Goal: Task Accomplishment & Management: Complete application form

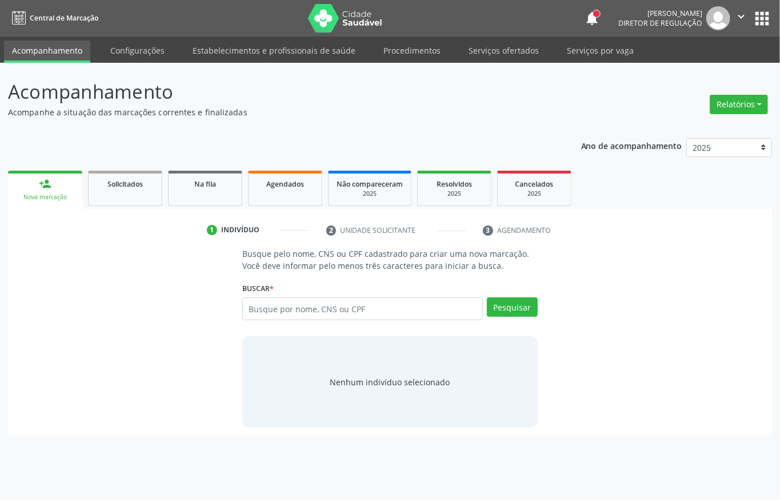
click at [275, 310] on input "text" at bounding box center [362, 309] width 240 height 23
type input "704"
click at [484, 54] on link "Serviços ofertados" at bounding box center [503, 51] width 86 height 20
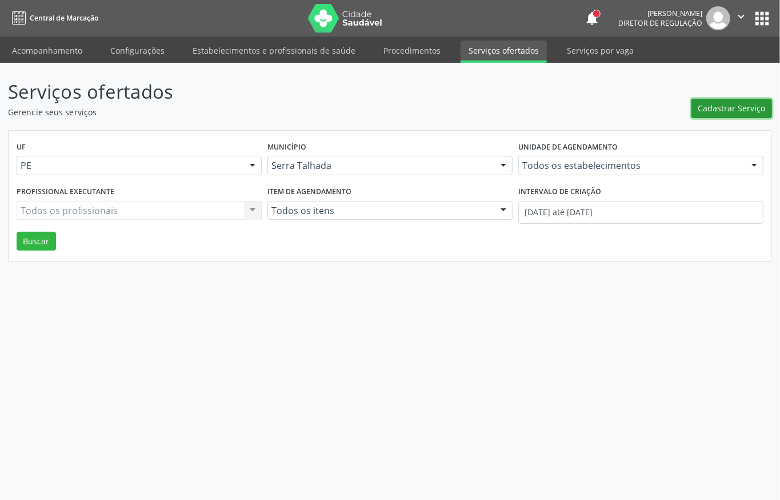
click at [727, 110] on span "Cadastrar Serviço" at bounding box center [731, 108] width 67 height 12
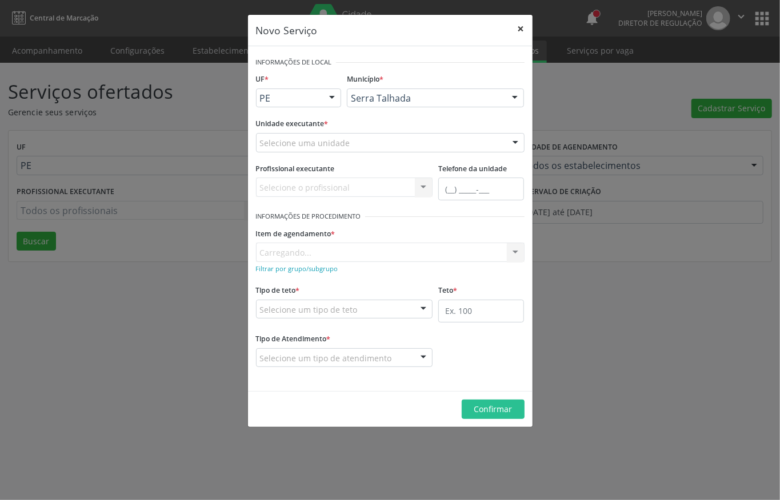
click at [517, 25] on button "×" at bounding box center [520, 29] width 23 height 28
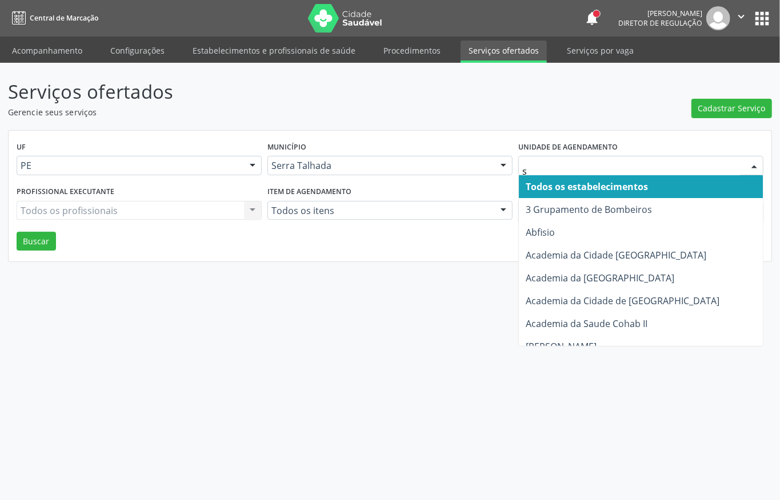
type input "s b"
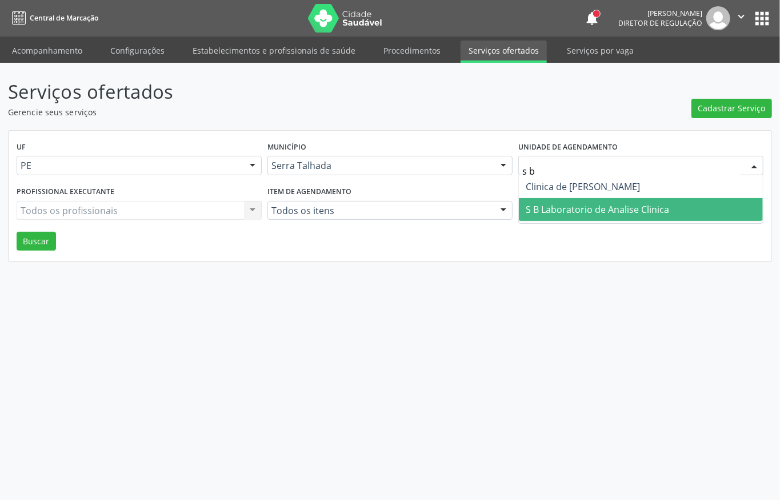
click at [568, 206] on span "S B Laboratorio de Analise Clinica" at bounding box center [596, 209] width 143 height 13
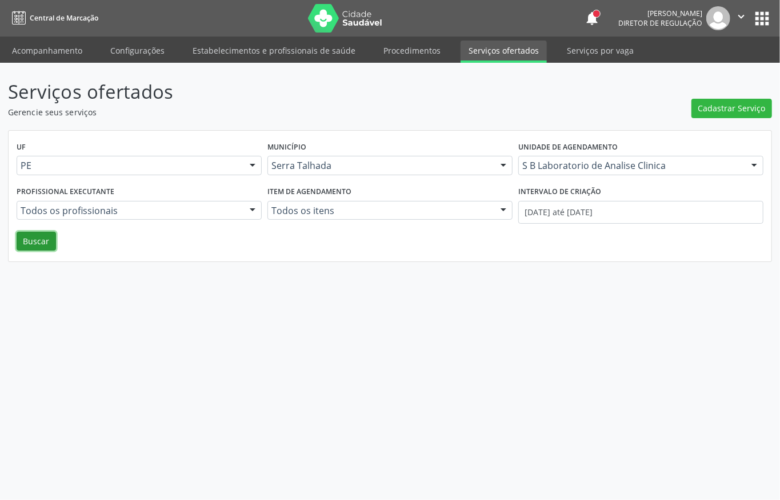
click at [30, 240] on button "Buscar" at bounding box center [36, 241] width 39 height 19
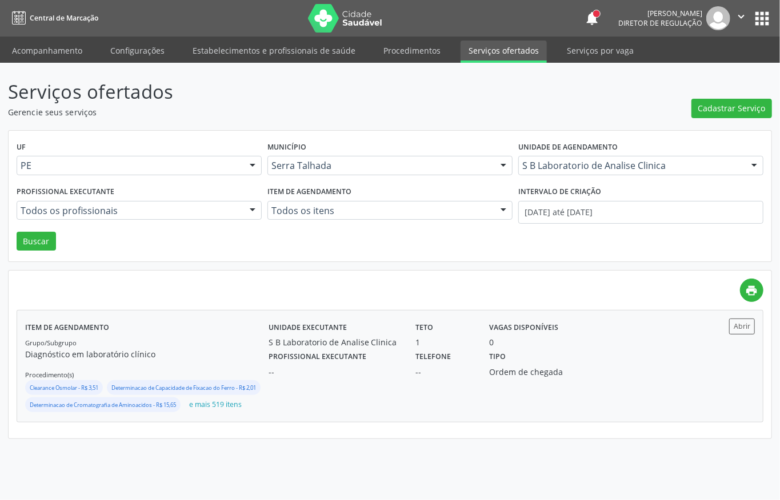
click at [673, 347] on div "Unidade executante S B Laboratorio de Analise Clinica Teto 1 Vagas disponíveis 0" at bounding box center [481, 334] width 442 height 30
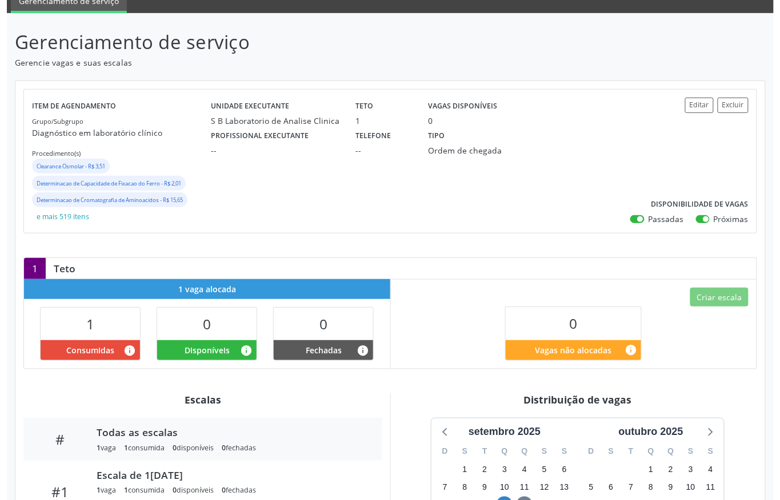
scroll to position [71, 0]
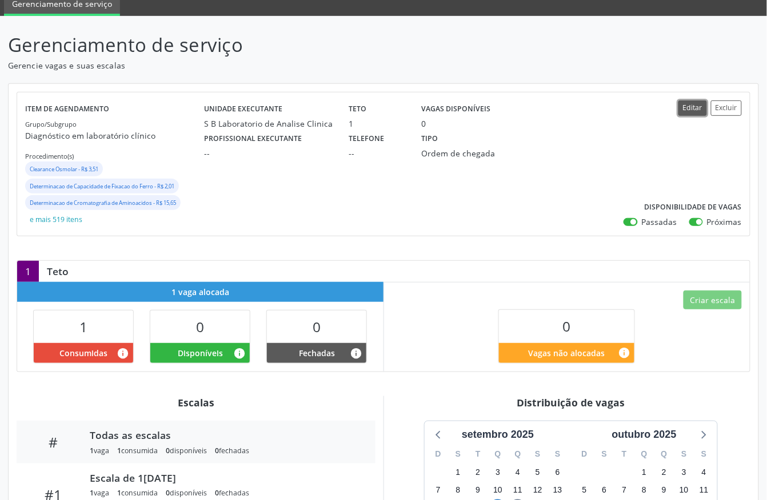
click at [695, 110] on button "Editar" at bounding box center [692, 108] width 29 height 15
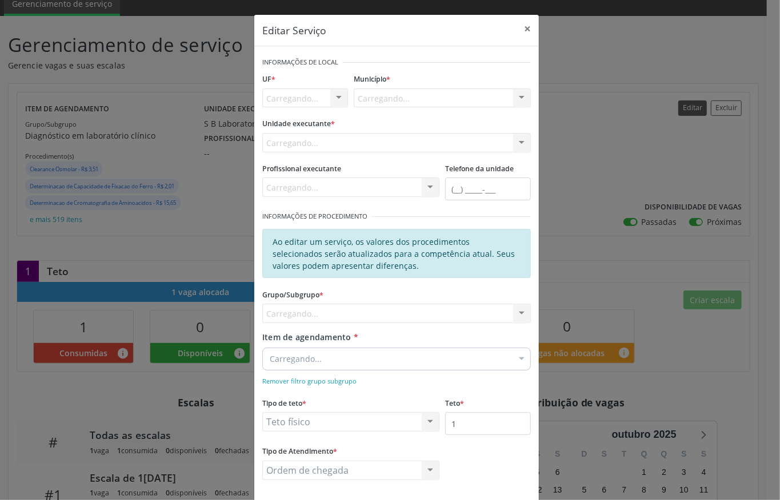
scroll to position [0, 0]
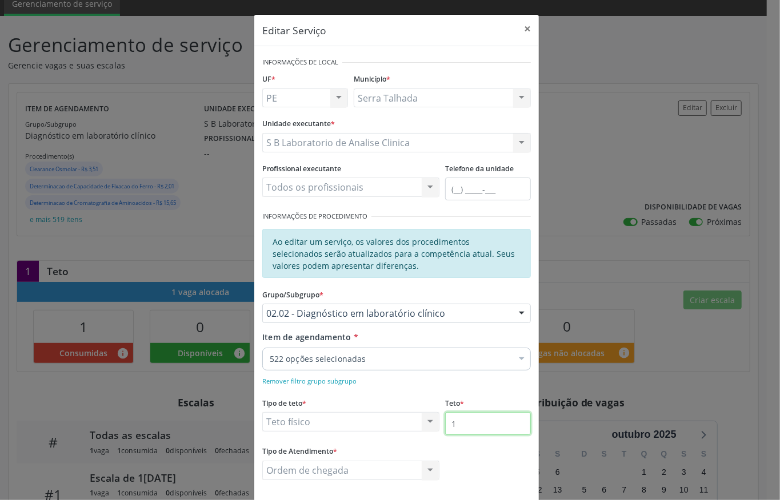
click at [450, 421] on input "1" at bounding box center [488, 423] width 86 height 23
type input "2"
type input "3"
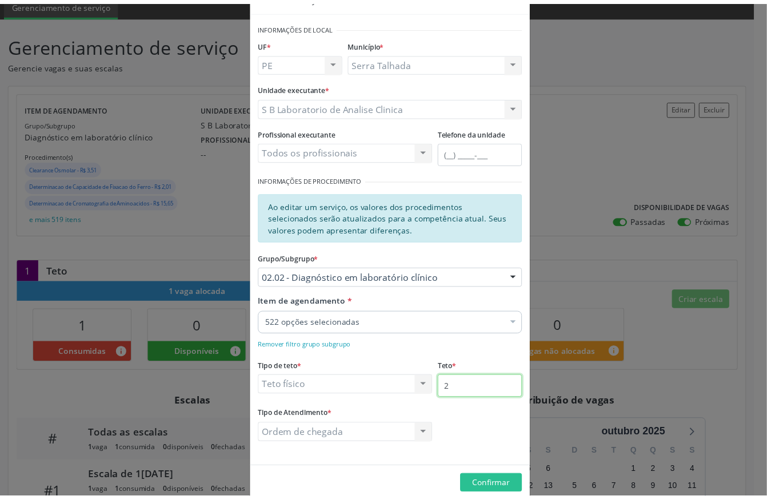
scroll to position [55, 0]
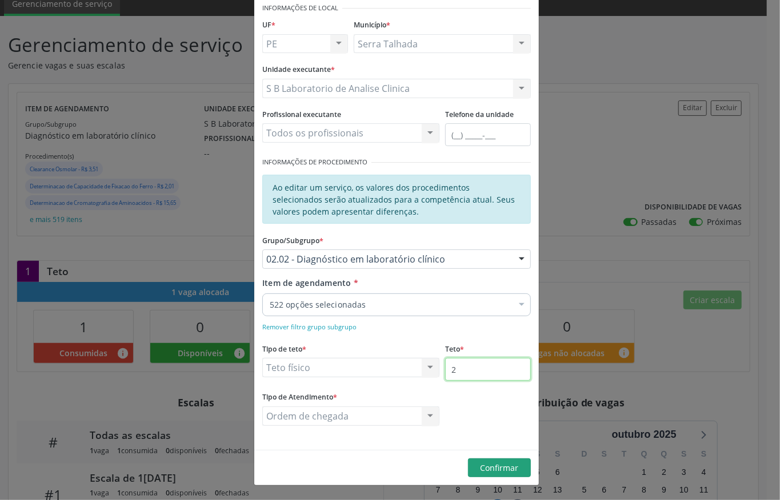
type input "2"
click at [494, 466] on span "Confirmar" at bounding box center [499, 468] width 38 height 11
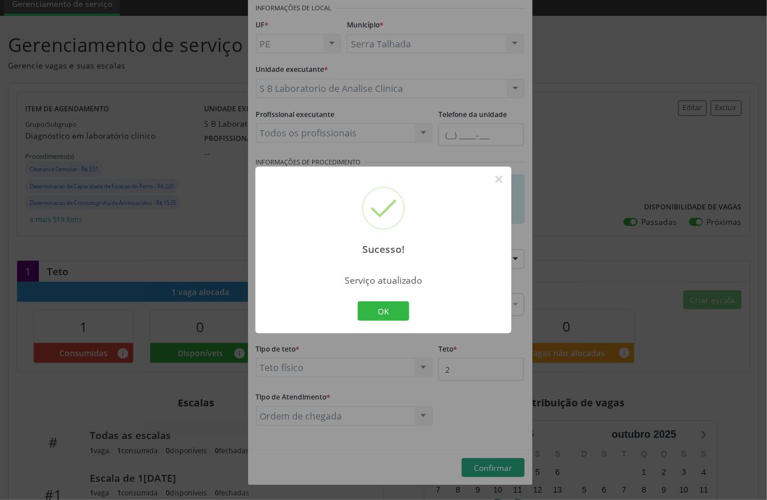
click at [383, 321] on div "OK Cancel" at bounding box center [383, 311] width 57 height 24
click at [383, 316] on button "OK" at bounding box center [383, 311] width 51 height 19
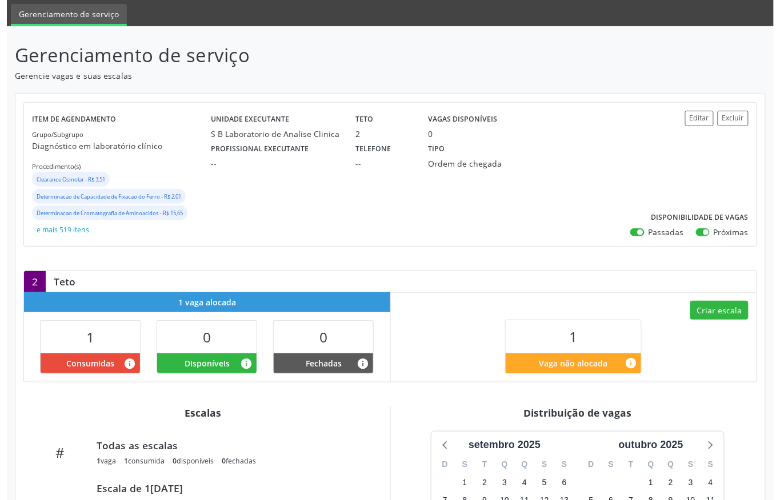
scroll to position [152, 0]
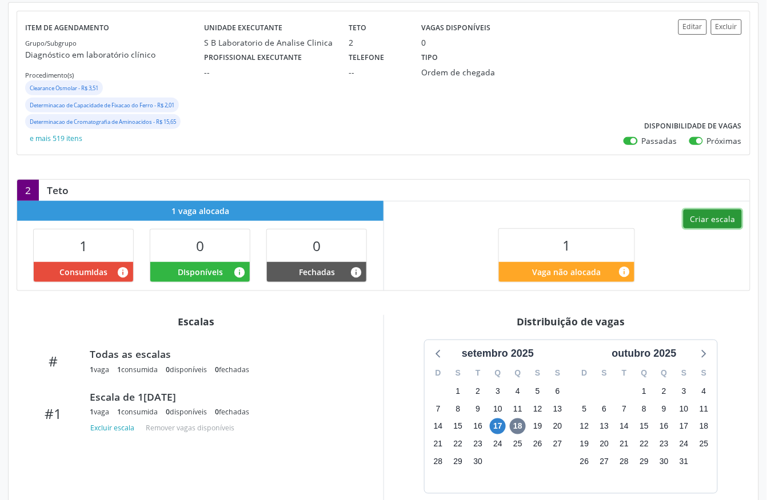
click at [712, 218] on button "Criar escala" at bounding box center [712, 219] width 58 height 19
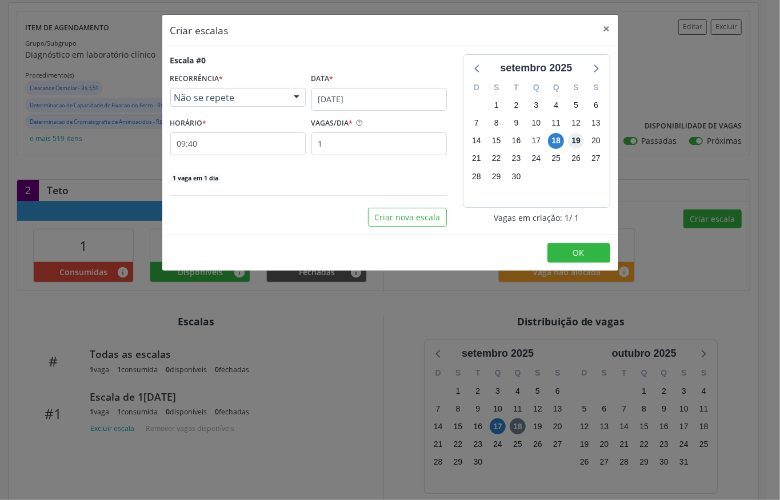
click at [571, 138] on span "19" at bounding box center [576, 141] width 16 height 16
click at [339, 106] on input "18/09/2025" at bounding box center [378, 99] width 135 height 23
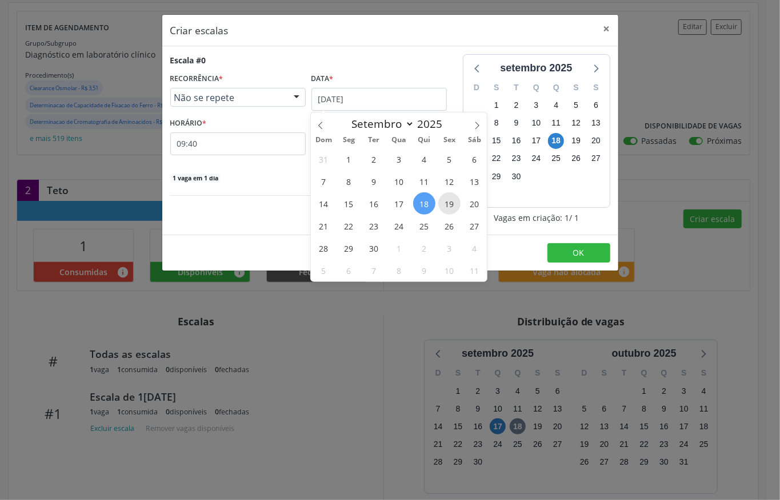
click at [446, 202] on span "19" at bounding box center [449, 203] width 22 height 22
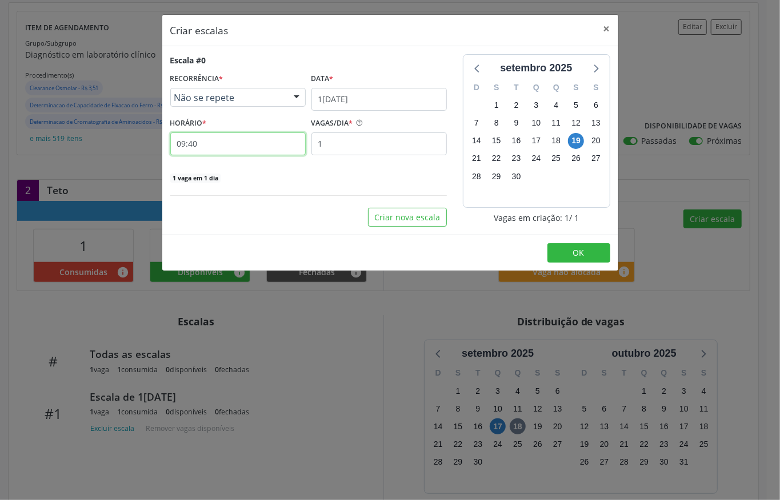
click at [233, 154] on input "09:40" at bounding box center [237, 144] width 135 height 23
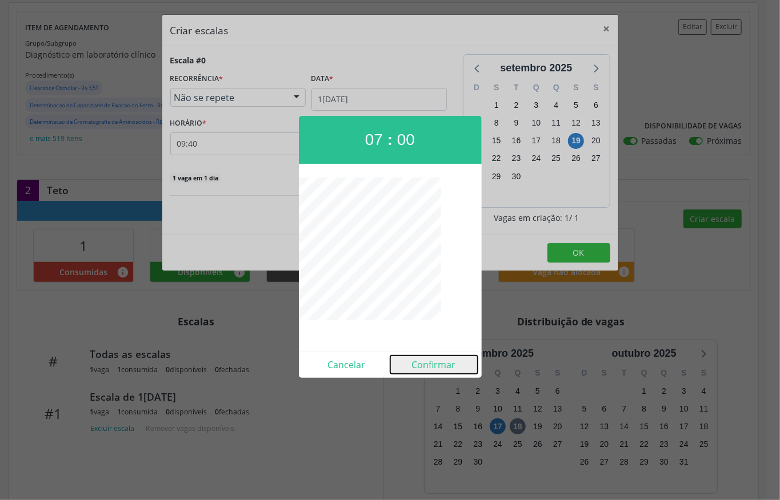
click at [431, 360] on button "Confirmar" at bounding box center [433, 365] width 87 height 18
type input "07:00"
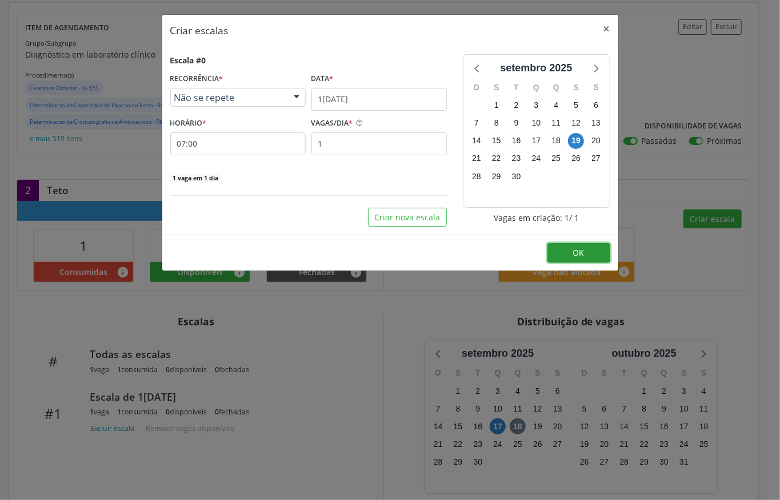
click at [585, 252] on button "OK" at bounding box center [578, 252] width 63 height 19
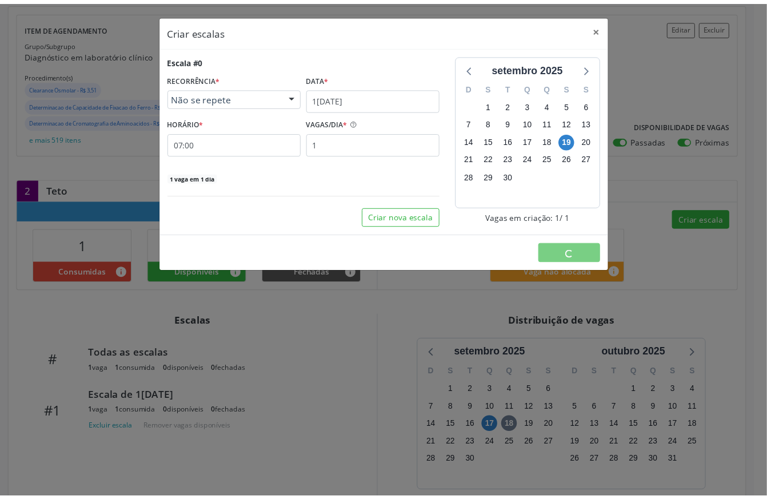
scroll to position [0, 0]
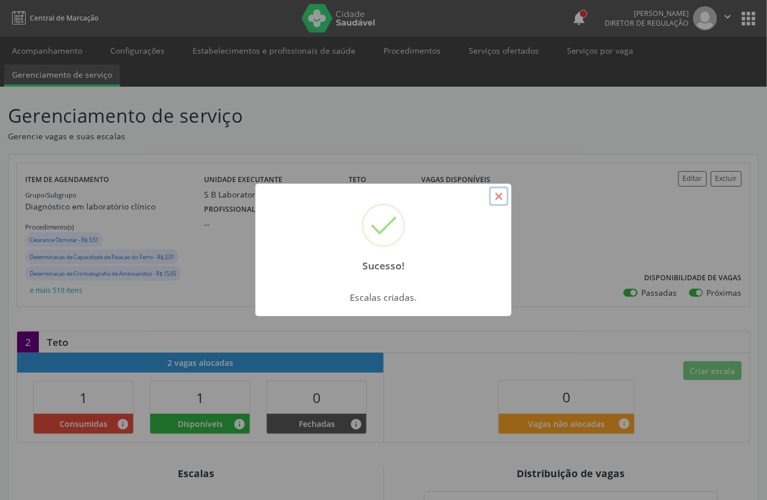
click at [503, 192] on button "×" at bounding box center [498, 196] width 19 height 19
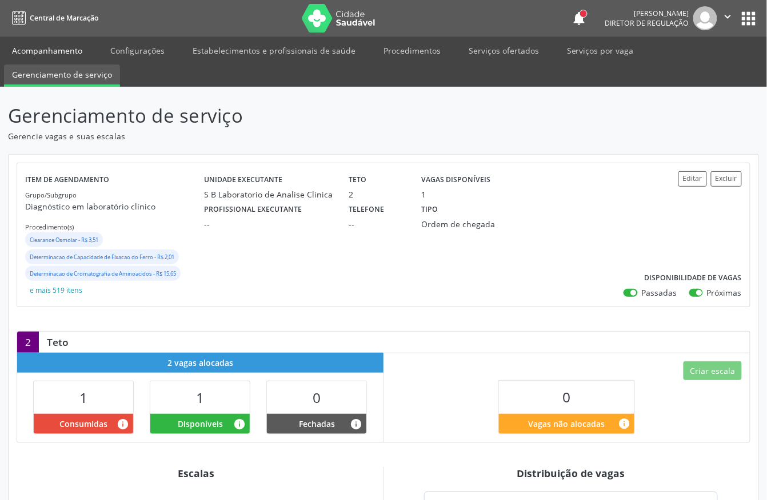
click at [58, 53] on link "Acompanhamento" at bounding box center [47, 51] width 86 height 20
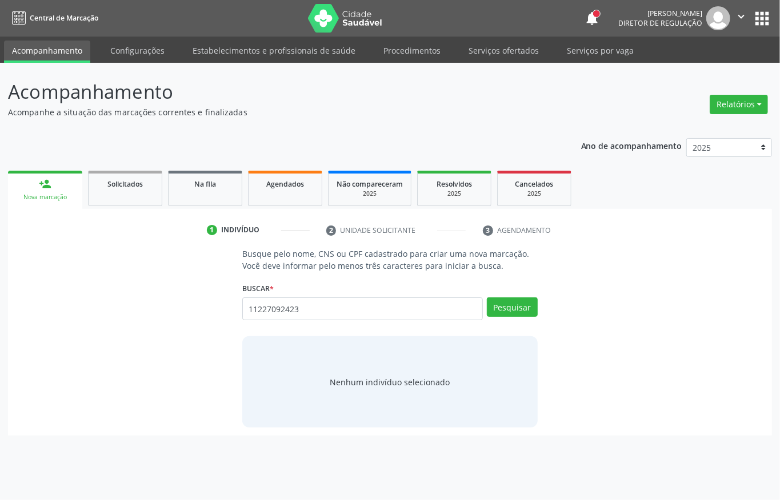
type input "11227092423"
click at [384, 312] on input "11227092423" at bounding box center [362, 309] width 240 height 23
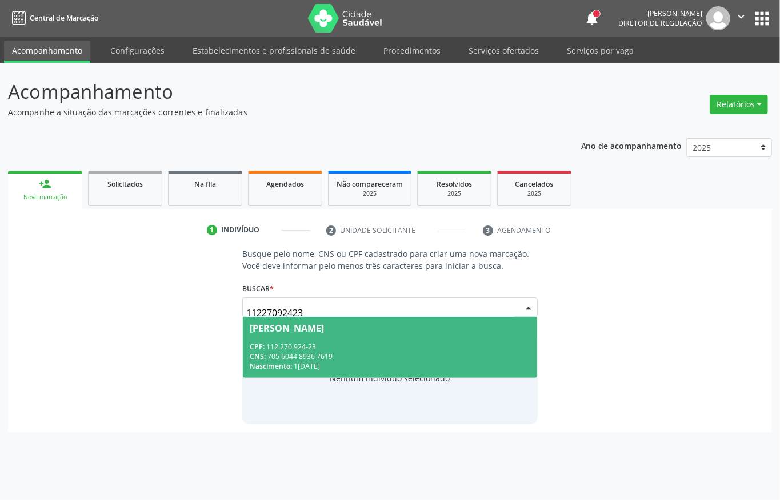
click at [357, 355] on div "CNS: 705 6044 8936 7619" at bounding box center [390, 357] width 280 height 10
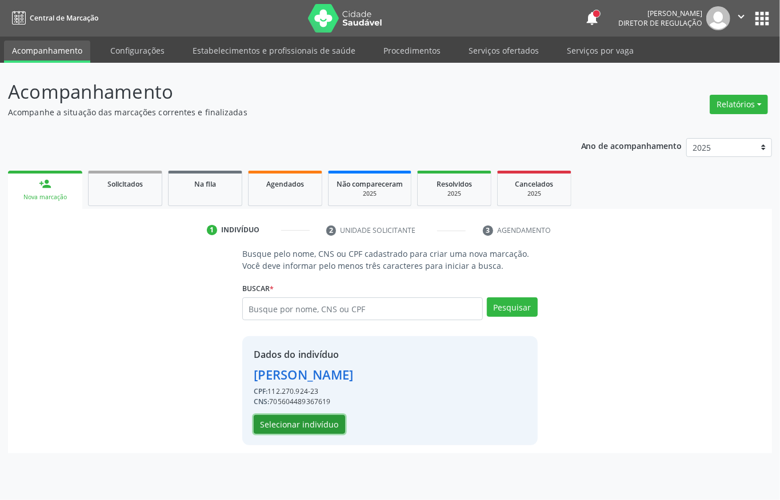
click at [307, 427] on button "Selecionar indivíduo" at bounding box center [299, 424] width 91 height 19
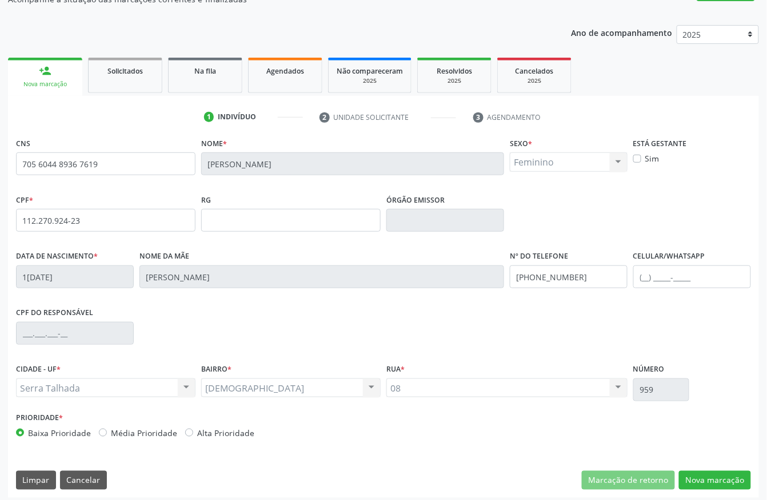
scroll to position [119, 0]
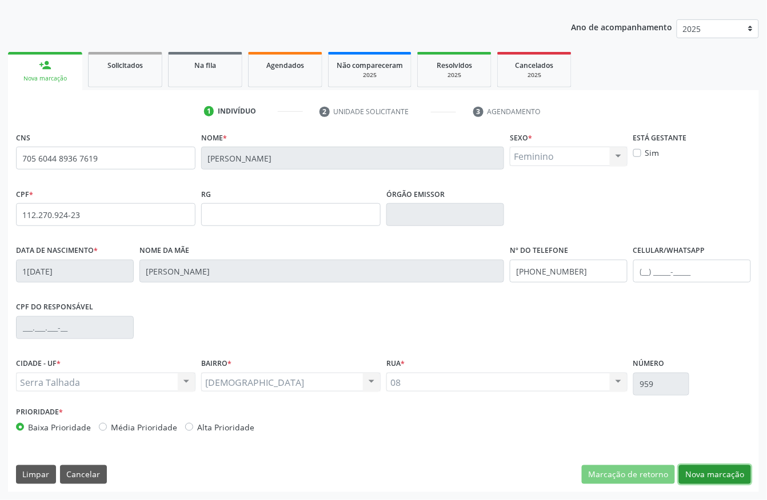
click at [709, 474] on button "Nova marcação" at bounding box center [715, 475] width 72 height 19
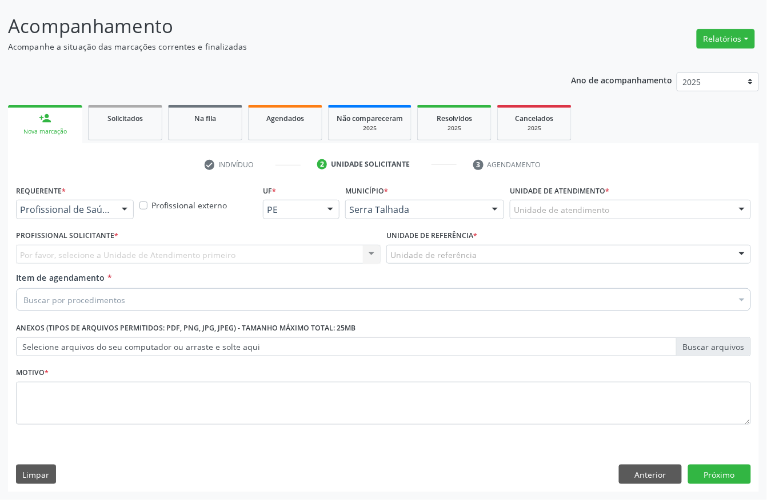
scroll to position [67, 0]
click at [66, 202] on div "Profissional de Saúde" at bounding box center [75, 209] width 118 height 19
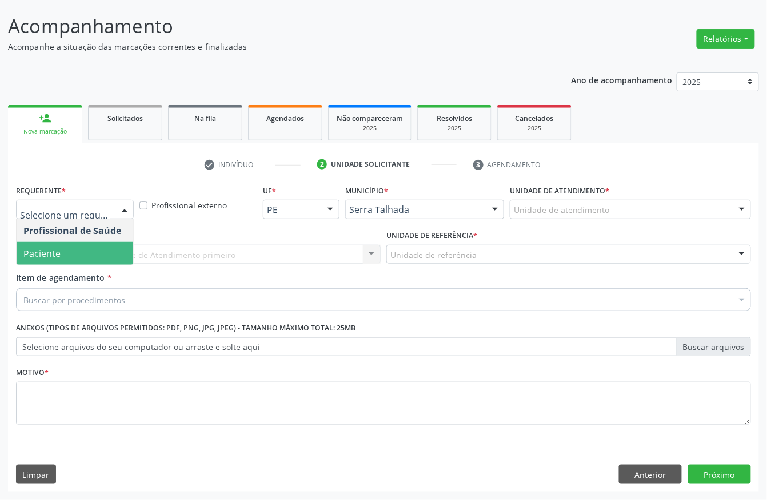
click at [59, 250] on span "Paciente" at bounding box center [41, 253] width 37 height 13
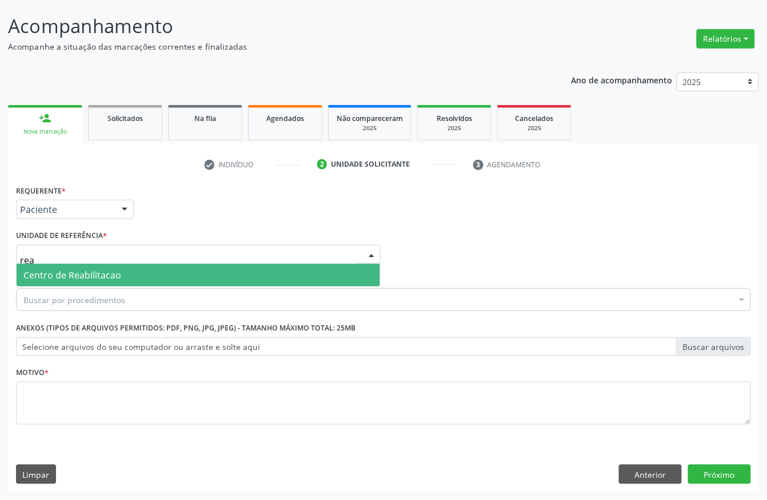
type input "reab"
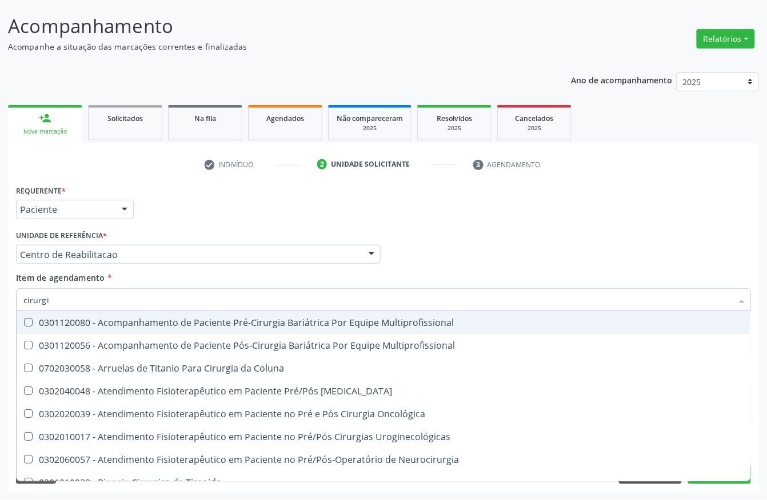
type input "cirurgiã"
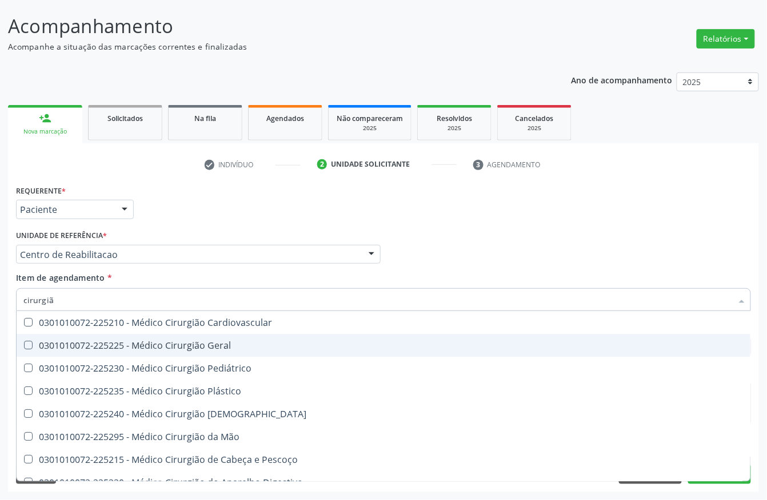
click at [156, 337] on span "0301010072-225225 - Médico Cirurgião Geral" at bounding box center [383, 345] width 733 height 23
checkbox Geral "true"
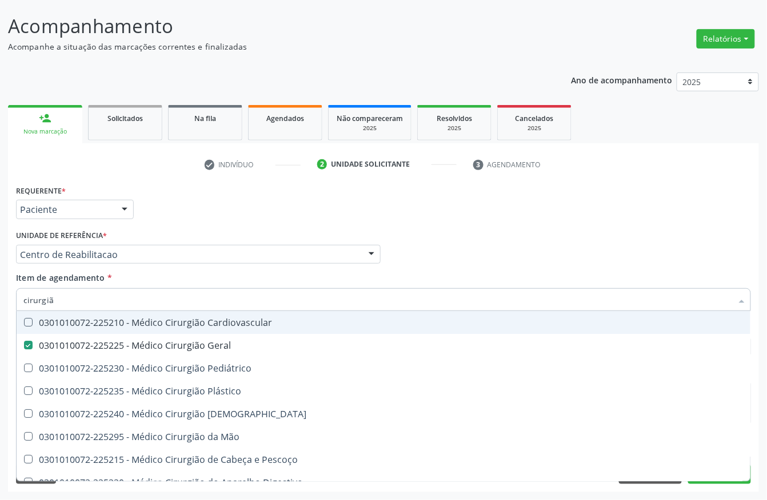
click at [218, 227] on div "Unidade de referência * Centro de Reabilitacao Usf do Mutirao Usf Cohab Usf Cai…" at bounding box center [198, 245] width 364 height 37
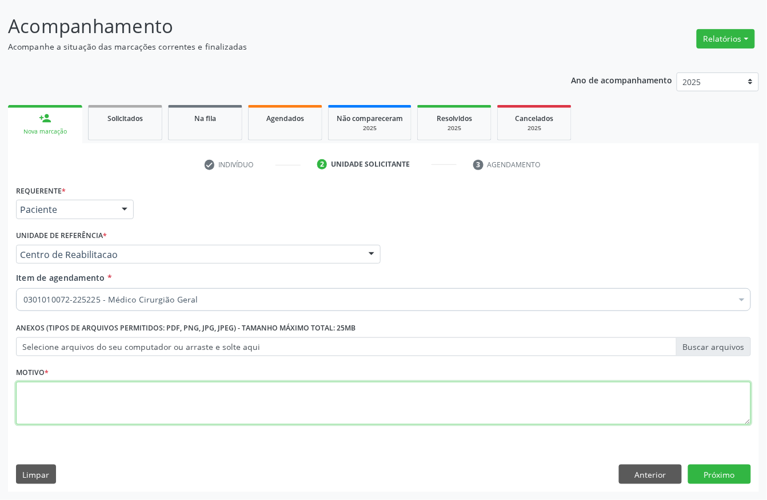
click at [66, 407] on textarea at bounding box center [383, 403] width 735 height 43
type textarea "."
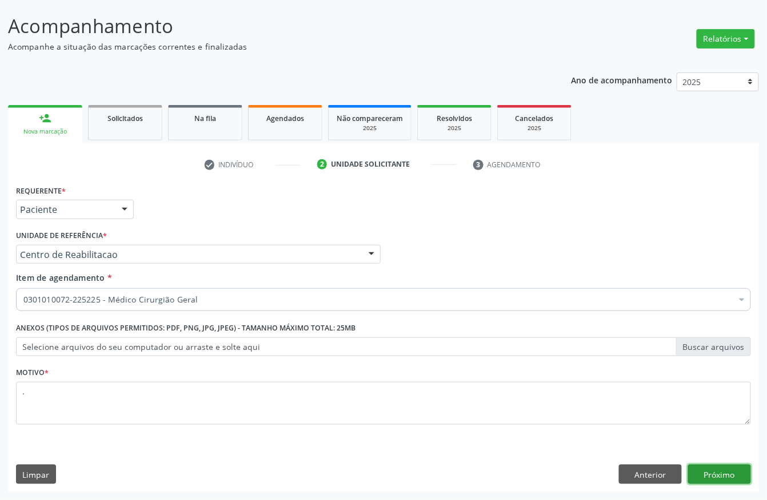
click at [706, 476] on button "Próximo" at bounding box center [719, 474] width 63 height 19
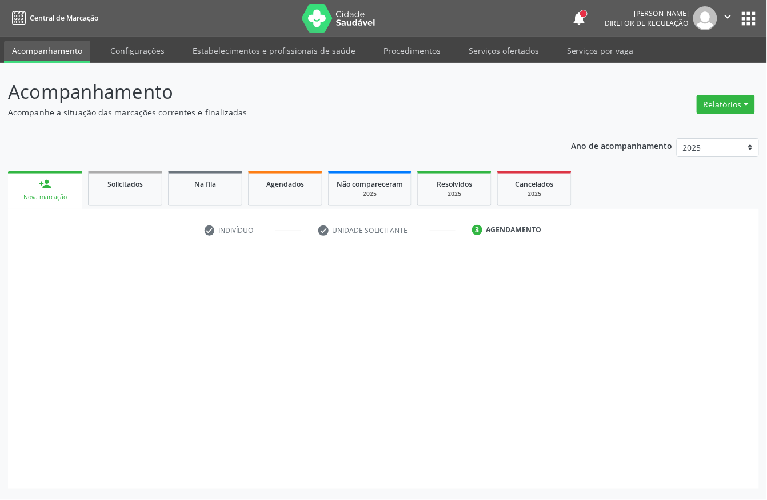
scroll to position [0, 0]
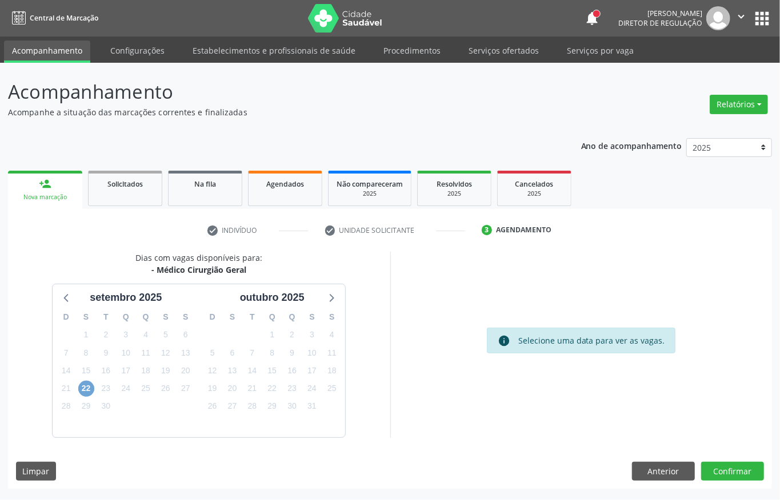
click at [87, 391] on span "22" at bounding box center [86, 389] width 16 height 16
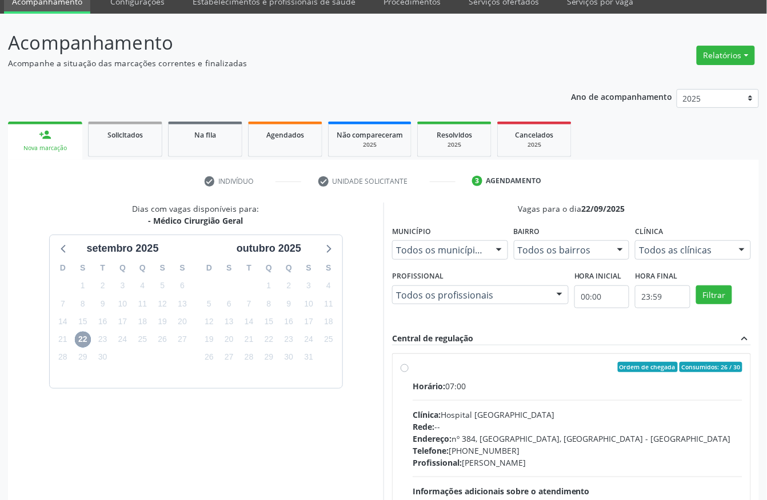
scroll to position [152, 0]
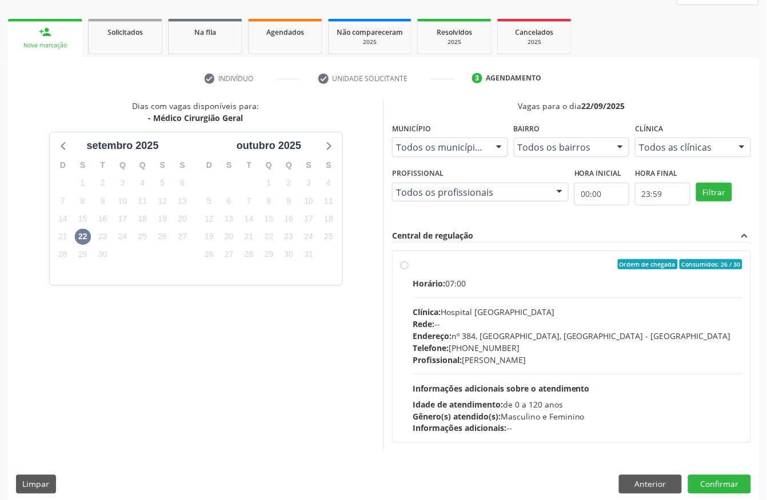
click at [470, 343] on div "Telefone: [PHONE_NUMBER]" at bounding box center [577, 348] width 330 height 12
click at [408, 270] on input "Ordem de chegada Consumidos: 26 / 30 Horário: 07:00 Clínica: Hospital Sao Franc…" at bounding box center [404, 264] width 8 height 10
radio input "true"
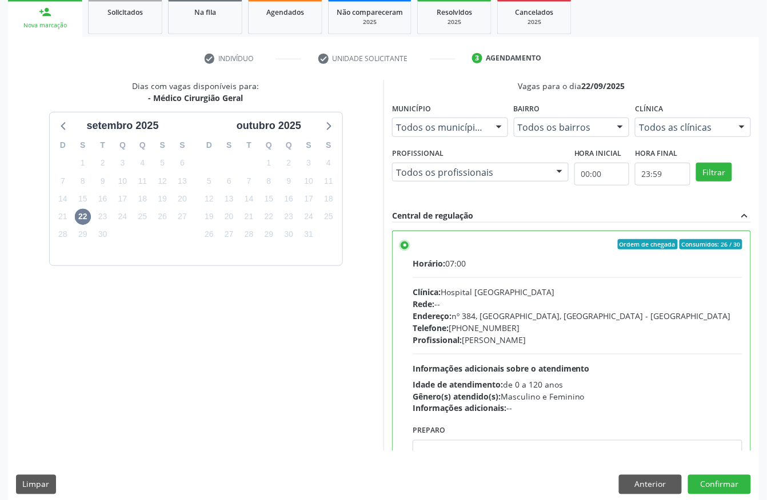
scroll to position [183, 0]
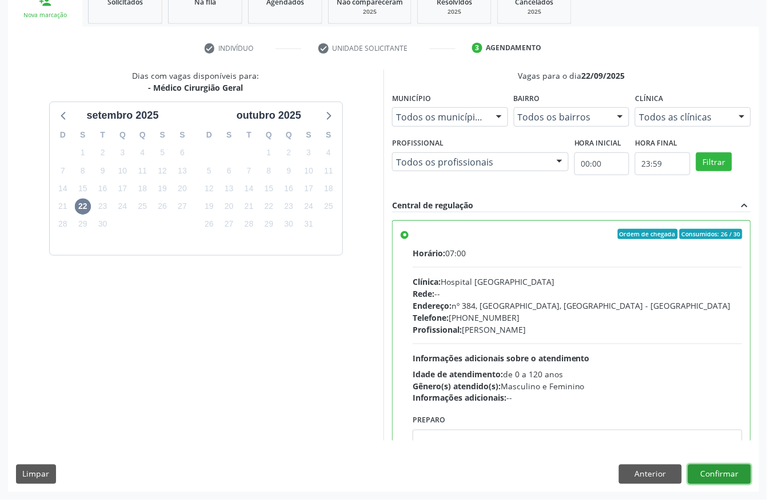
click at [737, 481] on button "Confirmar" at bounding box center [719, 474] width 63 height 19
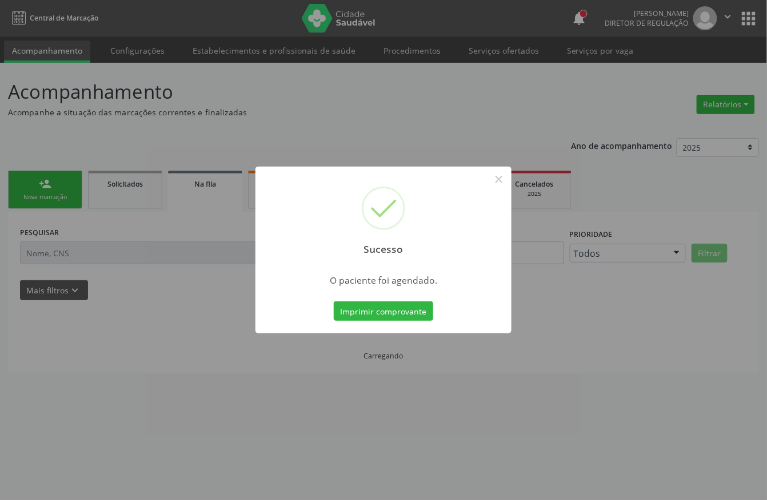
scroll to position [0, 0]
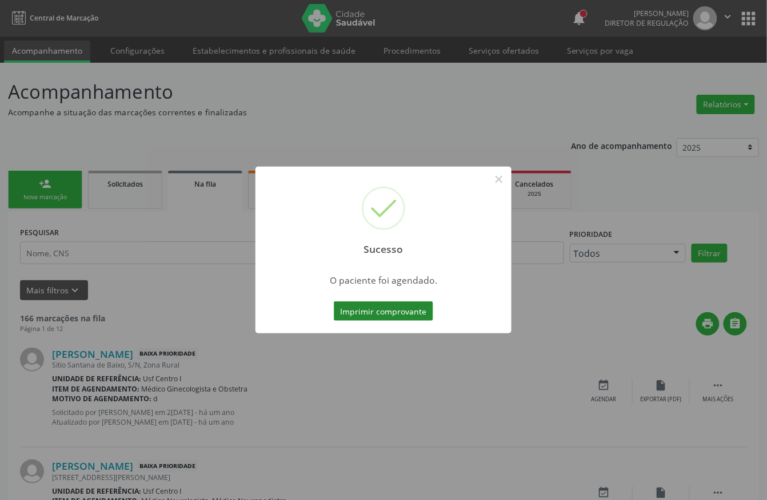
click at [394, 308] on button "Imprimir comprovante" at bounding box center [383, 311] width 99 height 19
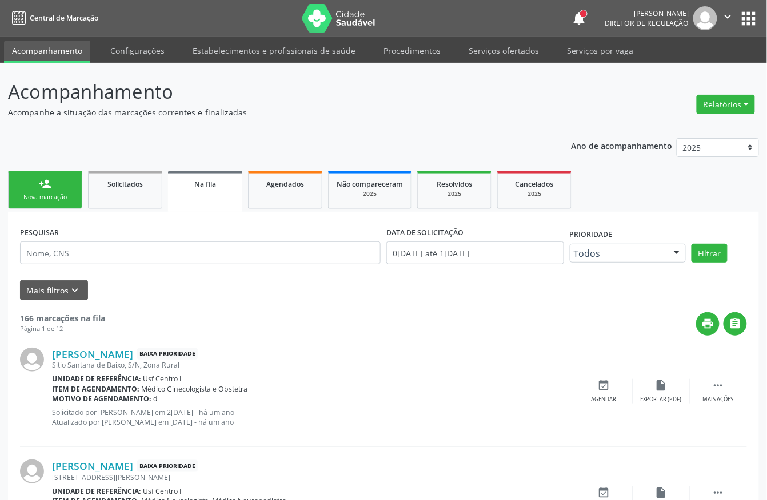
click at [53, 193] on div "Nova marcação" at bounding box center [45, 197] width 57 height 9
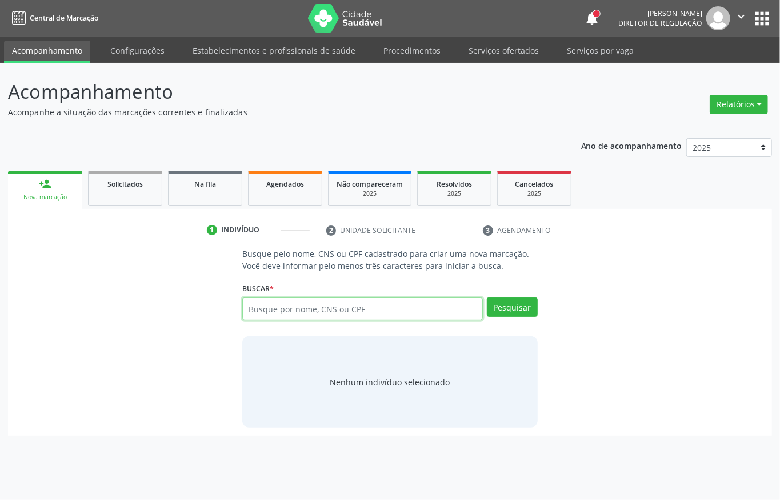
click at [265, 311] on input "text" at bounding box center [362, 309] width 240 height 23
type input "11227092423"
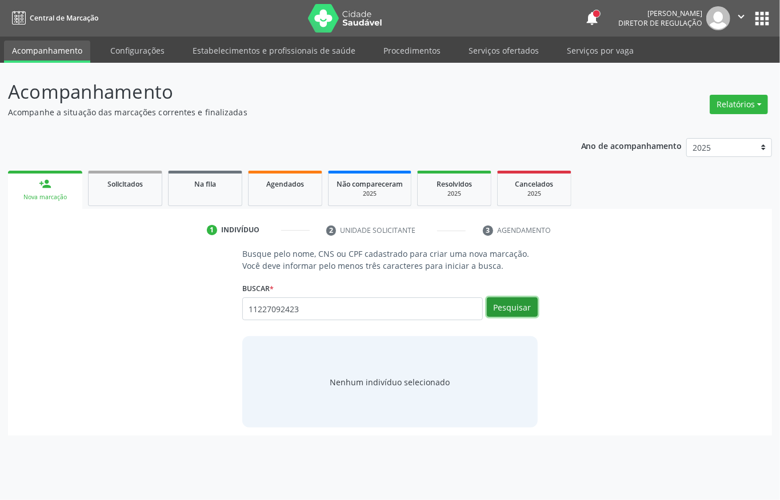
click at [528, 312] on button "Pesquisar" at bounding box center [512, 307] width 51 height 19
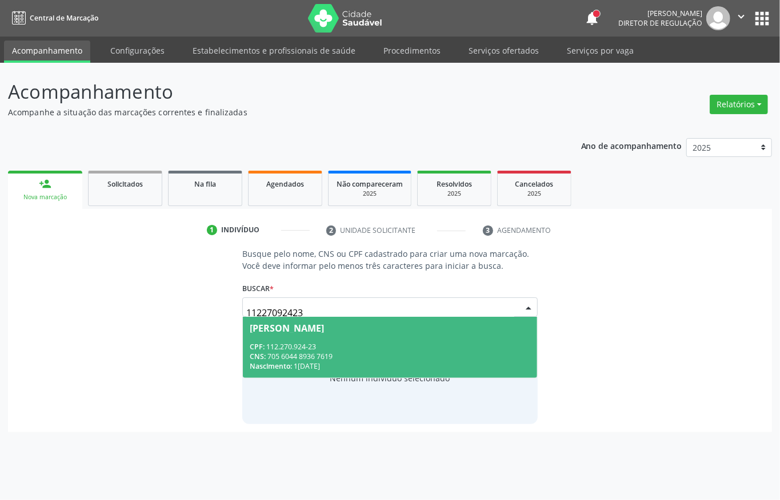
click at [376, 350] on div "CPF: 112.270.924-23" at bounding box center [390, 347] width 280 height 10
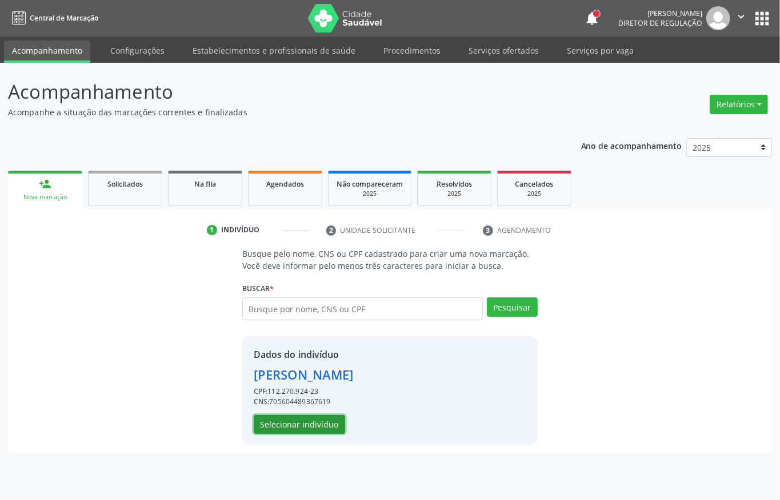
click at [282, 433] on button "Selecionar indivíduo" at bounding box center [299, 424] width 91 height 19
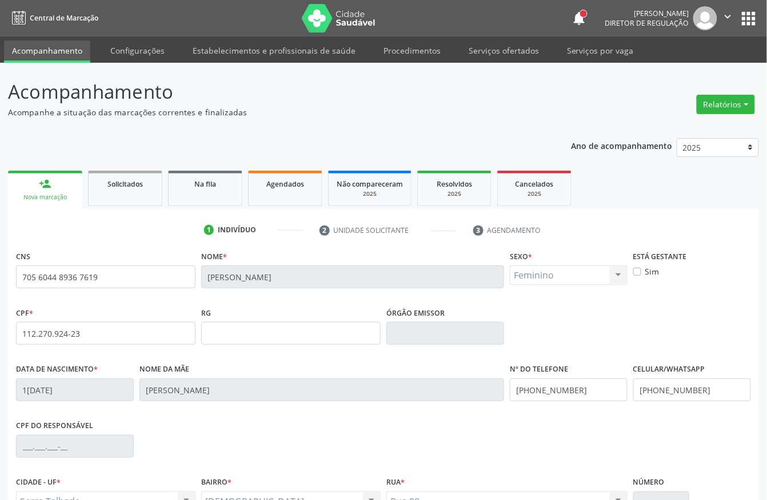
scroll to position [119, 0]
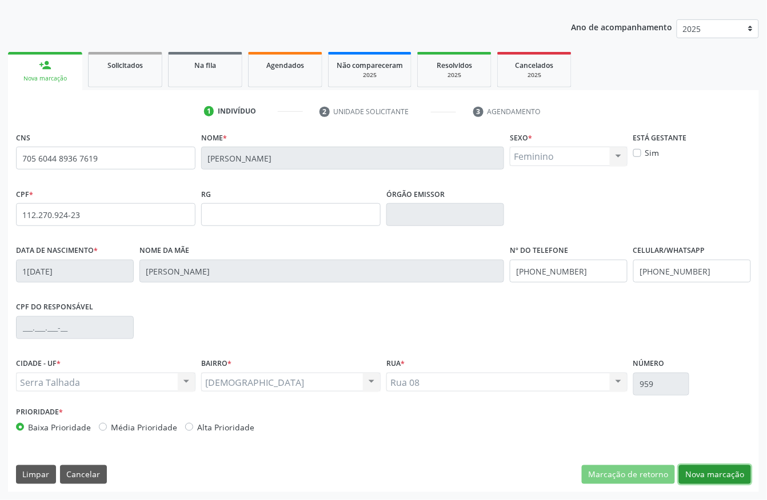
click at [724, 466] on button "Nova marcação" at bounding box center [715, 475] width 72 height 19
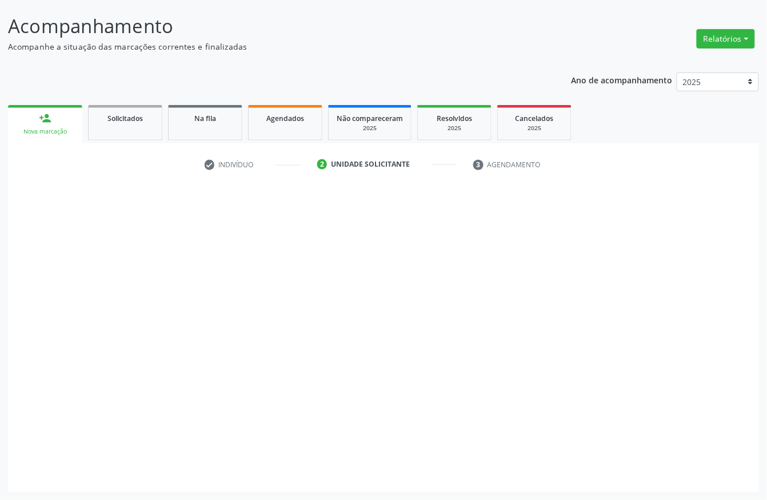
scroll to position [67, 0]
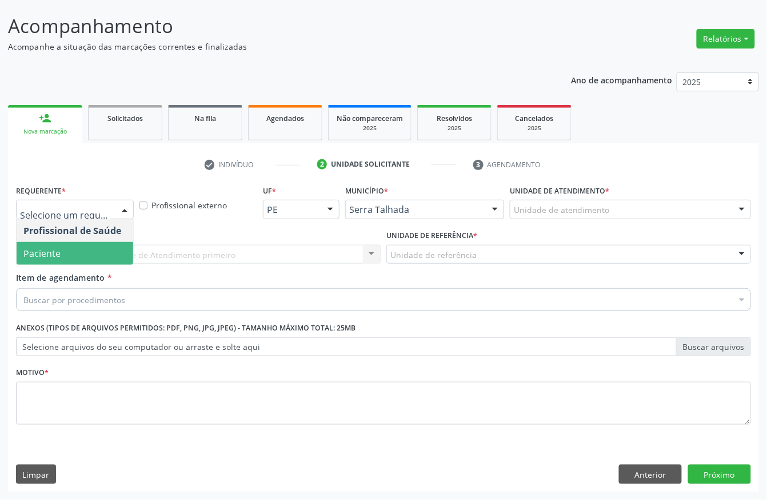
click at [76, 248] on span "Paciente" at bounding box center [75, 253] width 117 height 23
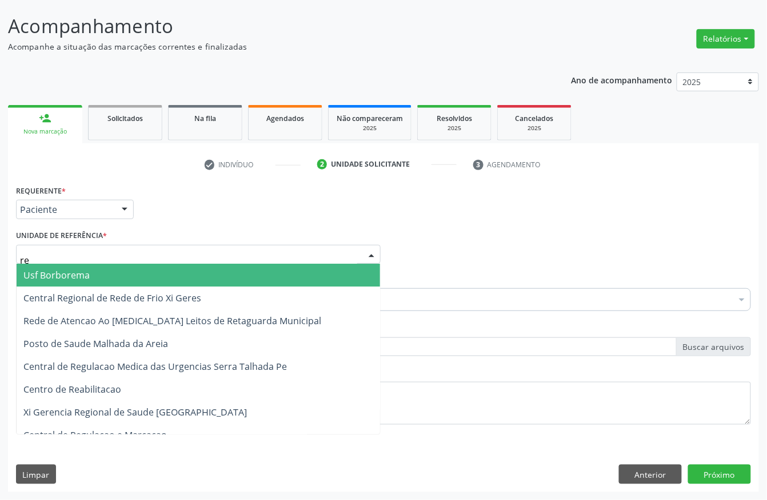
type input "rea"
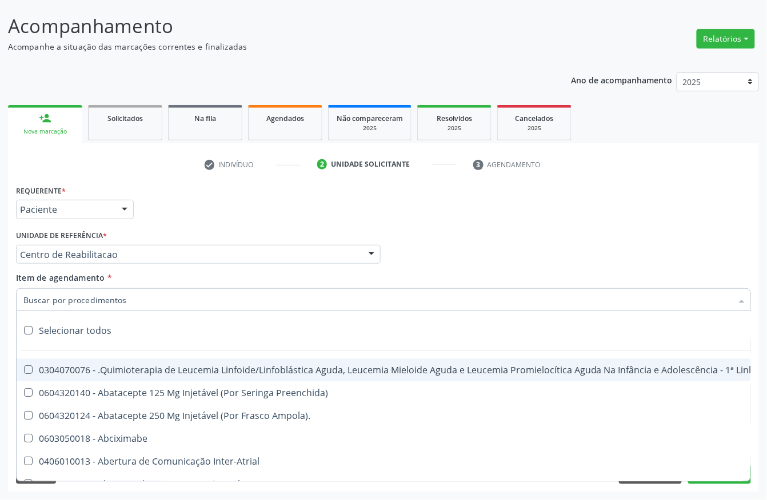
type input "g"
type input "l"
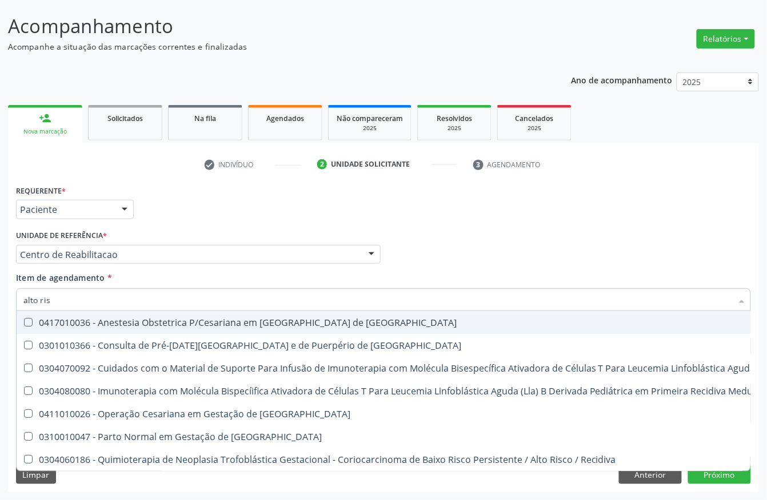
type input "alto risc"
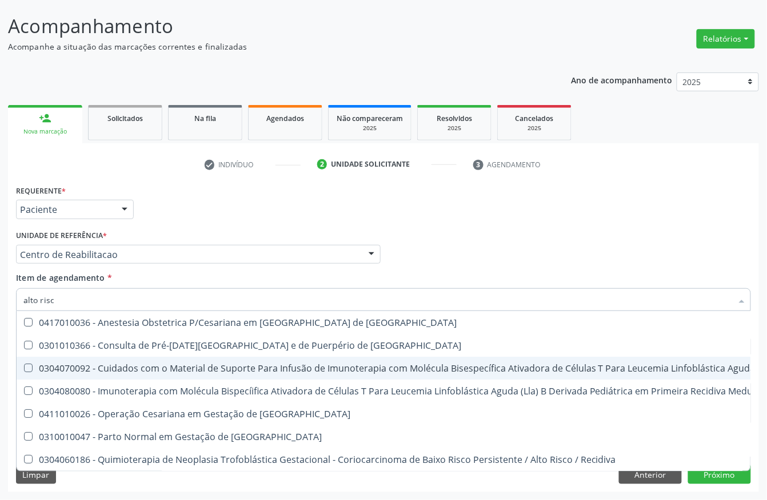
scroll to position [0, 0]
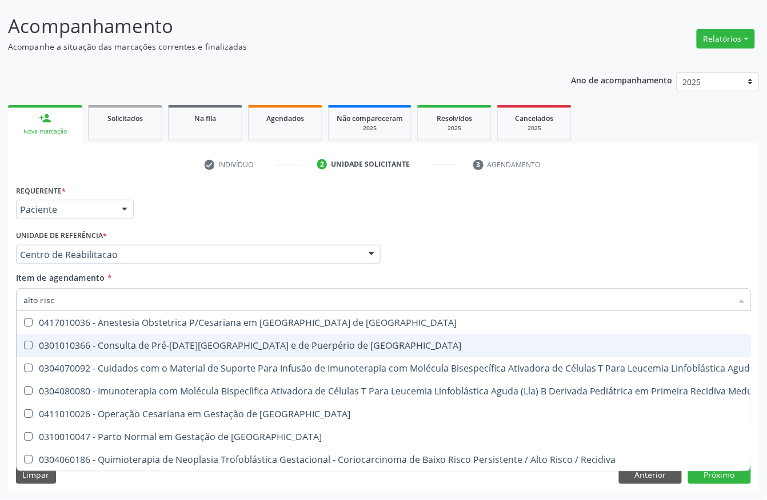
click at [203, 351] on span "0301010366 - Consulta de Pré-[DATE][GEOGRAPHIC_DATA] e de Puerpério de [GEOGRAP…" at bounding box center [610, 345] width 1187 height 23
checkbox Risco "true"
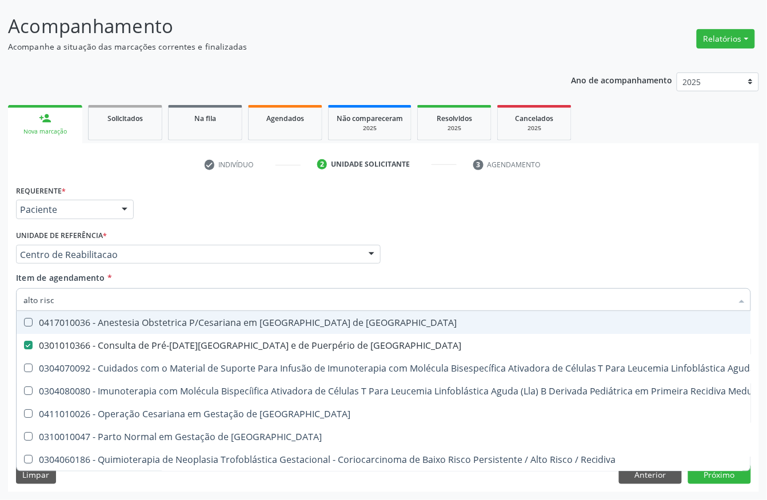
click at [238, 219] on div "Requerente * Paciente Profissional de Saúde Paciente Nenhum resultado encontrad…" at bounding box center [383, 204] width 740 height 45
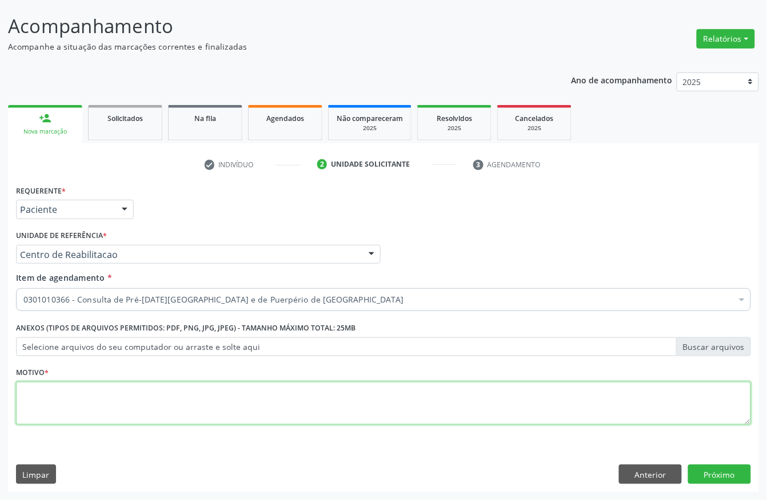
click at [73, 412] on textarea at bounding box center [383, 403] width 735 height 43
type textarea "x"
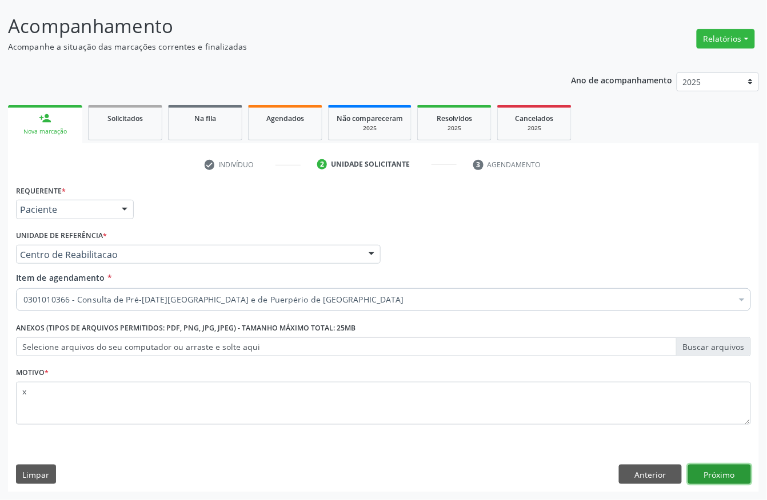
click at [735, 467] on button "Próximo" at bounding box center [719, 474] width 63 height 19
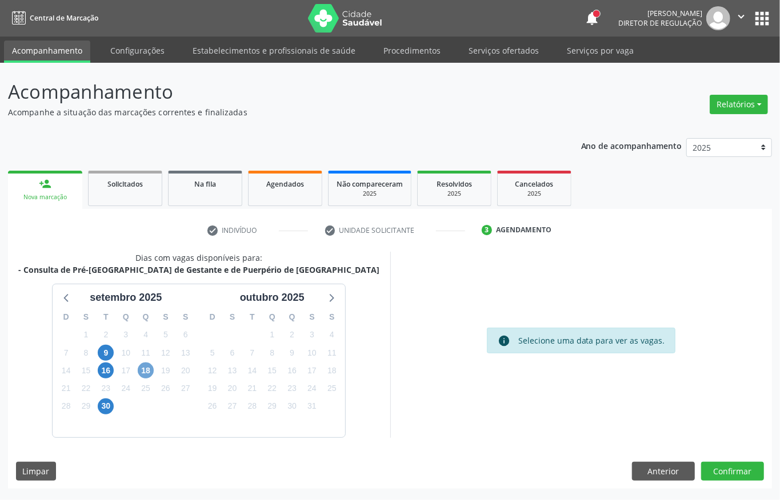
click at [142, 370] on span "18" at bounding box center [146, 371] width 16 height 16
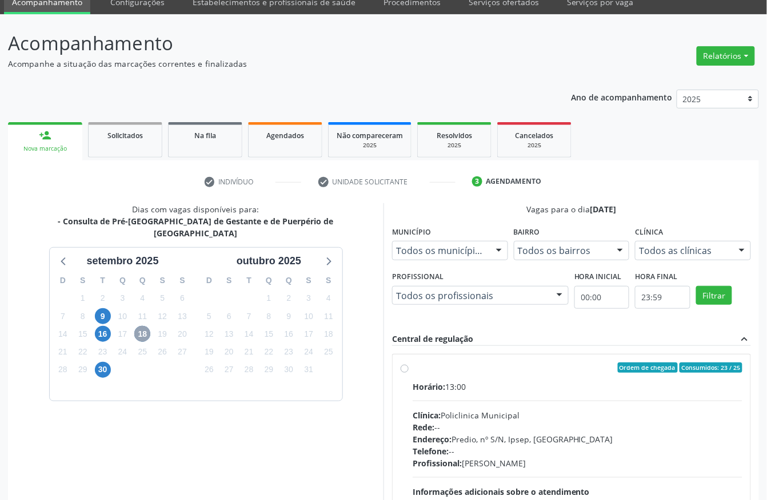
scroll to position [76, 0]
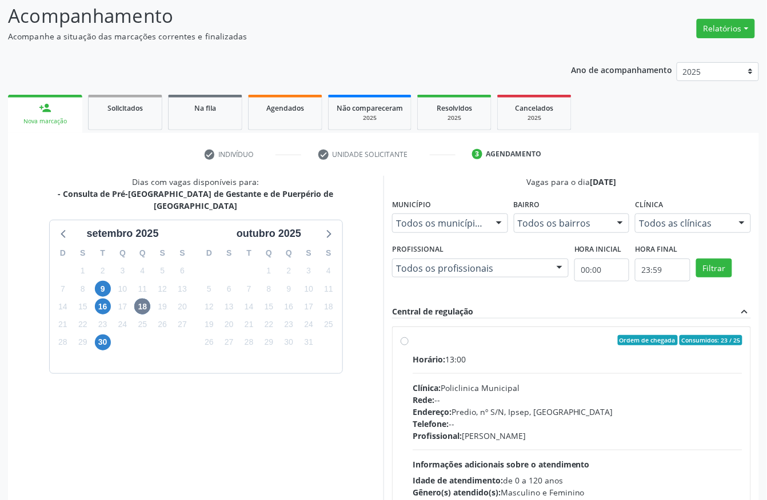
click at [497, 390] on div "Clínica: Policlinica Municipal" at bounding box center [577, 388] width 330 height 12
click at [408, 346] on input "Ordem de chegada Consumidos: 23 / 25 Horário: 13:00 Clínica: Policlinica Munici…" at bounding box center [404, 340] width 8 height 10
radio input "true"
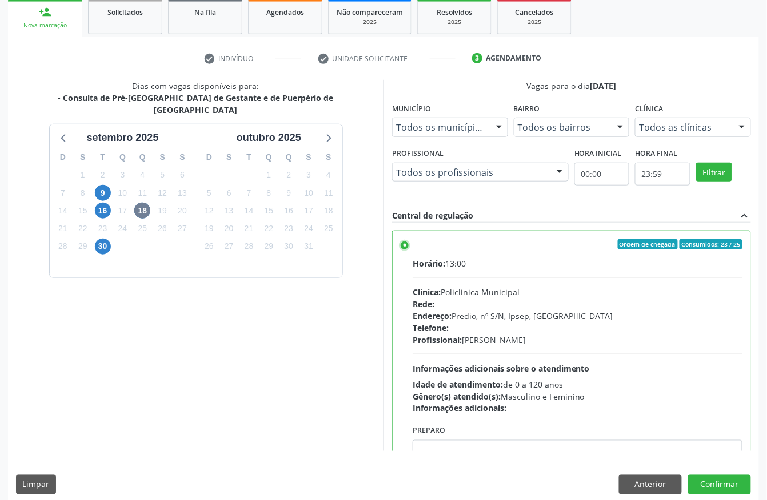
scroll to position [183, 0]
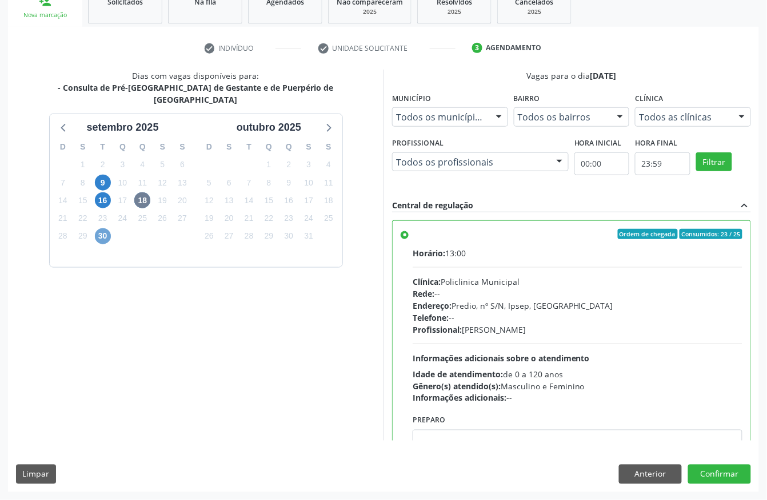
click at [101, 228] on span "30" at bounding box center [103, 236] width 16 height 16
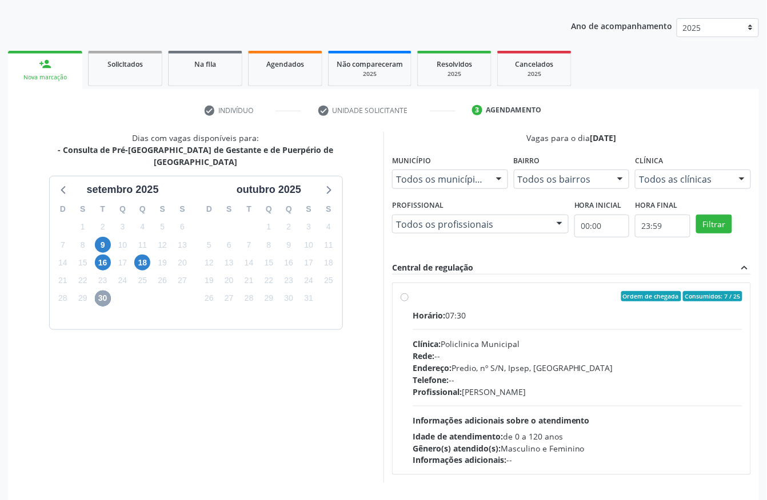
scroll to position [152, 0]
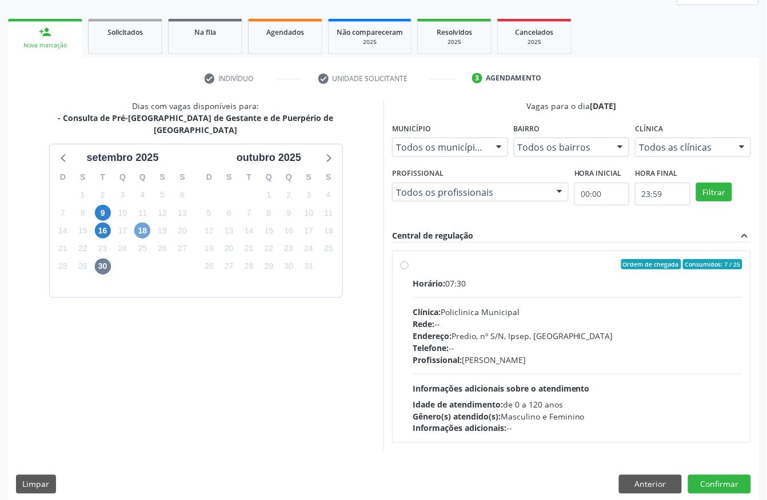
click at [142, 223] on span "18" at bounding box center [142, 231] width 16 height 16
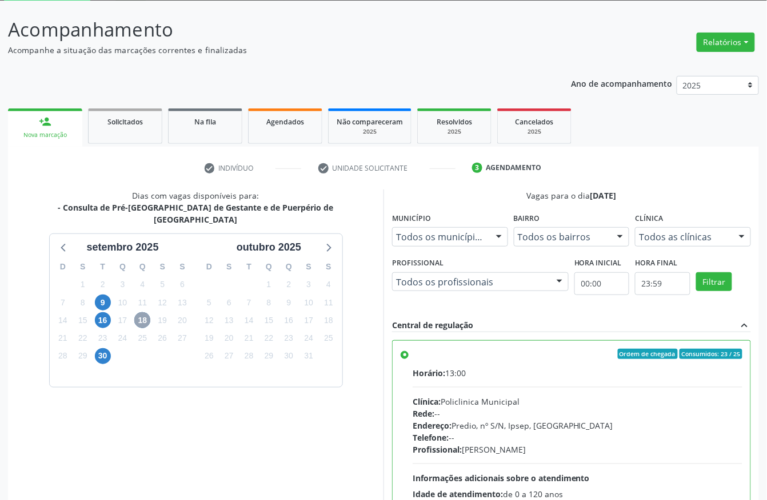
scroll to position [183, 0]
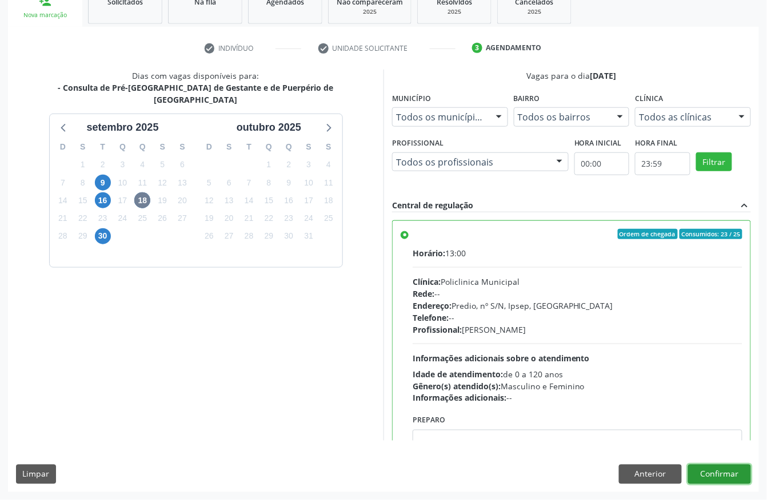
click at [739, 473] on button "Confirmar" at bounding box center [719, 474] width 63 height 19
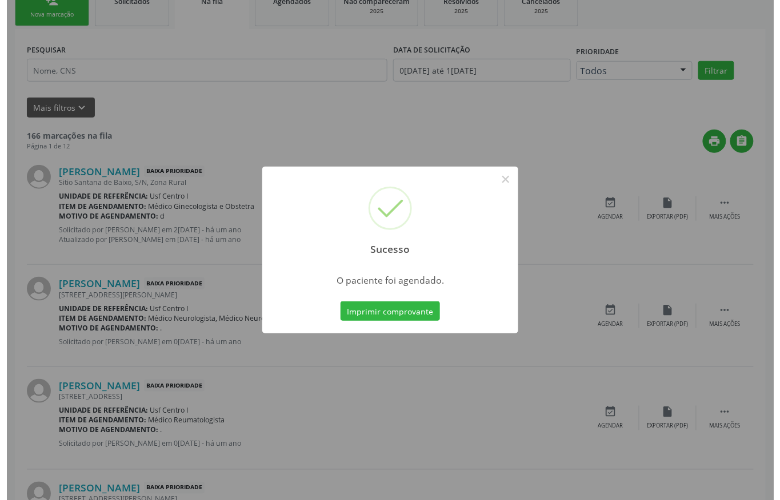
scroll to position [0, 0]
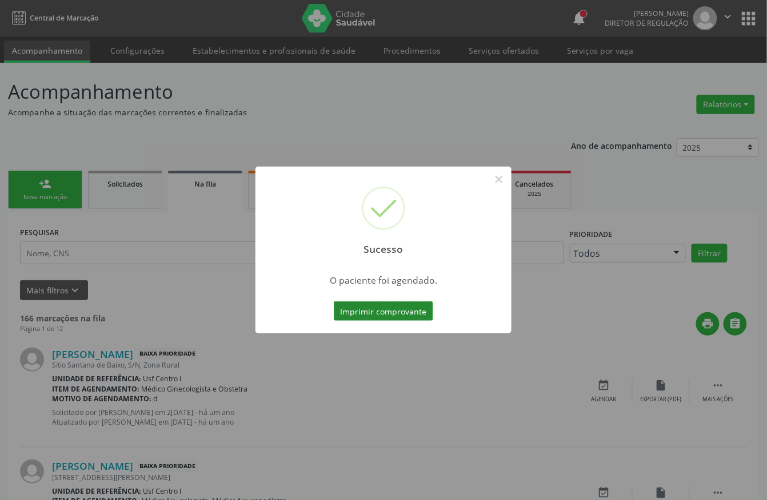
click at [391, 312] on button "Imprimir comprovante" at bounding box center [383, 311] width 99 height 19
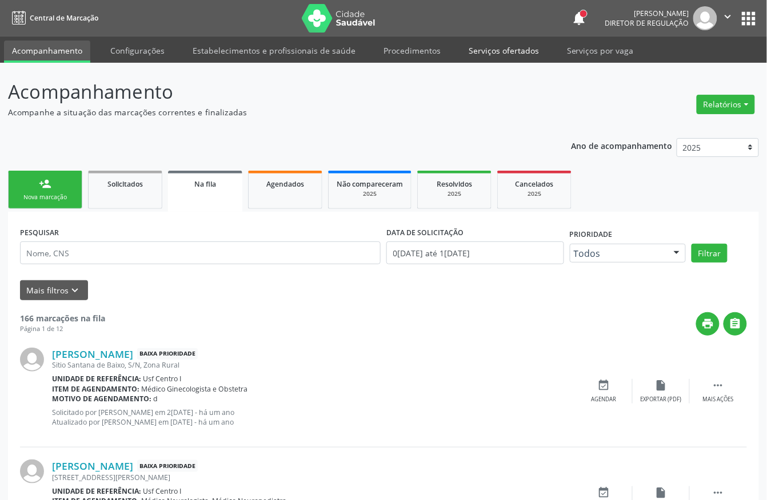
click at [480, 54] on link "Serviços ofertados" at bounding box center [503, 51] width 86 height 20
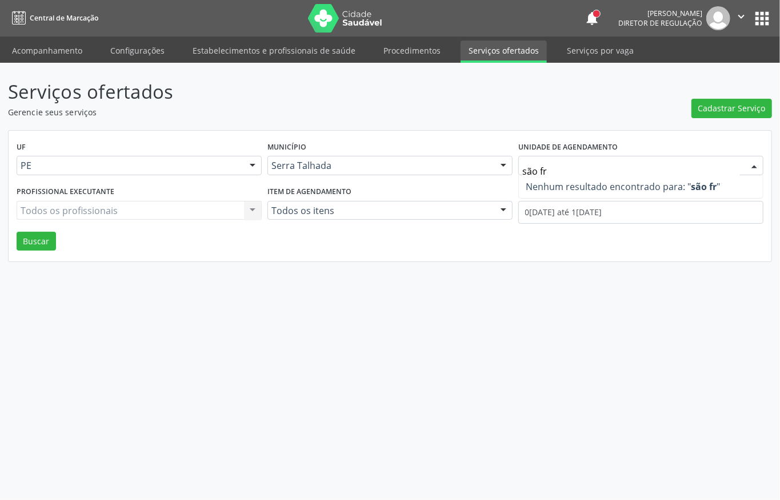
drag, startPoint x: 551, startPoint y: 169, endPoint x: 505, endPoint y: 167, distance: 45.2
click at [505, 167] on div "UF PE PE Nenhum resultado encontrado para: " " Não há nenhuma opção para ser ex…" at bounding box center [390, 161] width 752 height 45
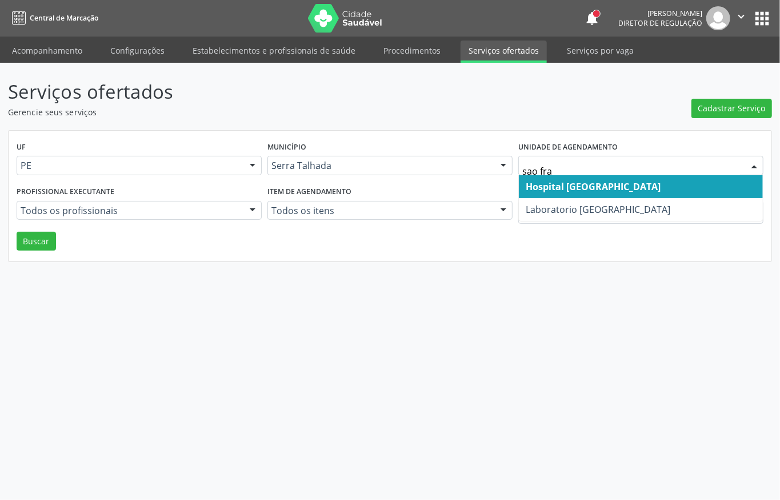
type input "sao fran"
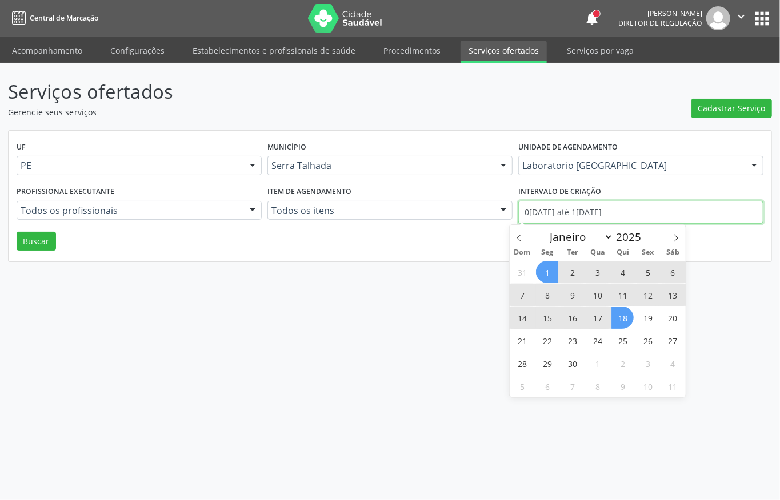
click at [609, 210] on input "01/09/2025 até 18/09/2025" at bounding box center [640, 212] width 245 height 23
click at [515, 236] on icon at bounding box center [519, 238] width 8 height 8
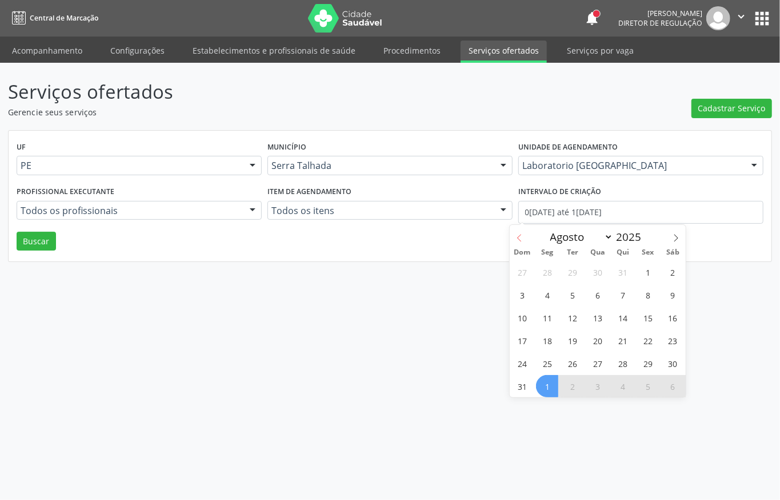
click at [515, 236] on icon at bounding box center [519, 238] width 8 height 8
select select "6"
click at [567, 266] on span "1" at bounding box center [572, 272] width 22 height 22
type input "01/07/2025"
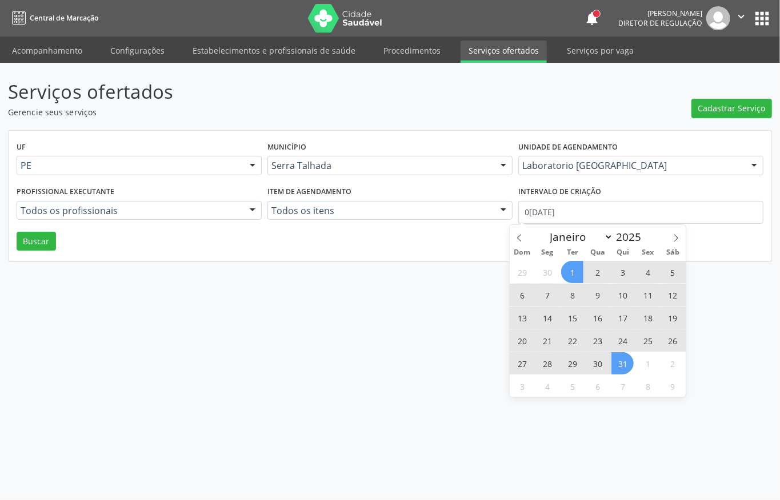
click at [619, 368] on span "31" at bounding box center [622, 363] width 22 height 22
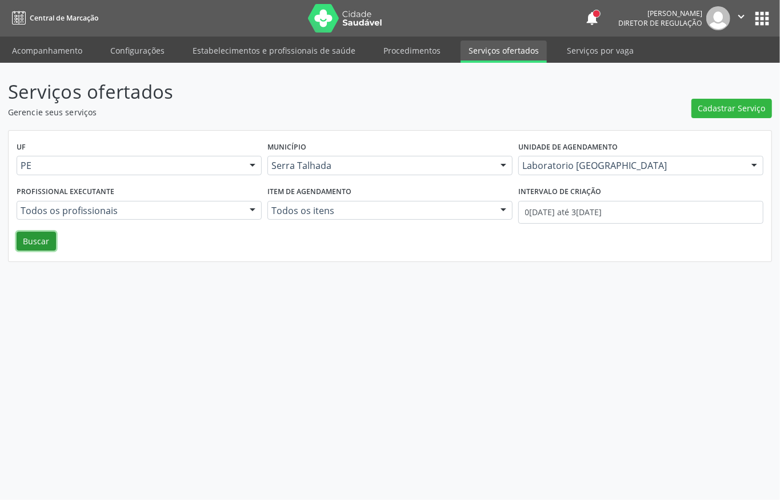
click at [39, 241] on button "Buscar" at bounding box center [36, 241] width 39 height 19
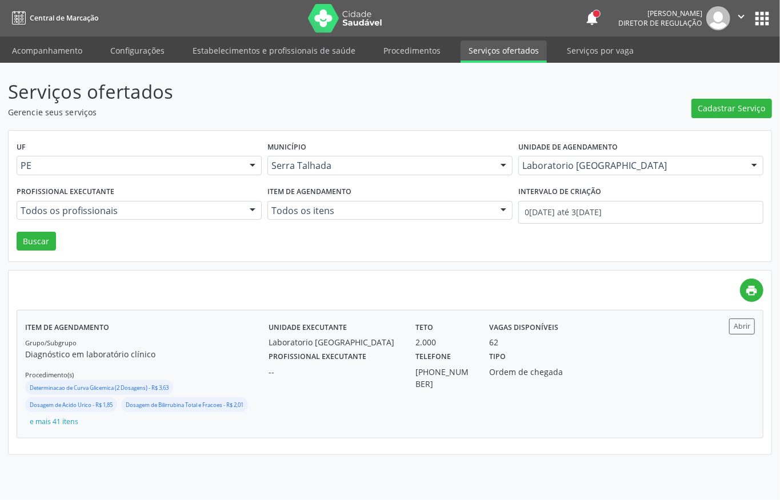
click at [597, 370] on div "Profissional executante -- Telefone (87) 2163-7071 Tipo Ordem de chegada" at bounding box center [481, 369] width 442 height 42
click at [739, 18] on icon "" at bounding box center [741, 16] width 13 height 13
click at [704, 70] on link "Sair" at bounding box center [711, 70] width 79 height 16
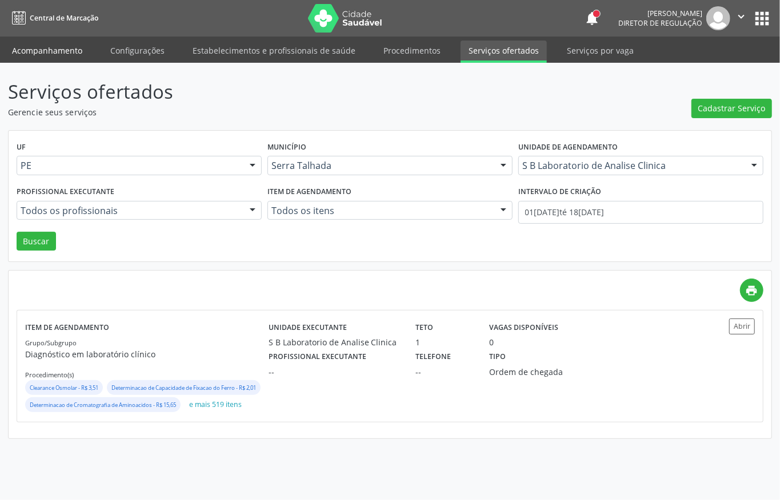
click at [58, 49] on link "Acompanhamento" at bounding box center [47, 51] width 86 height 20
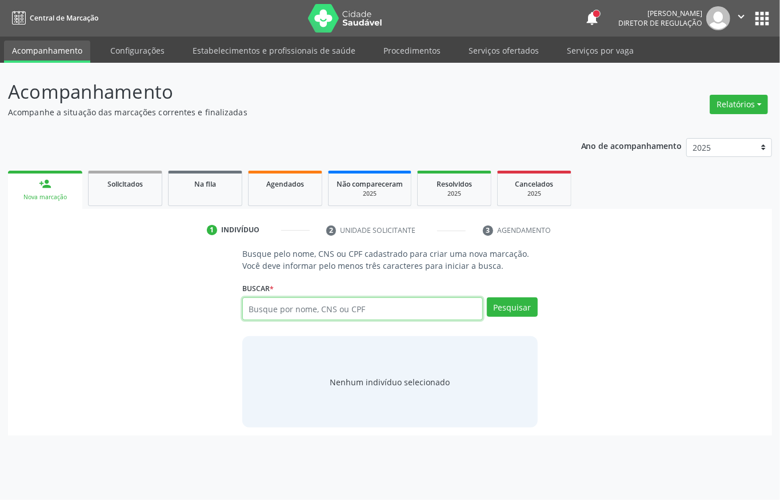
click at [300, 302] on input "text" at bounding box center [362, 309] width 240 height 23
type input "01149339446"
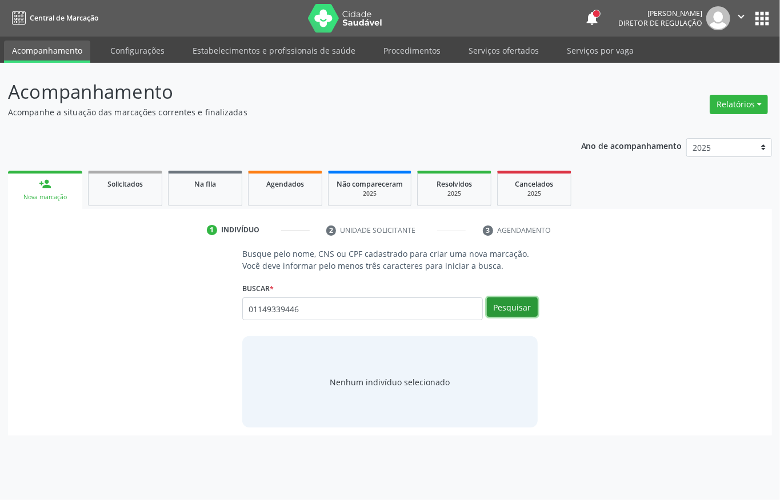
click at [522, 315] on button "Pesquisar" at bounding box center [512, 307] width 51 height 19
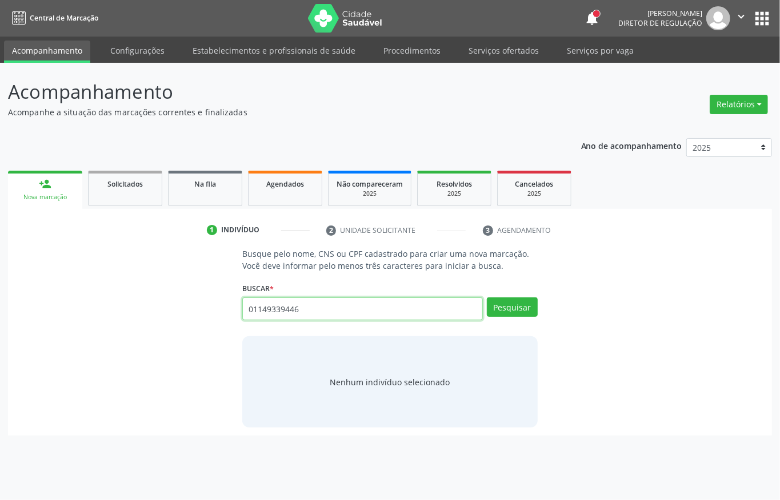
click at [298, 314] on input "01149339446" at bounding box center [362, 309] width 240 height 23
click at [300, 312] on input "01149339446" at bounding box center [362, 309] width 240 height 23
type input "702604757528146"
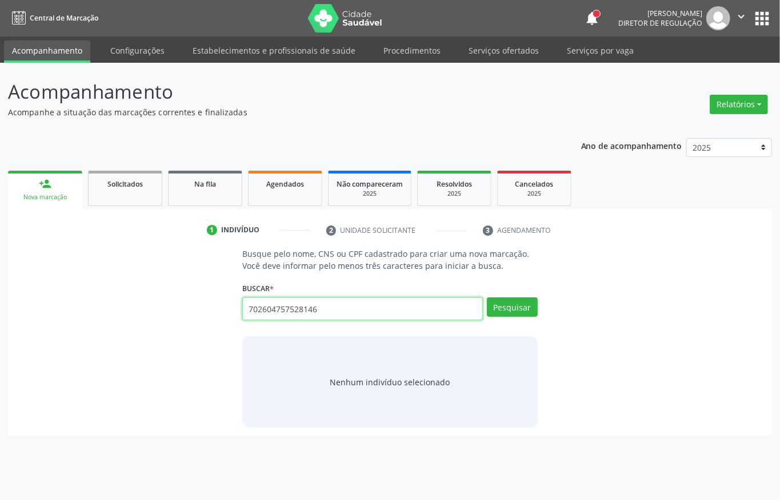
type input "702604757528146"
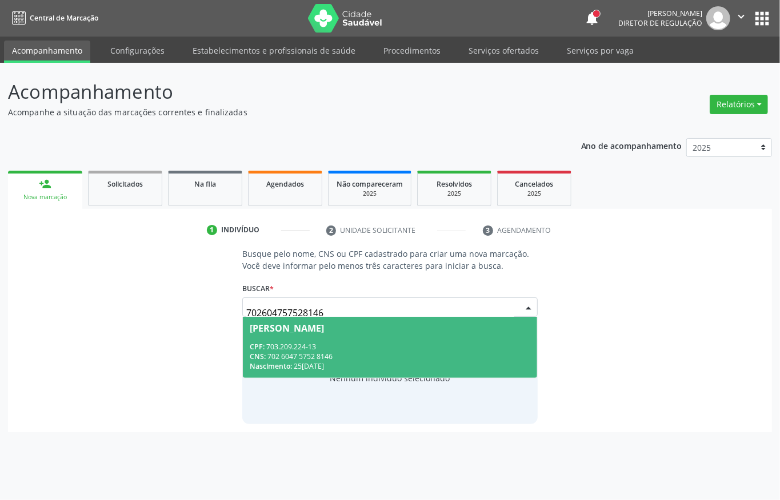
click at [306, 364] on div "Nascimento: 25/08/1994" at bounding box center [390, 367] width 280 height 10
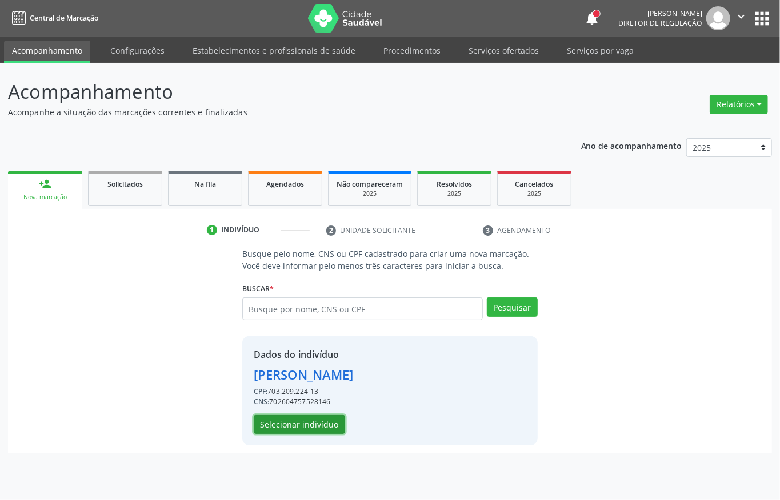
click at [313, 426] on button "Selecionar indivíduo" at bounding box center [299, 424] width 91 height 19
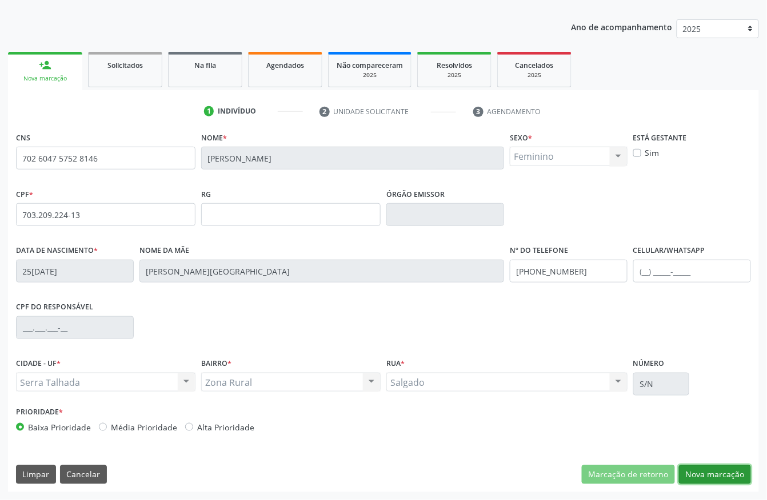
click at [690, 471] on button "Nova marcação" at bounding box center [715, 475] width 72 height 19
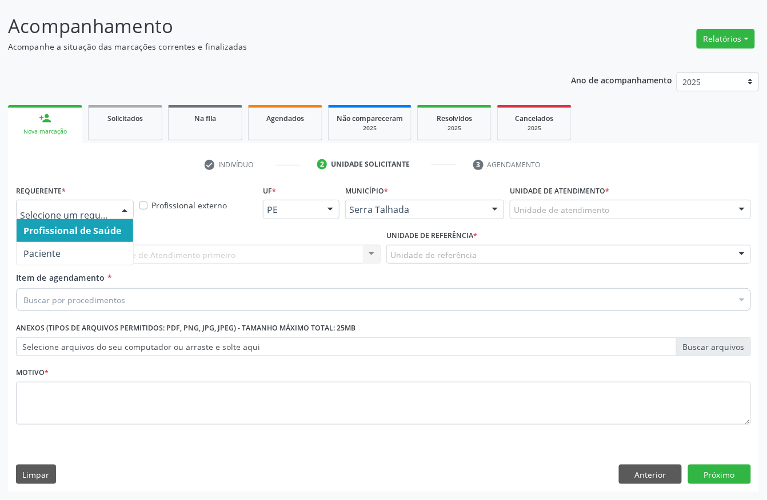
click at [90, 217] on div at bounding box center [75, 209] width 118 height 19
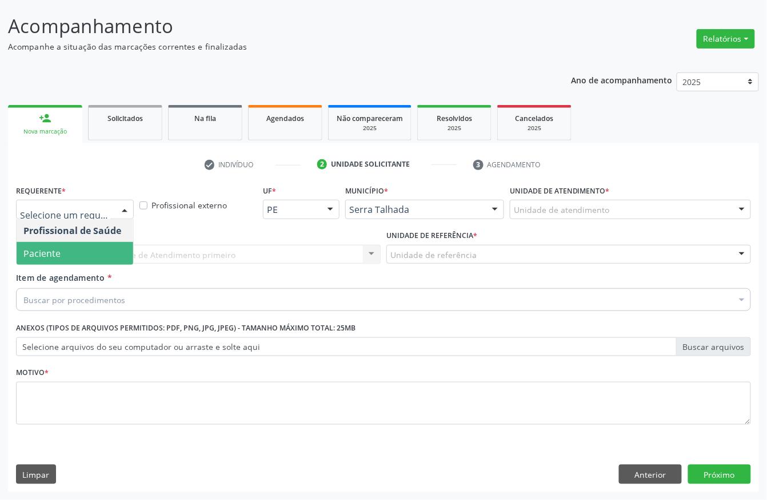
click at [81, 252] on span "Paciente" at bounding box center [75, 253] width 117 height 23
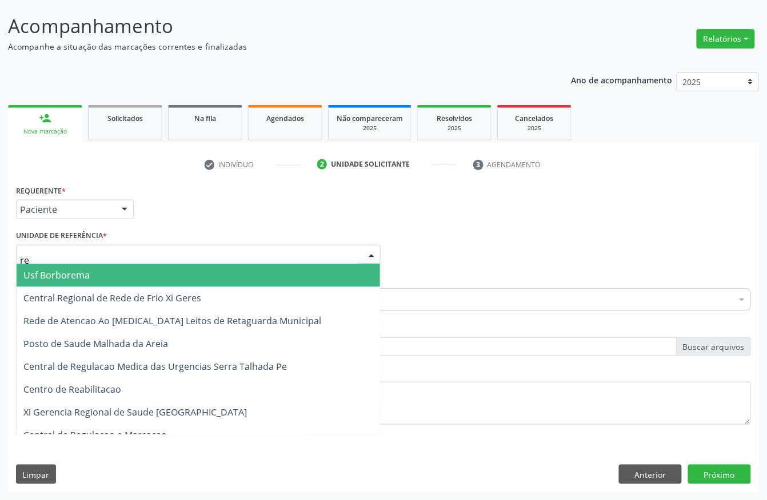
type input "rea"
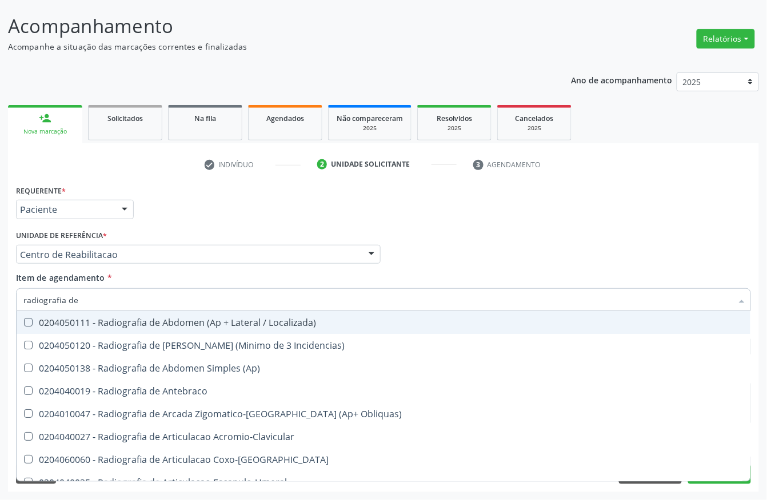
type input "radiografia de s"
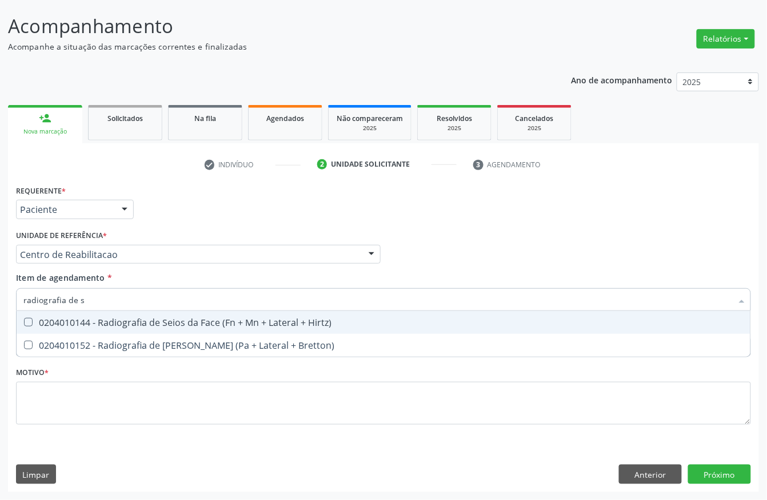
click at [75, 318] on div "0204010144 - Radiografia de Seios da Face (Fn + Mn + Lateral + Hirtz)" at bounding box center [383, 322] width 720 height 9
checkbox Hirtz\) "true"
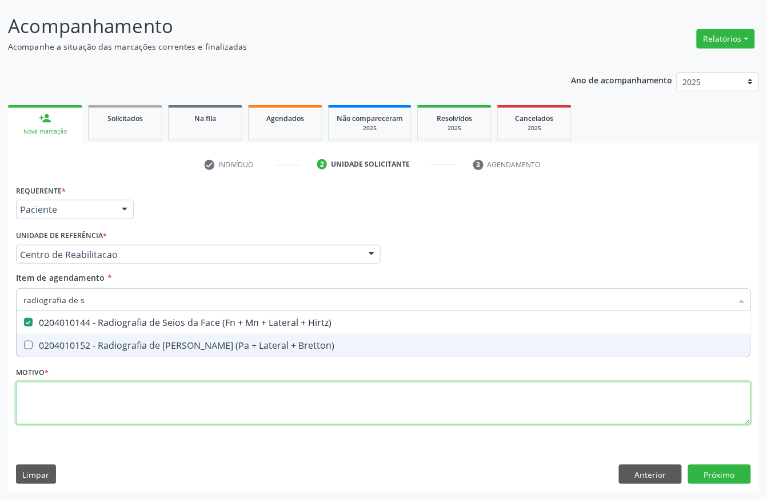
click at [62, 410] on div "Requerente * Paciente Profissional de Saúde Paciente Nenhum resultado encontrad…" at bounding box center [383, 311] width 735 height 259
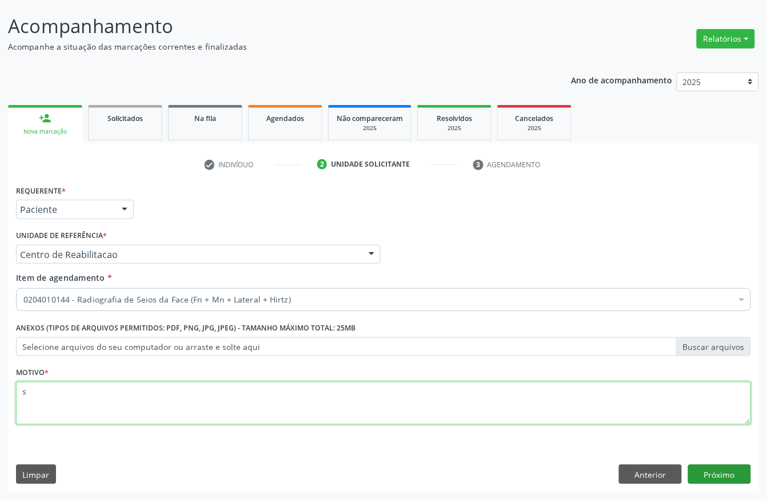
type textarea "s"
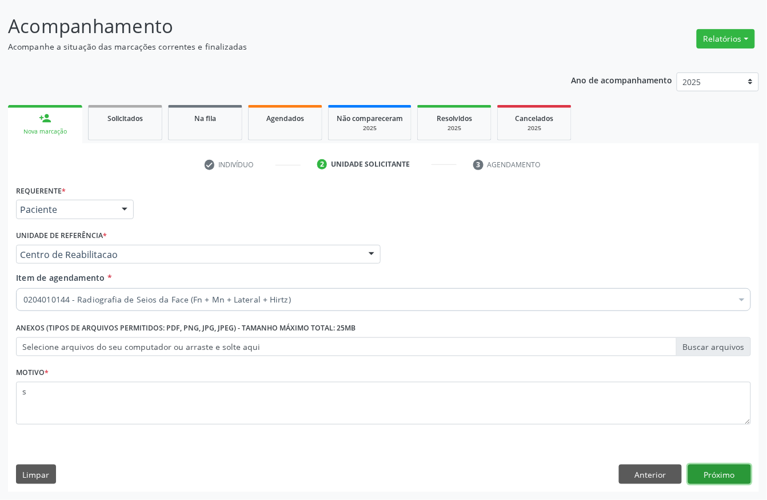
click at [723, 478] on button "Próximo" at bounding box center [719, 474] width 63 height 19
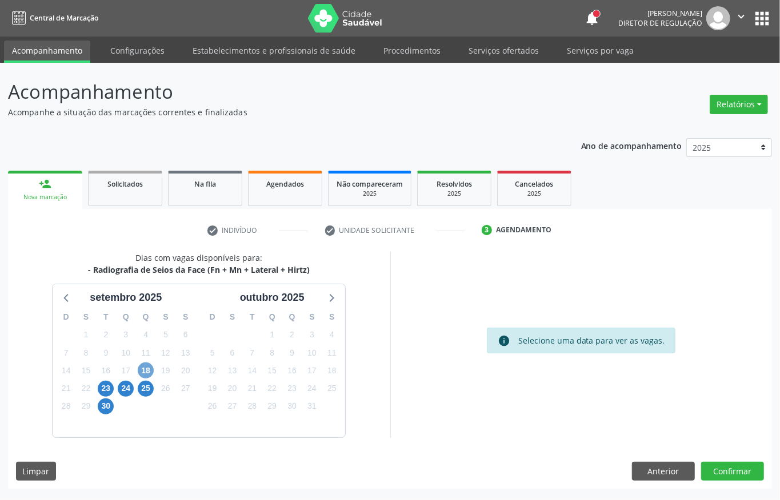
click at [144, 368] on span "18" at bounding box center [146, 371] width 16 height 16
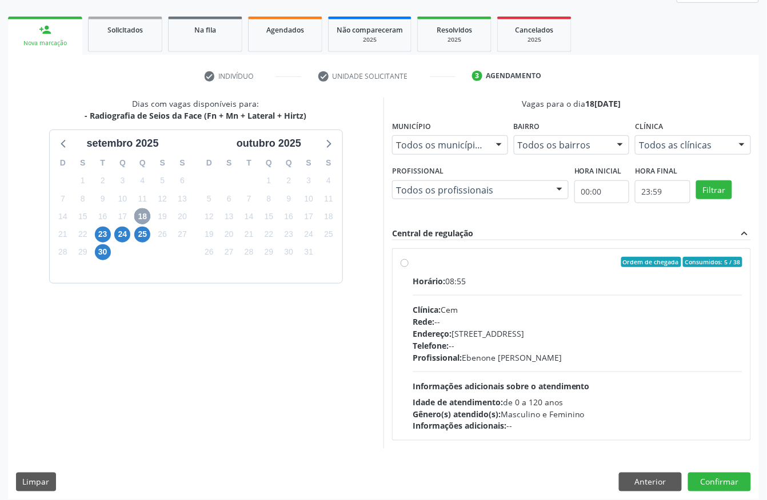
scroll to position [163, 0]
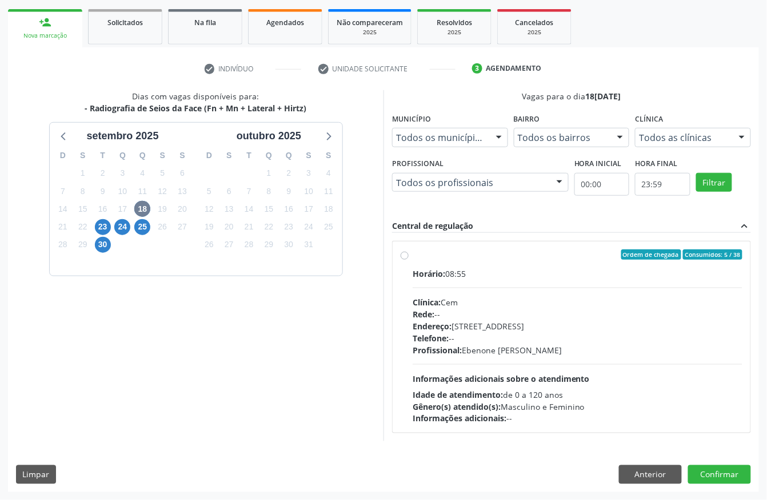
click at [505, 327] on div "Endereço: Casa, nº 393, Nossa Senhora da Pen, Serra Talhada - PE" at bounding box center [577, 326] width 330 height 12
click at [408, 260] on input "Ordem de chegada Consumidos: 5 / 38 Horário: 08:55 Clínica: Cem Rede: -- Endere…" at bounding box center [404, 255] width 8 height 10
radio input "true"
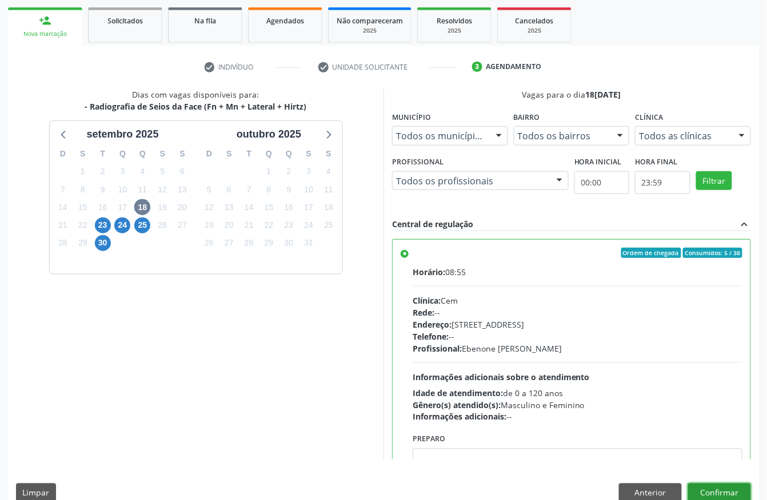
click at [707, 490] on button "Confirmar" at bounding box center [719, 493] width 63 height 19
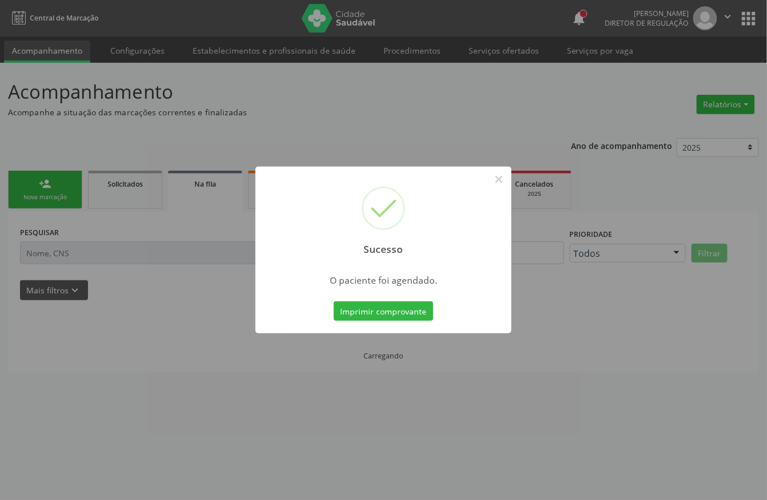
scroll to position [0, 0]
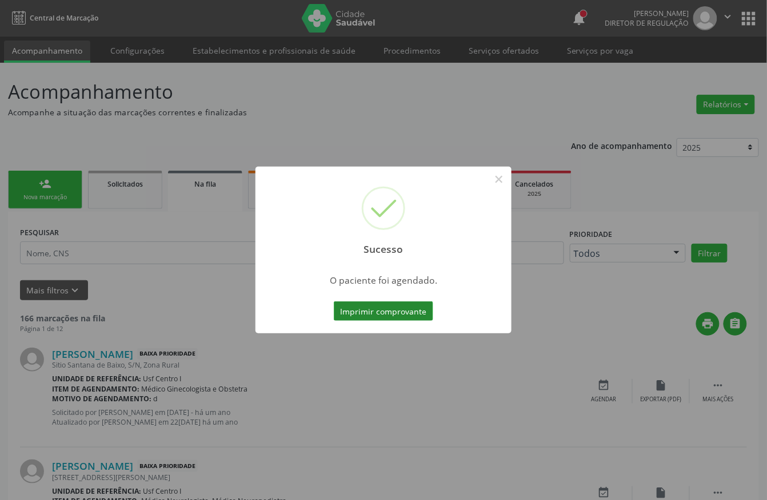
click at [366, 304] on button "Imprimir comprovante" at bounding box center [383, 311] width 99 height 19
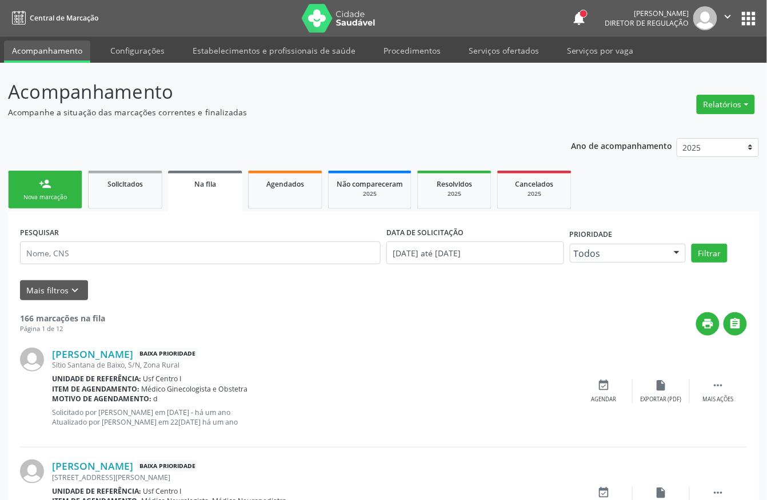
click at [69, 197] on div "Nova marcação" at bounding box center [45, 197] width 57 height 9
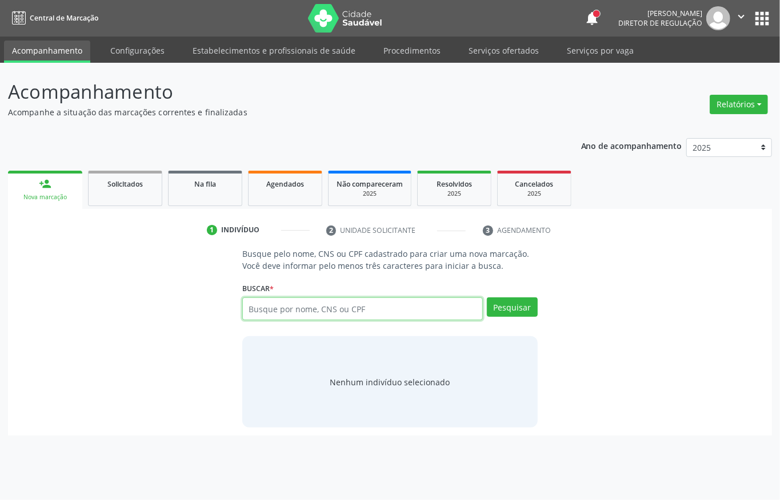
click at [343, 319] on input "text" at bounding box center [362, 309] width 240 height 23
paste input "702 6047 5752 8146"
type input "702 6047 5752 8146"
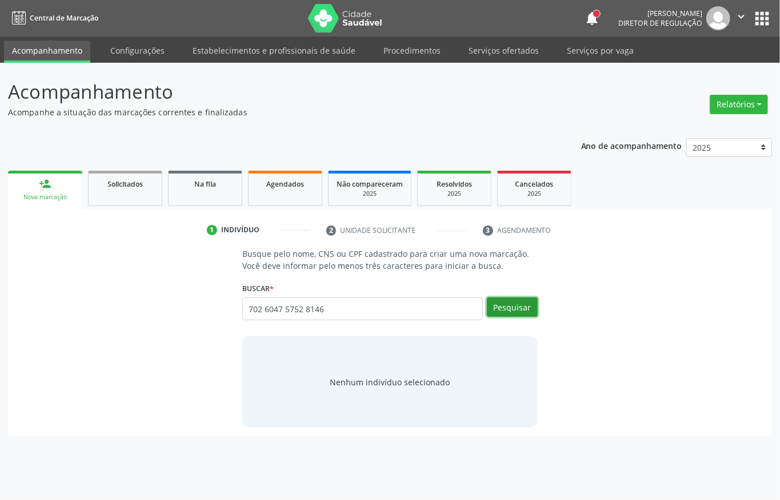
click at [514, 310] on button "Pesquisar" at bounding box center [512, 307] width 51 height 19
type input "702 6047 5752 8146"
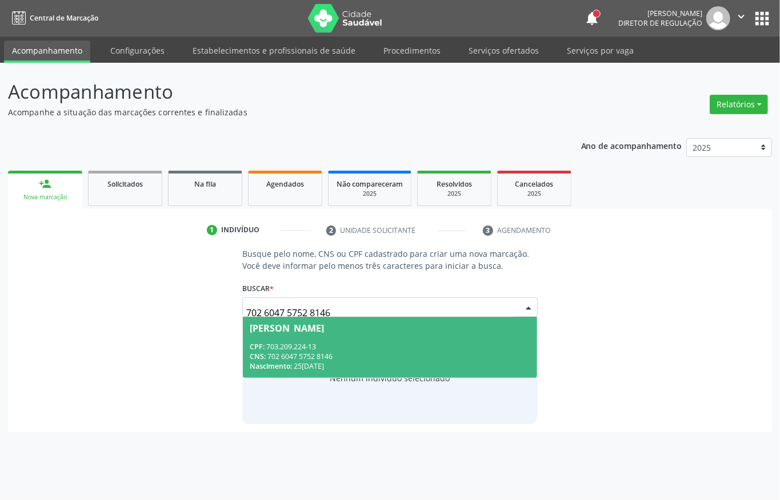
click at [437, 348] on div "CPF: 703.209.224-13" at bounding box center [390, 347] width 280 height 10
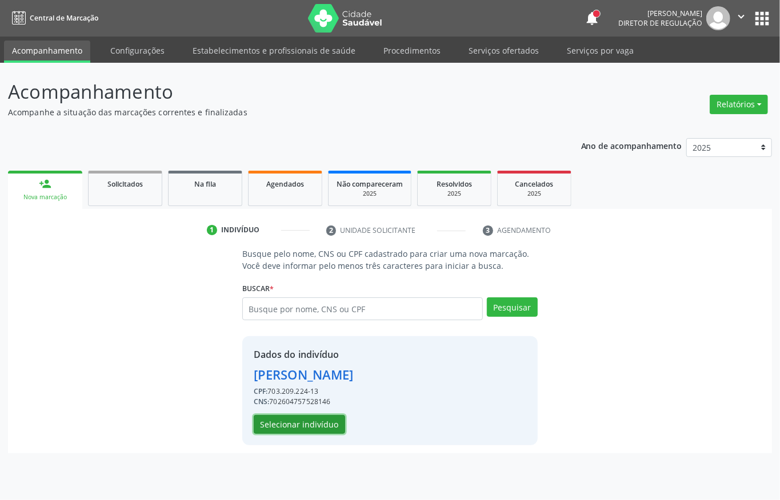
click at [332, 430] on button "Selecionar indivíduo" at bounding box center [299, 424] width 91 height 19
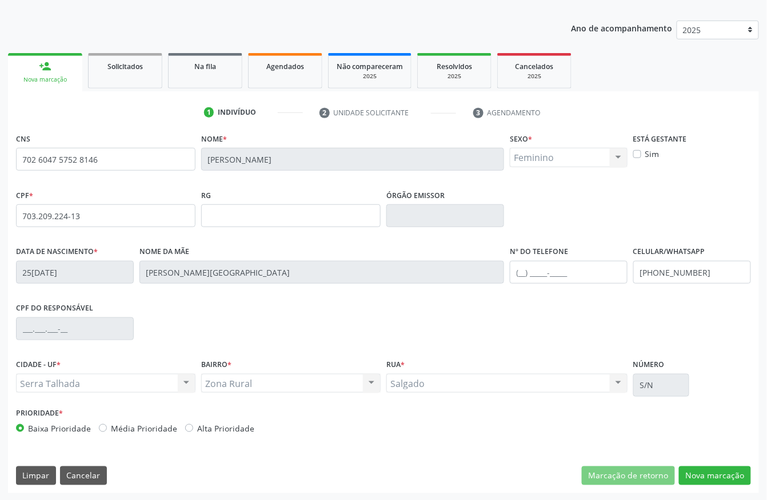
scroll to position [119, 0]
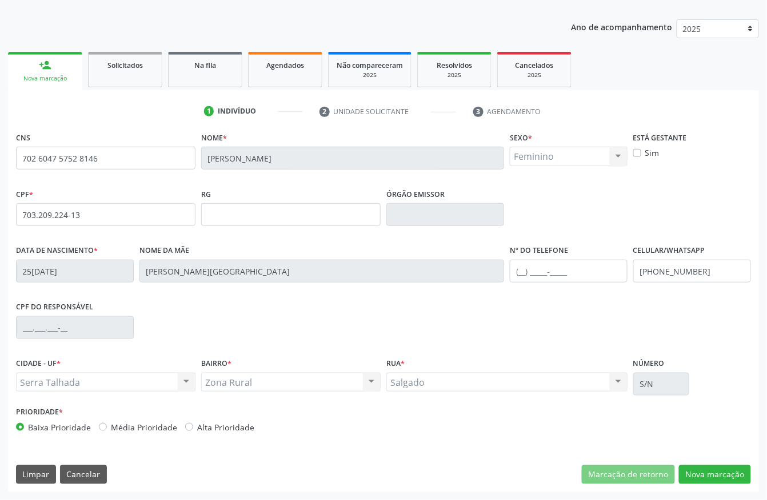
click at [727, 485] on div "CNS 702 6047 5752 8146 Nome * Jessica Gabriela de Lima Sexo * Feminino Masculin…" at bounding box center [383, 310] width 751 height 363
click at [722, 476] on button "Nova marcação" at bounding box center [715, 475] width 72 height 19
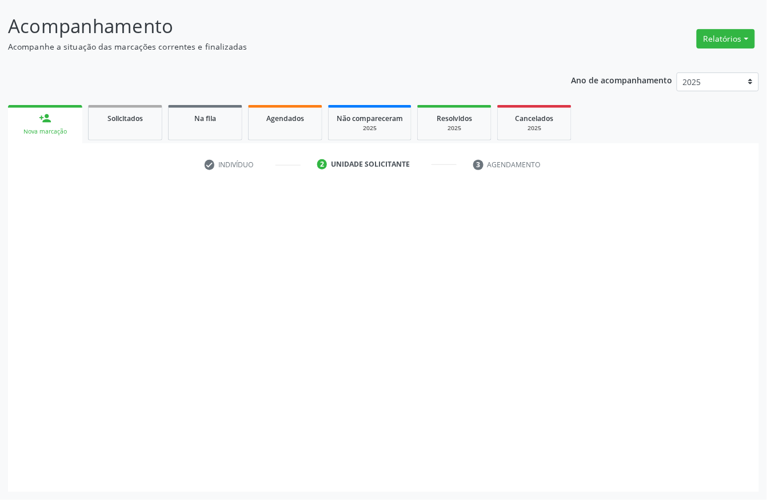
scroll to position [67, 0]
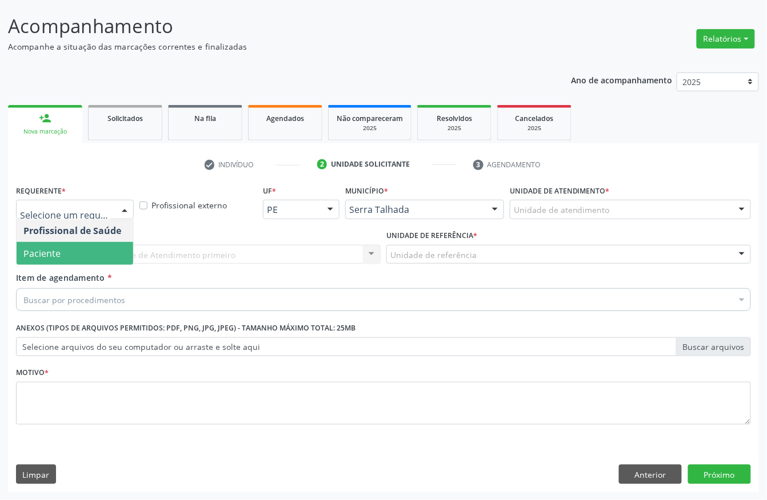
click at [79, 256] on span "Paciente" at bounding box center [75, 253] width 117 height 23
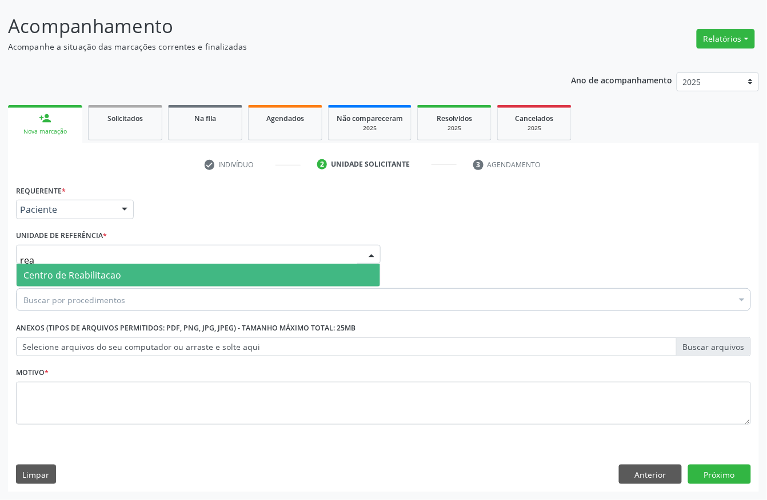
type input "reab"
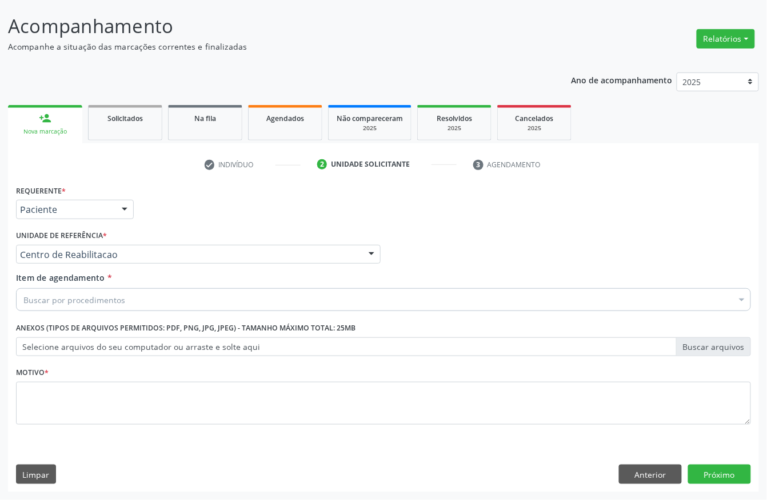
click at [82, 307] on div "Buscar por procedimentos" at bounding box center [383, 299] width 735 height 23
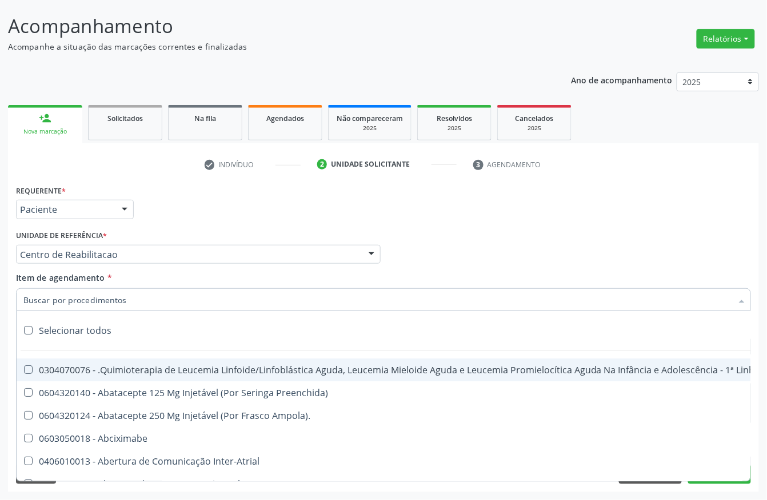
click at [85, 291] on input "Item de agendamento *" at bounding box center [377, 299] width 708 height 23
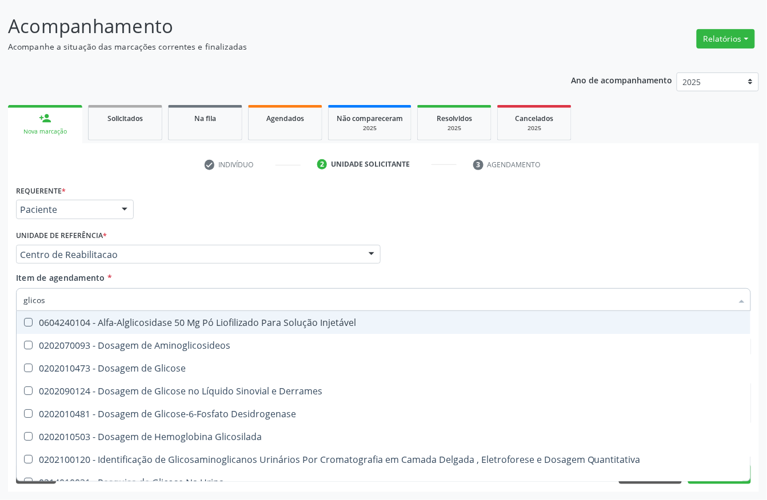
type input "glicose"
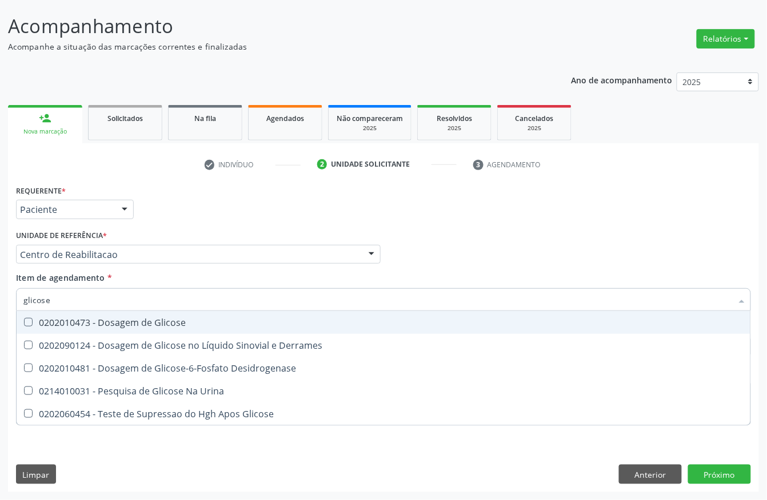
click at [94, 328] on span "0202010473 - Dosagem de Glicose" at bounding box center [383, 322] width 733 height 23
checkbox Glicose "true"
click at [97, 305] on input "glicose" at bounding box center [377, 299] width 708 height 23
type input "coles"
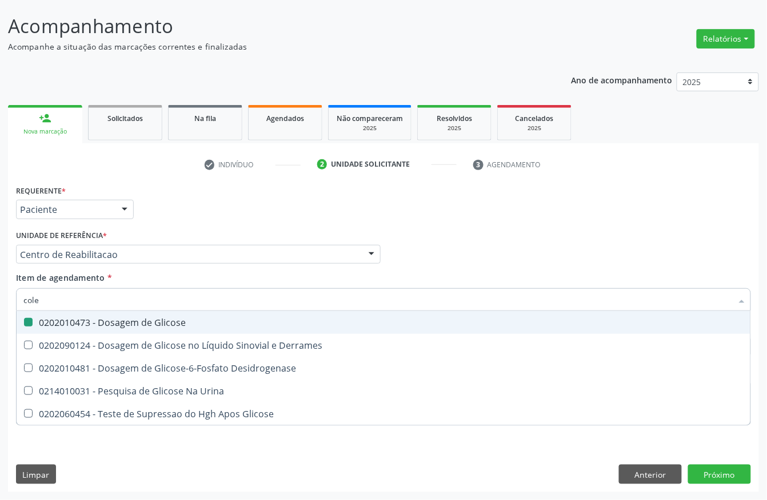
checkbox Glicose "false"
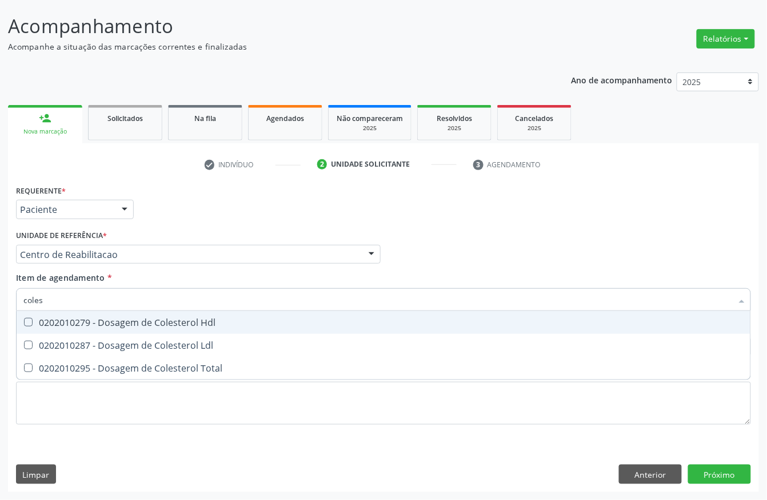
type input "colest"
click at [27, 325] on Hdl at bounding box center [28, 322] width 9 height 9
click at [24, 325] on Hdl "checkbox" at bounding box center [20, 322] width 7 height 7
checkbox Hdl "true"
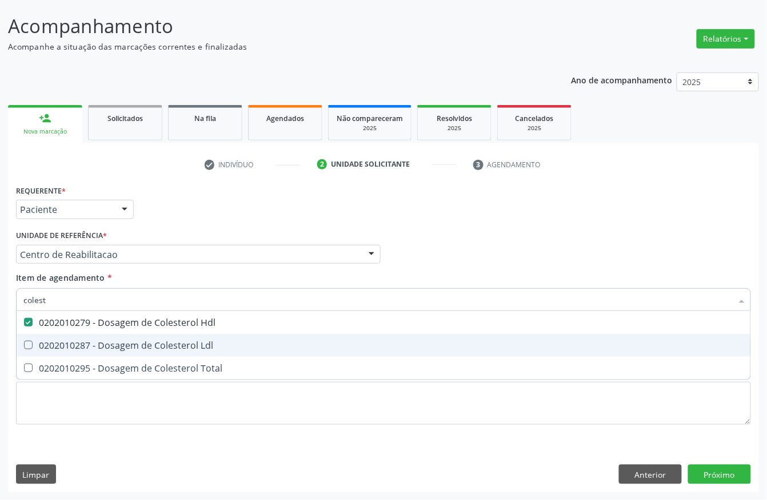
click at [28, 348] on Ldl at bounding box center [28, 345] width 9 height 9
click at [24, 348] on Ldl "checkbox" at bounding box center [20, 345] width 7 height 7
checkbox Ldl "true"
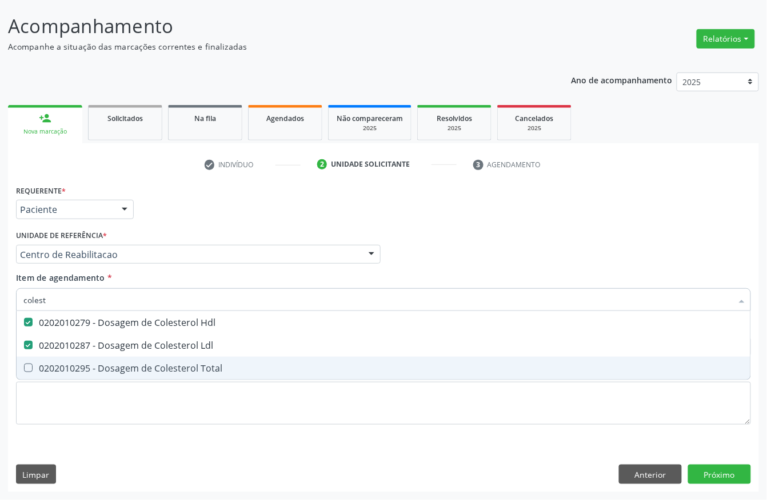
drag, startPoint x: 30, startPoint y: 370, endPoint x: 66, endPoint y: 327, distance: 56.3
click at [30, 369] on Total at bounding box center [28, 368] width 9 height 9
click at [24, 369] on Total "checkbox" at bounding box center [20, 367] width 7 height 7
checkbox Total "true"
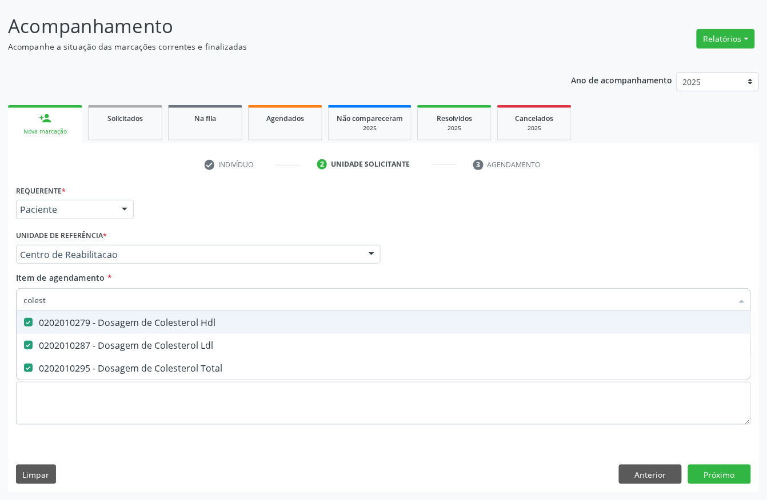
click at [78, 304] on input "colest" at bounding box center [377, 299] width 708 height 23
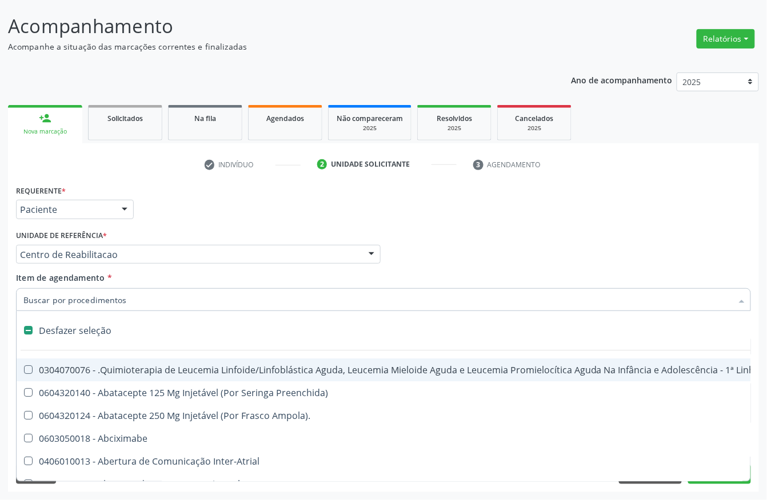
checkbox Manutenção "false"
checkbox Preenchida\) "false"
checkbox Ampola\)\ "false"
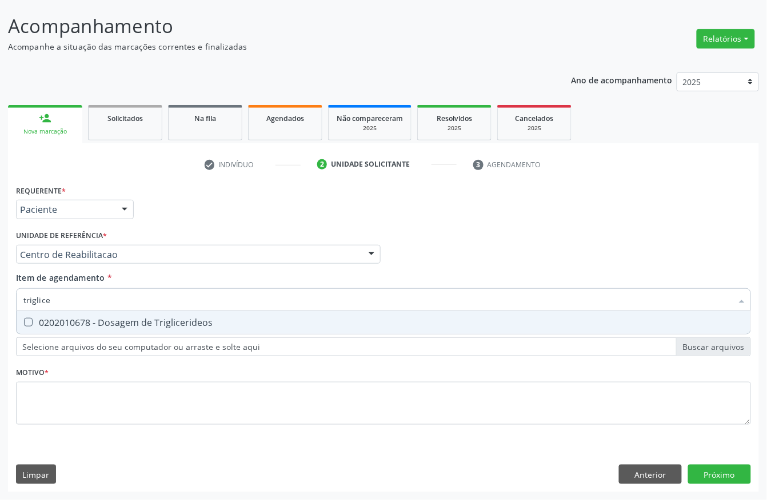
type input "triglicer"
click at [59, 324] on div "0202010678 - Dosagem de Triglicerideos" at bounding box center [383, 322] width 720 height 9
checkbox Triglicerideos "true"
click at [78, 302] on input "triglicer" at bounding box center [377, 299] width 708 height 23
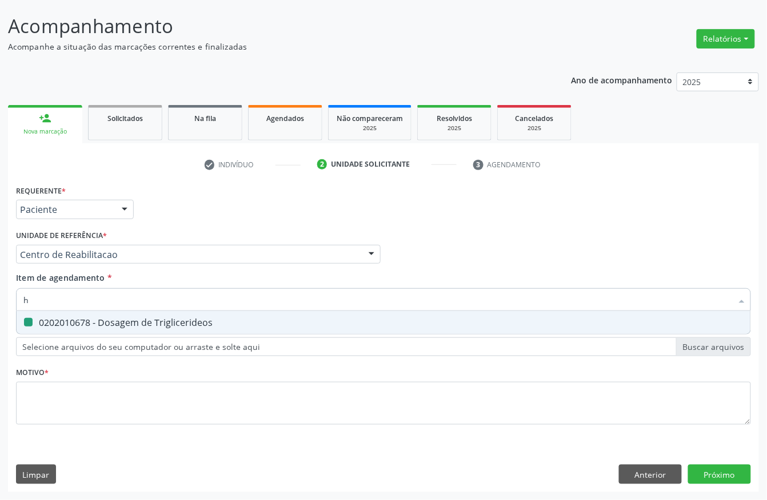
type input "he"
checkbox Triglicerideos "false"
type input "hemogra"
click at [80, 326] on div "0202020380 - Hemograma Completo" at bounding box center [383, 322] width 720 height 9
checkbox Completo "true"
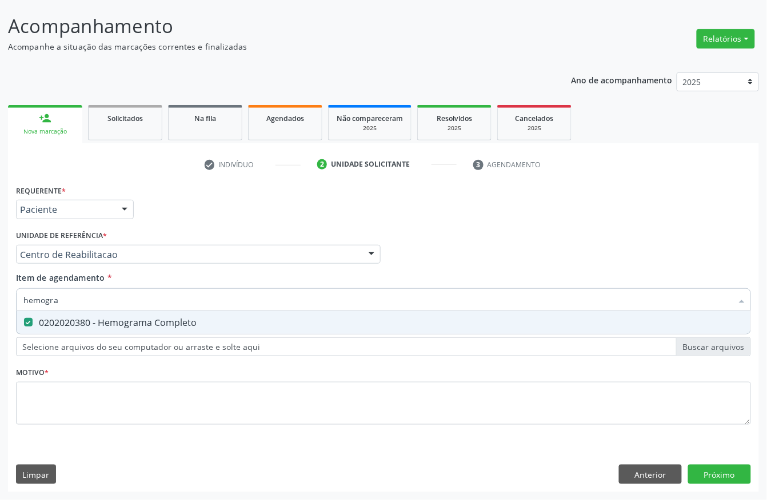
click at [86, 302] on input "hemogra" at bounding box center [377, 299] width 708 height 23
type input "pr"
checkbox Completo "false"
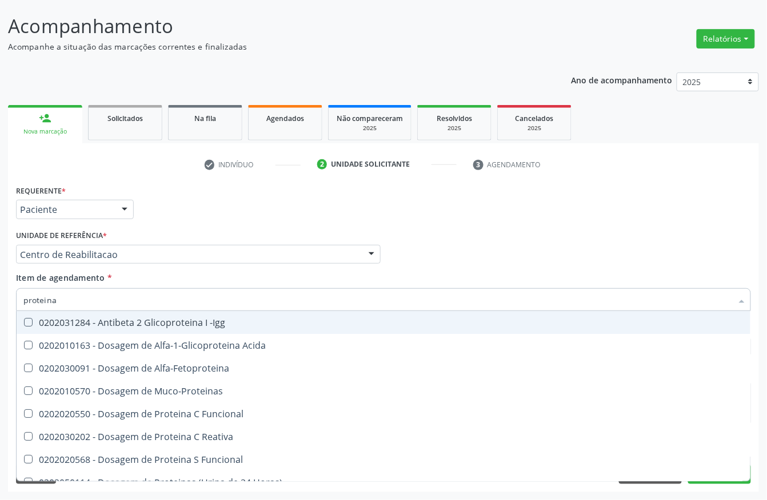
type input "proteina c"
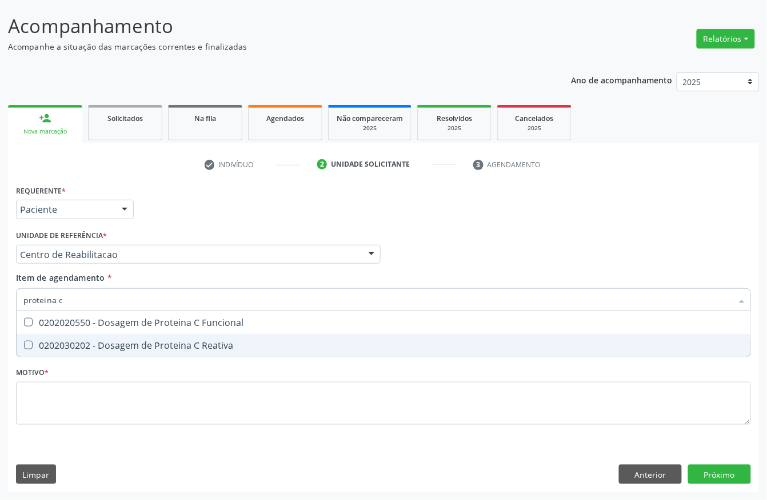
click at [86, 341] on div "0202030202 - Dosagem de Proteina C Reativa" at bounding box center [383, 345] width 720 height 9
checkbox Reativa "true"
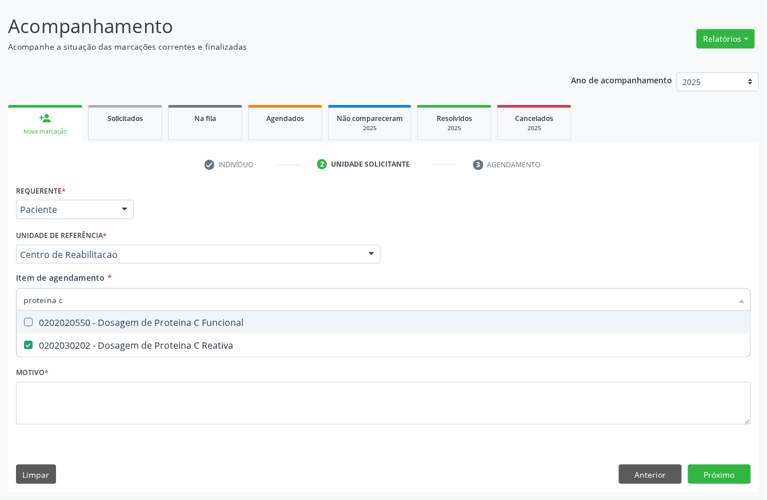
click at [90, 293] on input "proteina c" at bounding box center [377, 299] width 708 height 23
type input "temp"
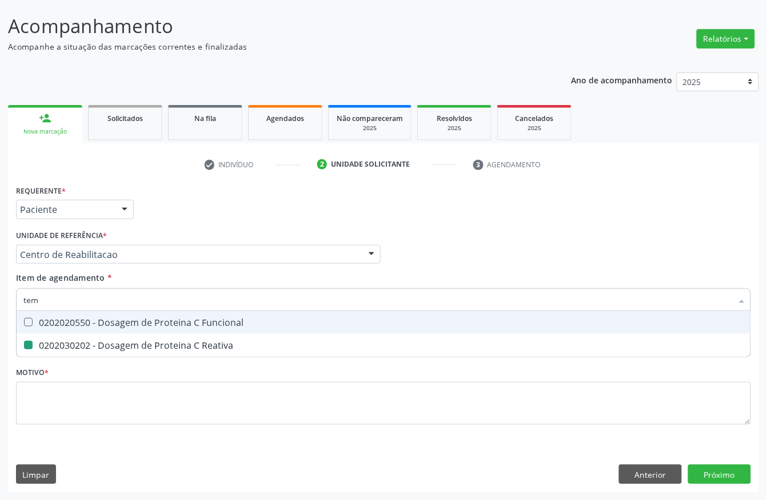
checkbox Reativa "false"
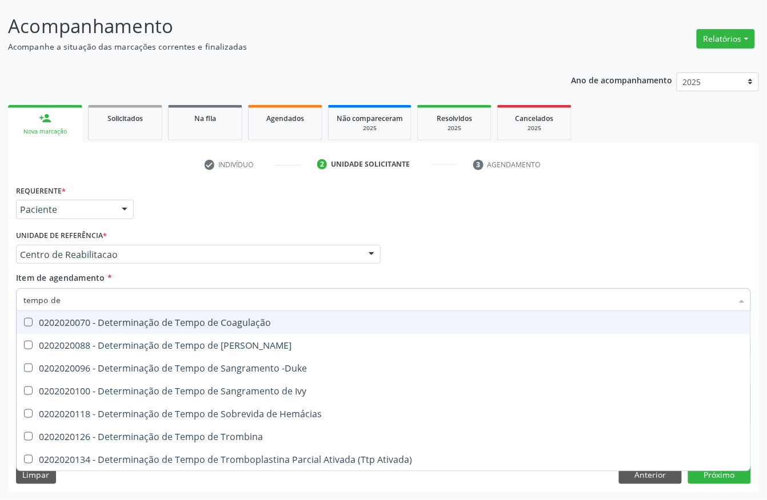
type input "tempo de s"
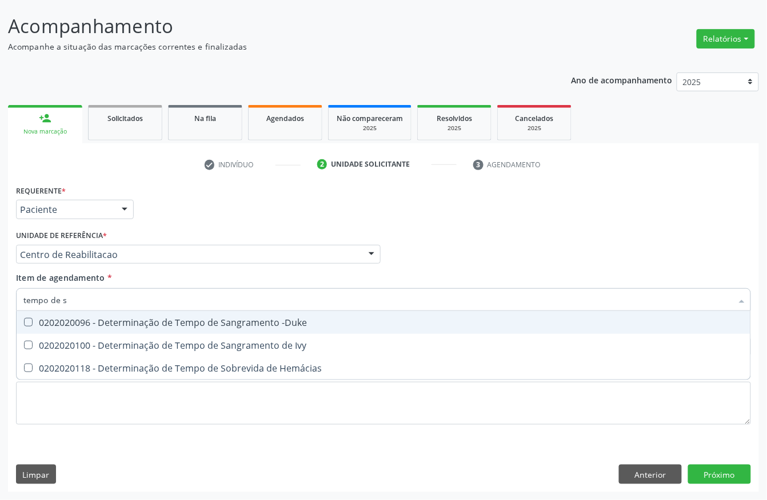
click at [103, 320] on div "0202020096 - Determinação de Tempo de Sangramento -Duke" at bounding box center [383, 322] width 720 height 9
checkbox -Duke "true"
click at [103, 307] on input "tempo de s" at bounding box center [377, 299] width 708 height 23
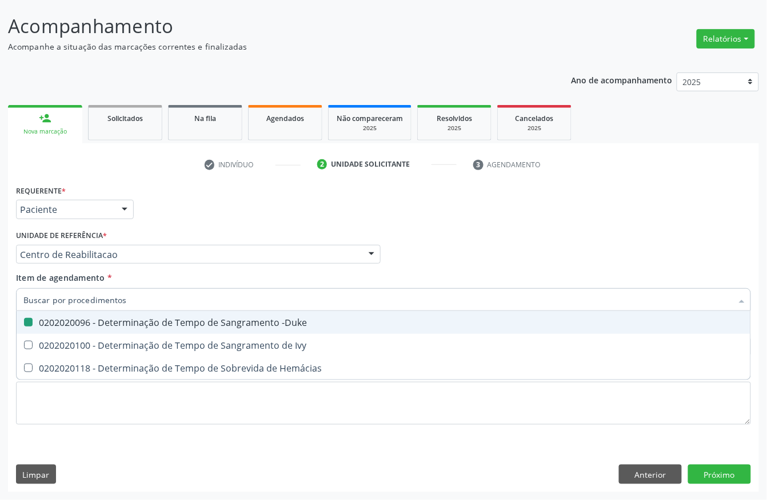
checkbox -Duke "false"
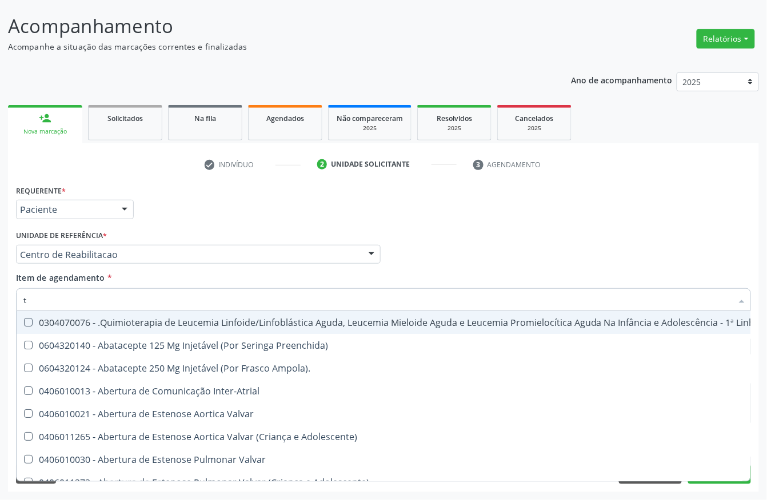
type input "t3"
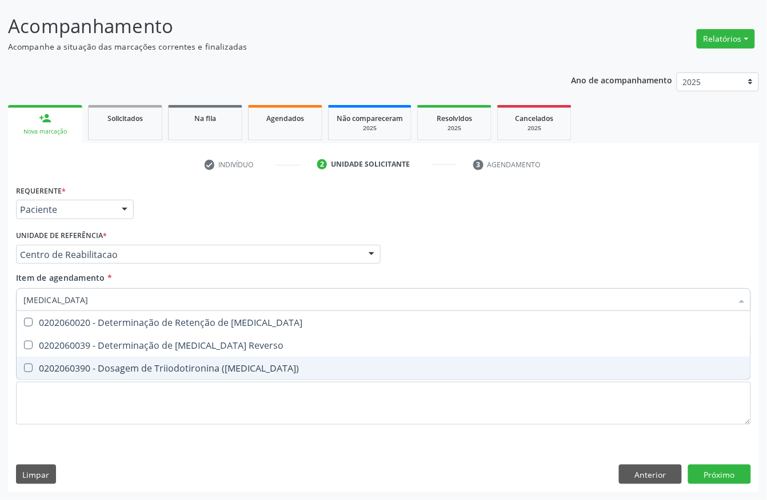
click at [112, 366] on div "0202060390 - Dosagem de Triiodotironina (T3)" at bounding box center [383, 368] width 720 height 9
checkbox \(T3\) "true"
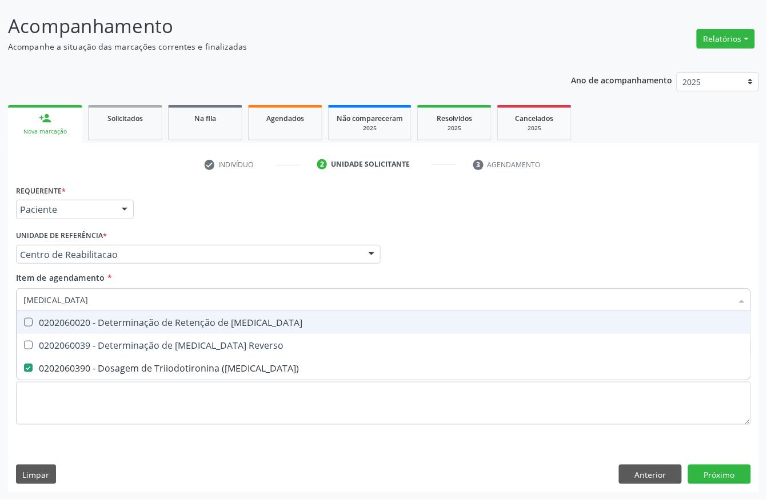
click at [58, 294] on input "t3" at bounding box center [377, 299] width 708 height 23
type input "t"
checkbox \(T3\) "false"
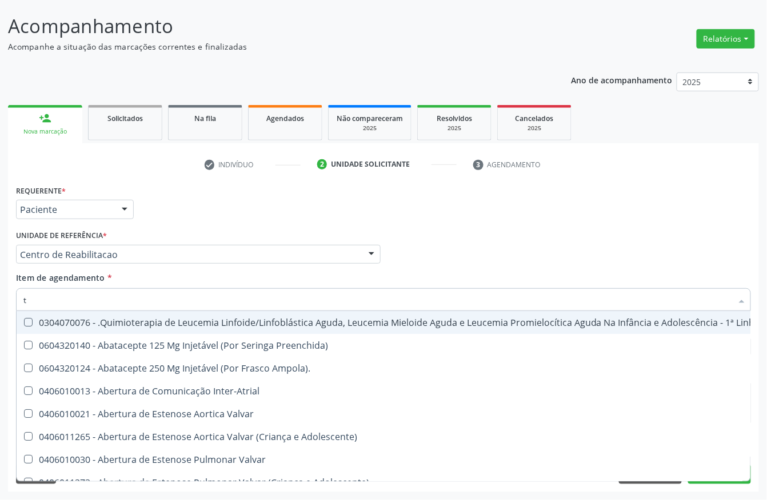
type input "t4"
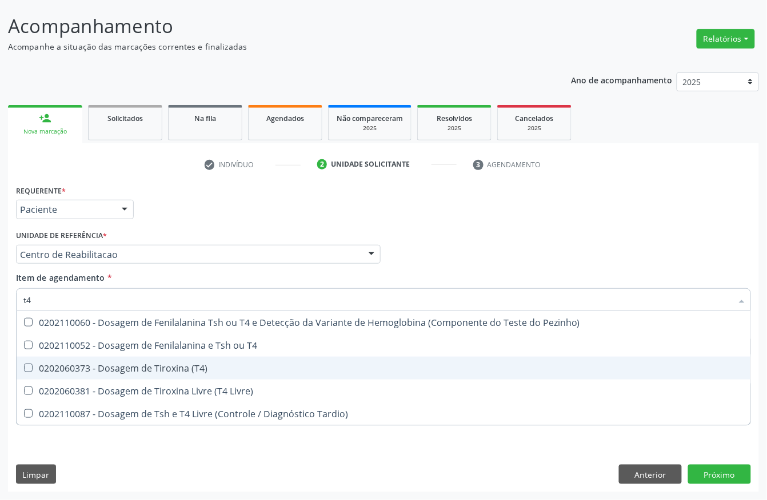
click at [120, 368] on div "0202060373 - Dosagem de Tiroxina (T4)" at bounding box center [383, 368] width 720 height 9
checkbox \(T4\) "true"
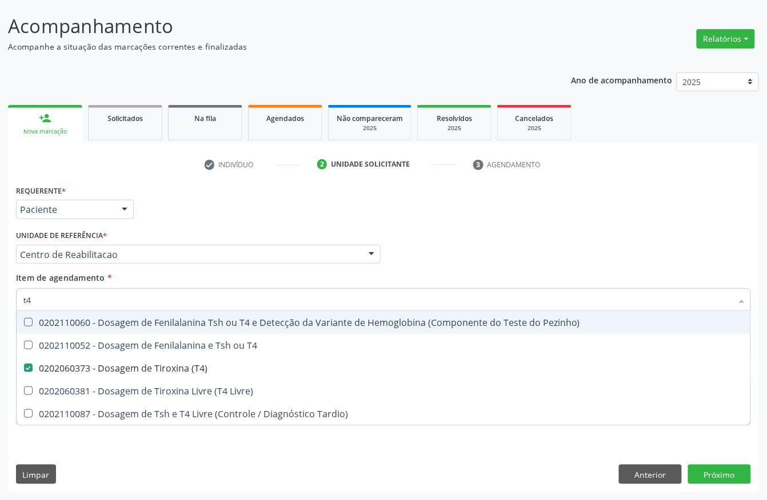
click at [101, 300] on input "t4" at bounding box center [377, 299] width 708 height 23
checkbox \(T4\) "false"
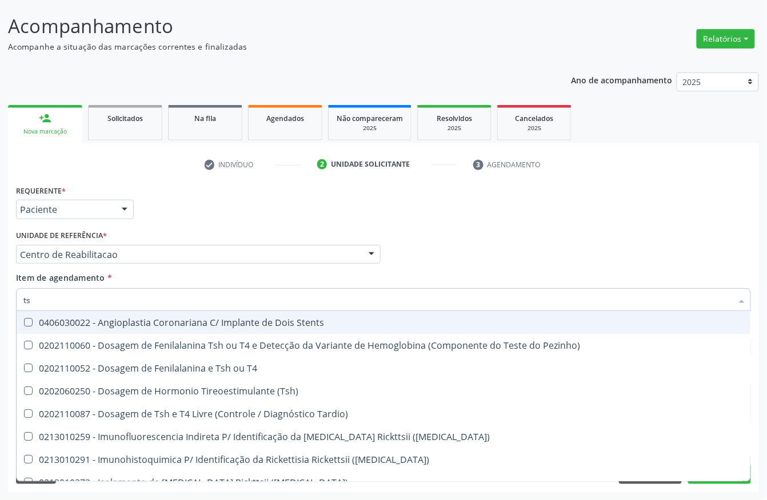
type input "tsh"
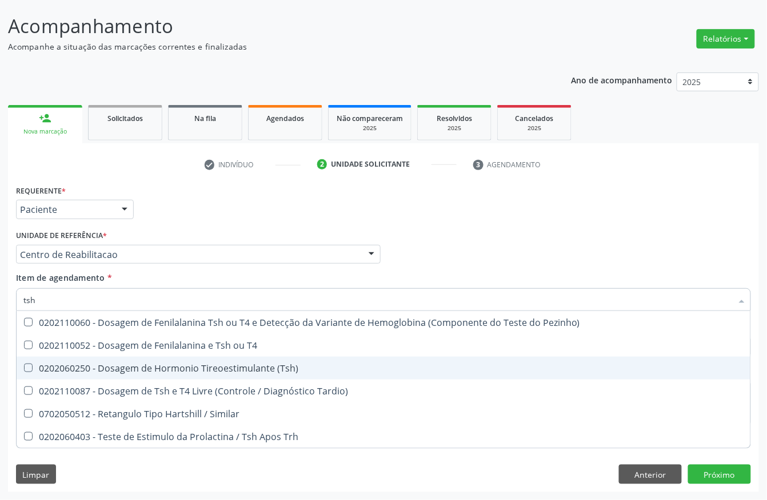
click at [166, 374] on span "0202060250 - Dosagem de Hormonio Tireoestimulante (Tsh)" at bounding box center [383, 368] width 733 height 23
checkbox \(Tsh\) "true"
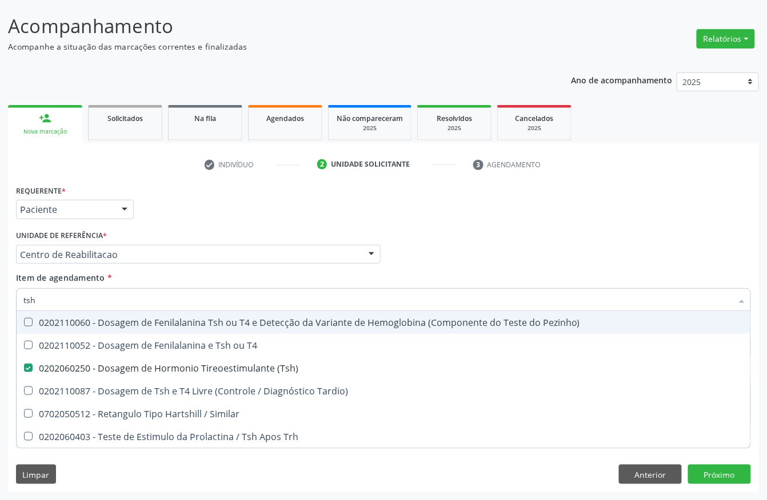
click at [64, 295] on input "tsh" at bounding box center [377, 299] width 708 height 23
checkbox \(Tsh\) "false"
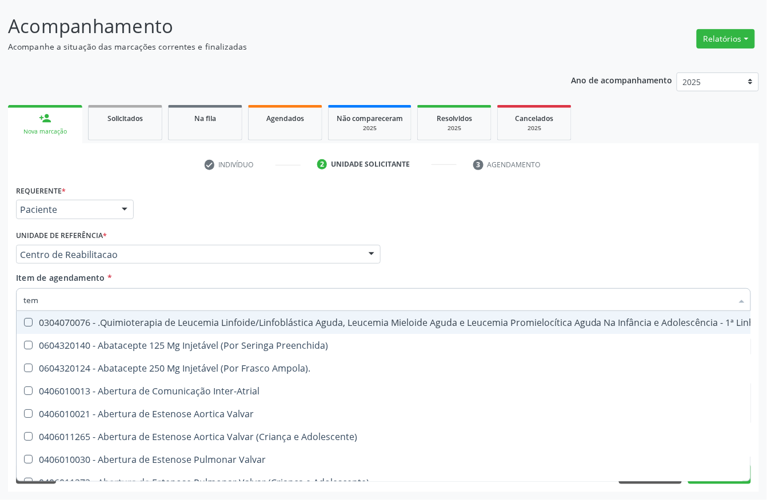
type input "temp"
checkbox Capsula\) "true"
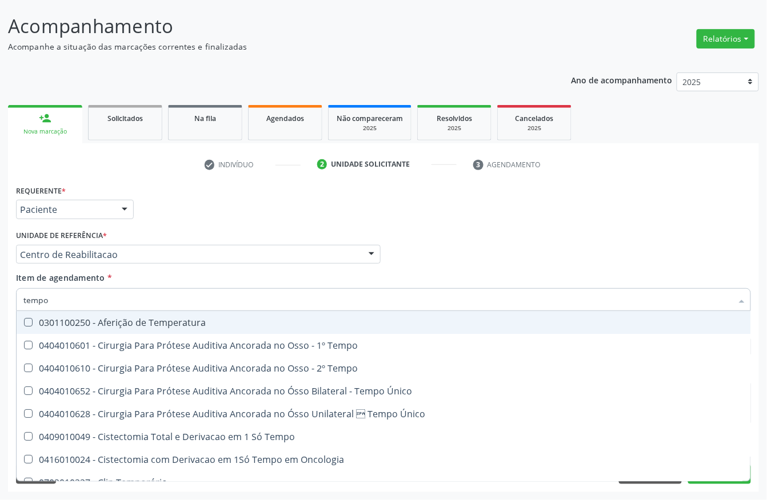
type input "tempo"
checkbox Euglobulina "true"
checkbox -Duke "false"
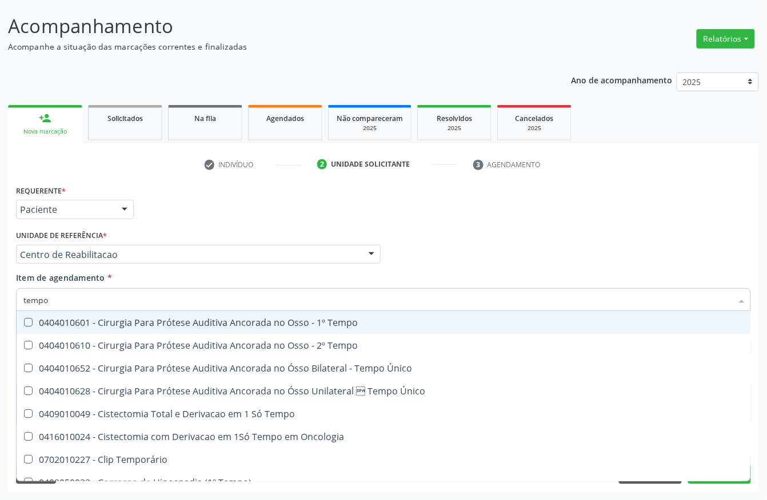
type input "tempo d"
checkbox Único "true"
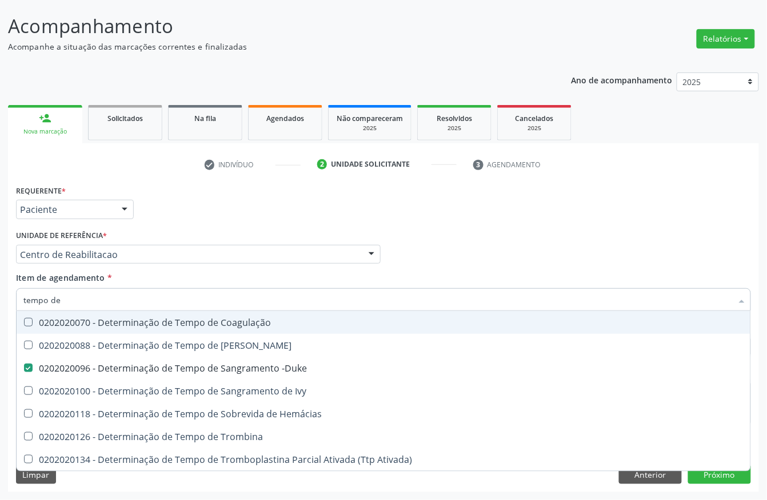
type input "tempo de c"
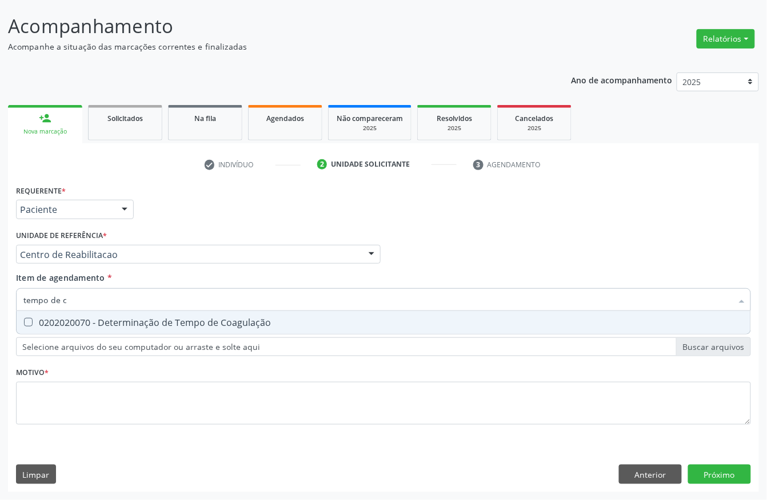
click at [62, 319] on div "0202020070 - Determinação de Tempo de Coagulação" at bounding box center [383, 322] width 720 height 9
checkbox Coagulação "true"
click at [69, 304] on input "tempo de c" at bounding box center [377, 299] width 708 height 23
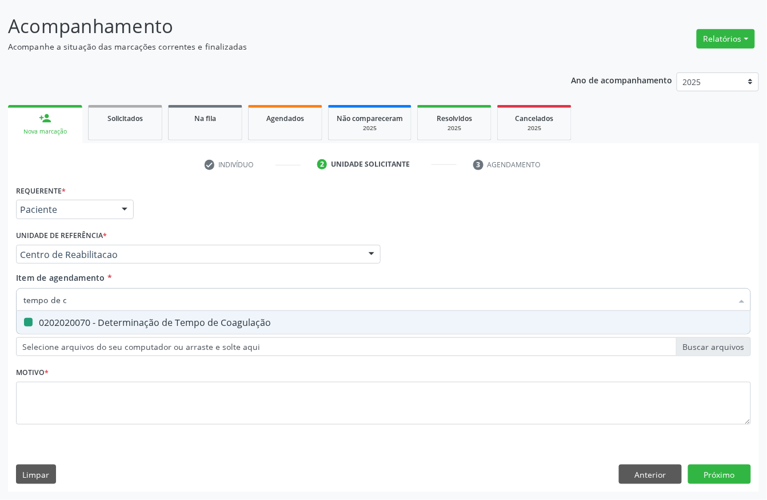
type input "t"
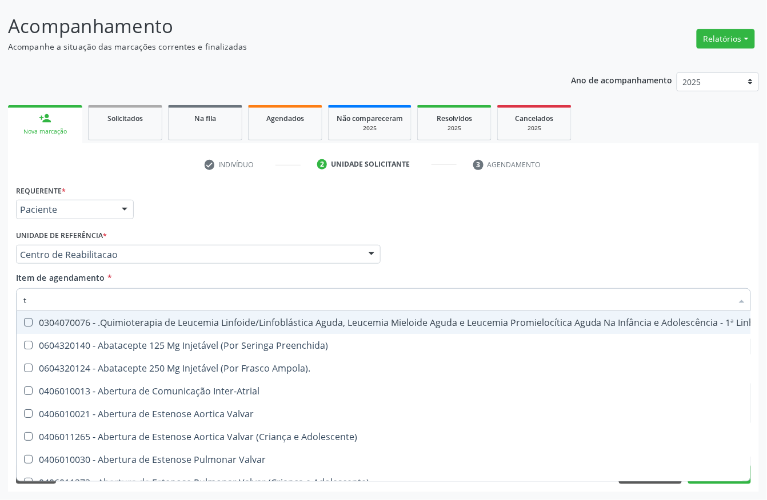
checkbox Manutenção "false"
type input "tap"
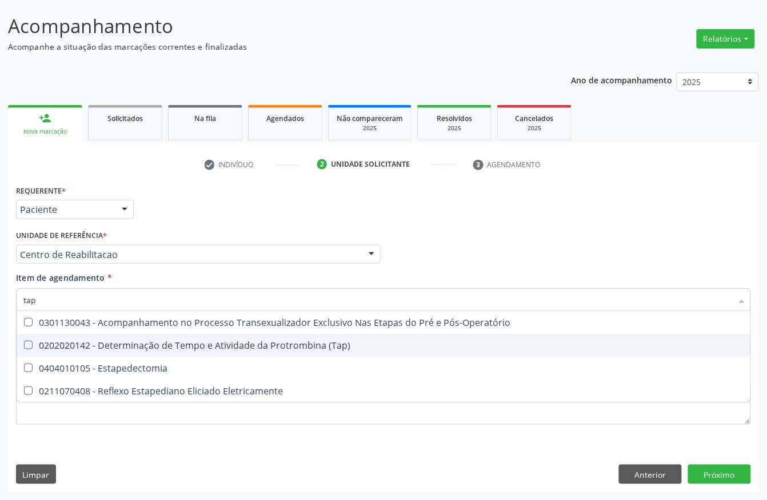
click at [186, 346] on div "0202020142 - Determinação de Tempo e Atividade da Protrombina (Tap)" at bounding box center [383, 345] width 720 height 9
checkbox \(Tap\) "true"
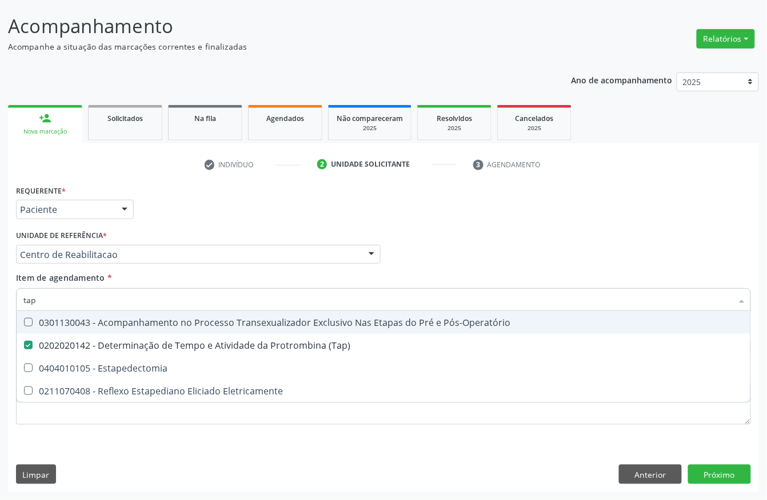
click at [158, 218] on div "Requerente * Paciente Profissional de Saúde Paciente Nenhum resultado encontrad…" at bounding box center [383, 204] width 740 height 45
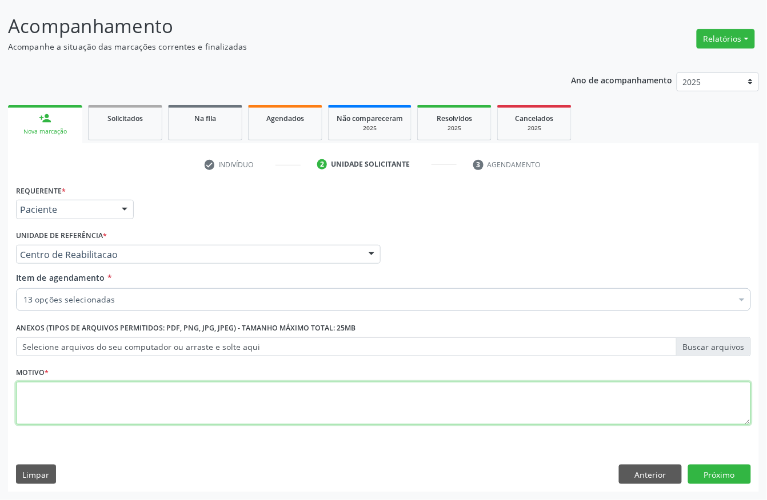
click at [49, 399] on textarea at bounding box center [383, 403] width 735 height 43
type textarea "d"
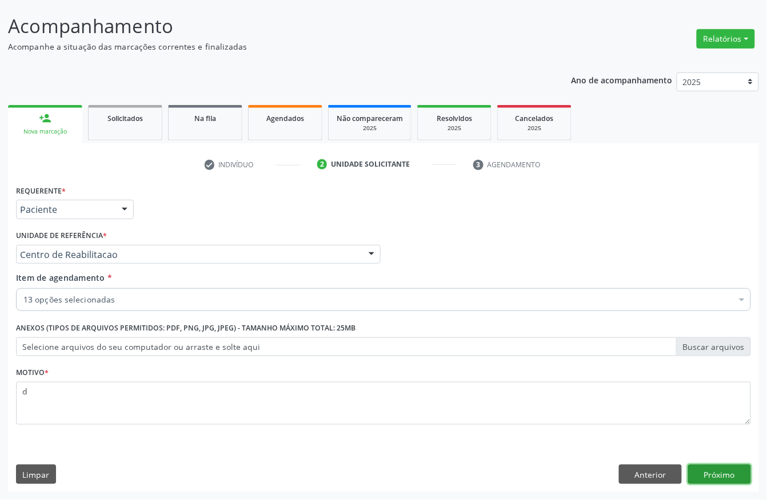
click at [705, 472] on button "Próximo" at bounding box center [719, 474] width 63 height 19
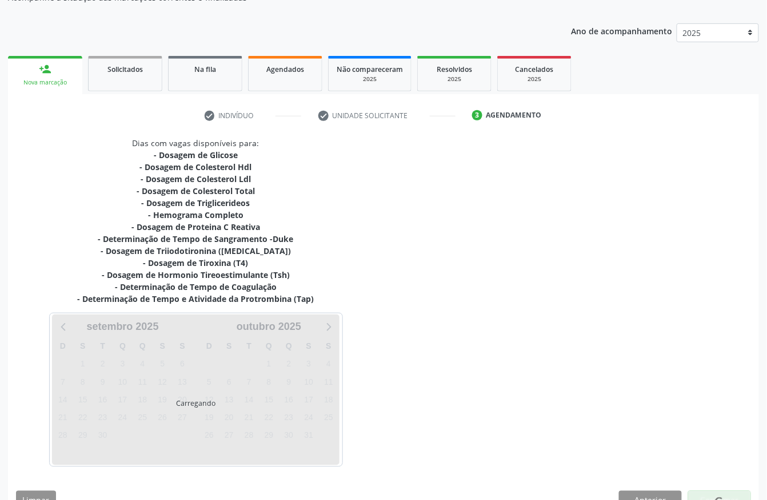
scroll to position [142, 0]
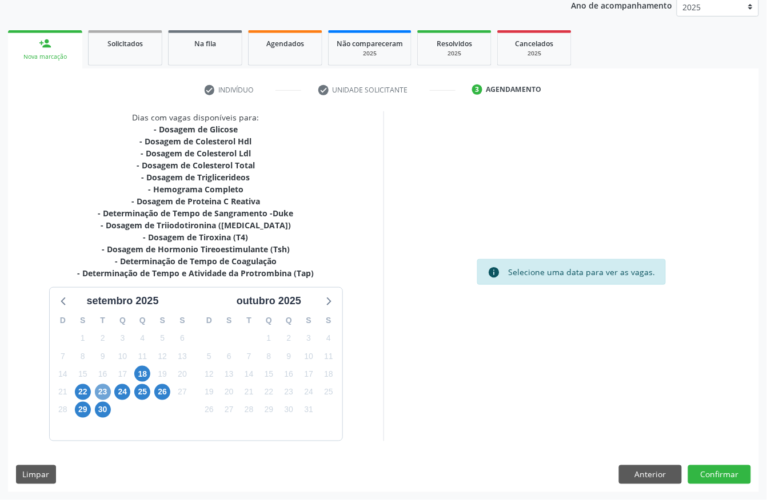
click at [101, 388] on span "23" at bounding box center [103, 392] width 16 height 16
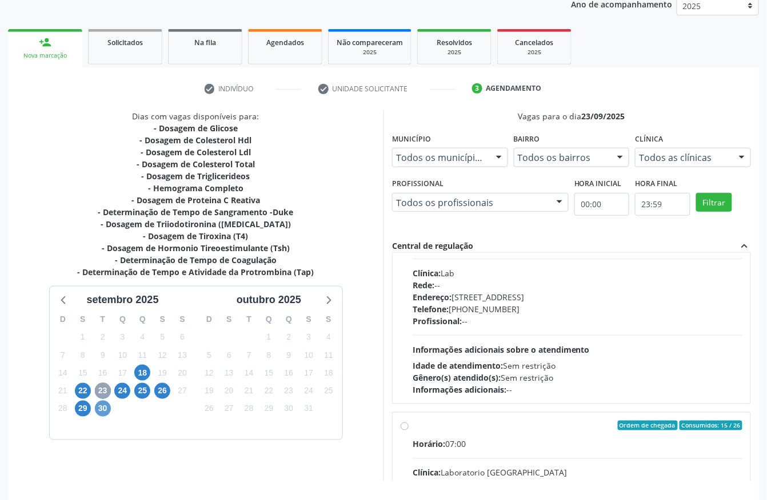
scroll to position [76, 0]
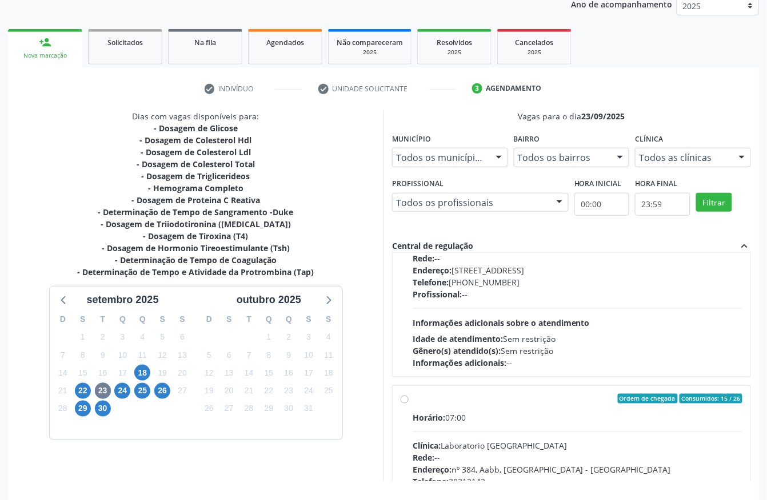
click at [74, 409] on div "29" at bounding box center [83, 409] width 20 height 18
click at [78, 409] on span "29" at bounding box center [83, 409] width 16 height 16
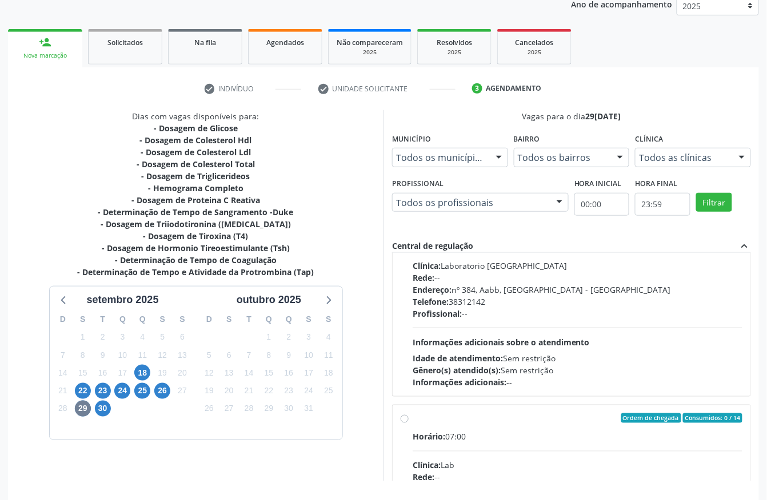
click at [520, 296] on div "Endereço: nº 384, Aabb, Serra Talhada - PE" at bounding box center [577, 290] width 330 height 12
click at [408, 223] on input "Ordem de chegada Consumidos: 3 / 14 Horário: 07:00 Clínica: Laboratorio Sao Fra…" at bounding box center [404, 218] width 8 height 10
radio input "true"
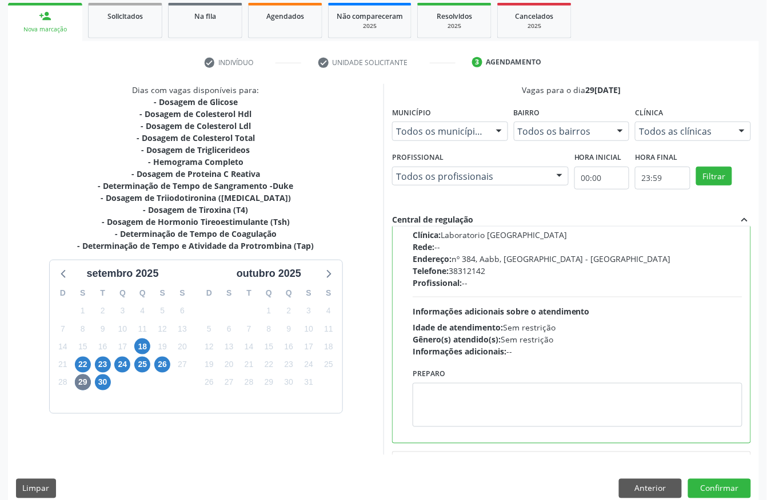
scroll to position [183, 0]
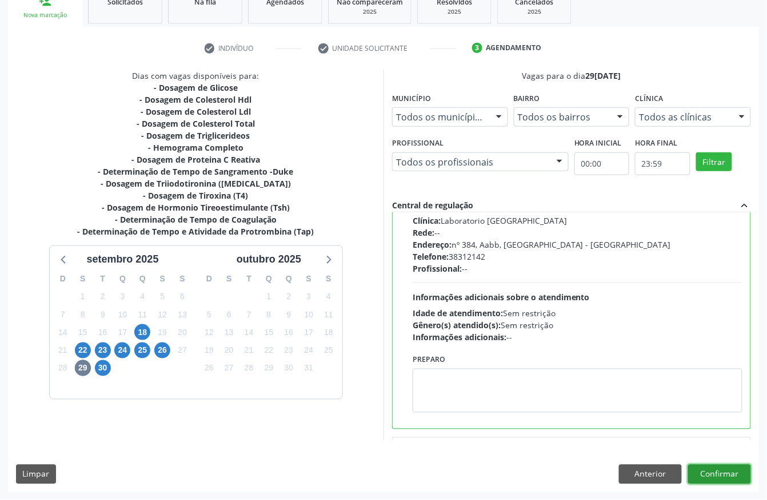
click at [721, 480] on button "Confirmar" at bounding box center [719, 474] width 63 height 19
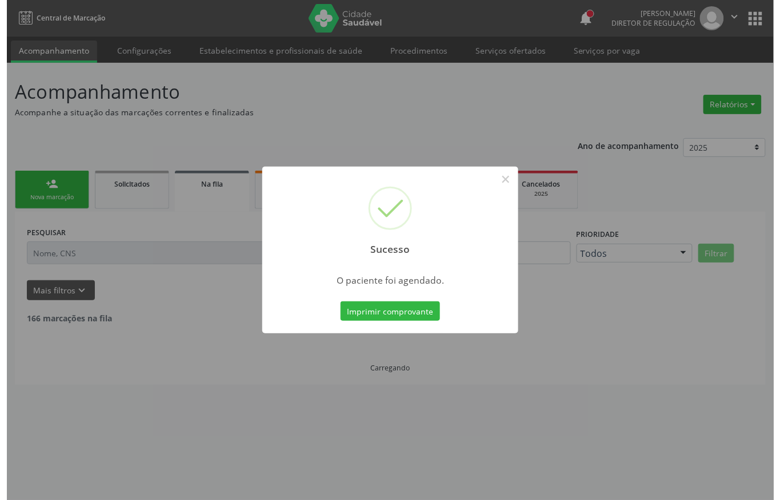
scroll to position [0, 0]
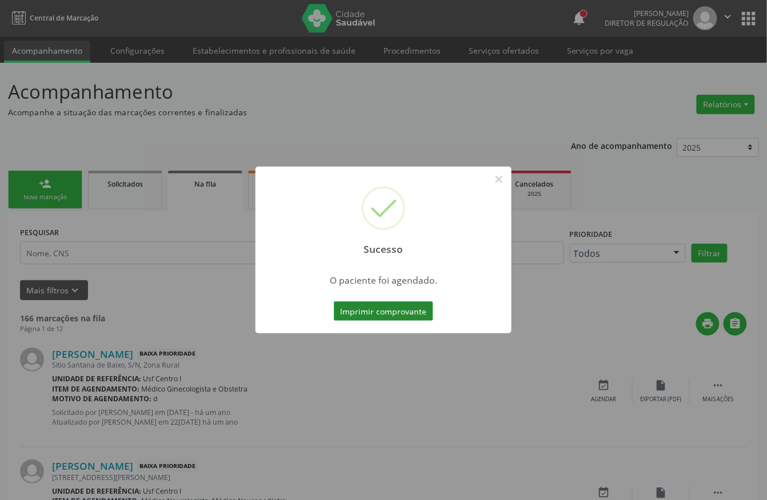
click at [410, 311] on button "Imprimir comprovante" at bounding box center [383, 311] width 99 height 19
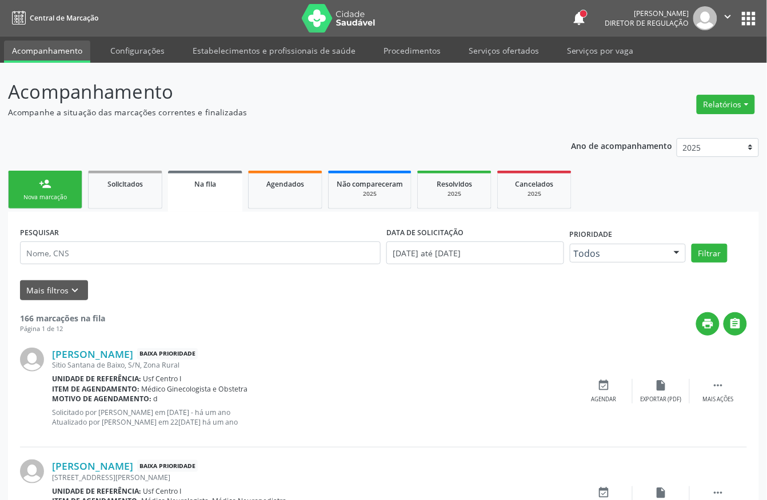
click at [69, 195] on div "Nova marcação" at bounding box center [45, 197] width 57 height 9
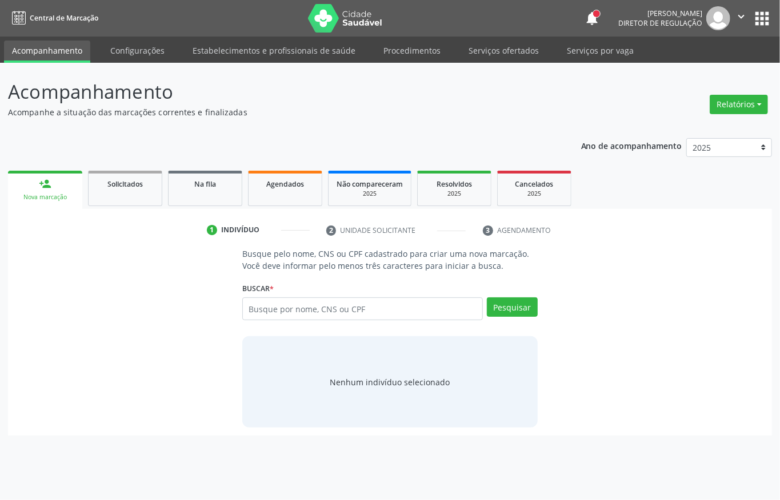
click at [59, 199] on div "Nova marcação" at bounding box center [45, 197] width 58 height 9
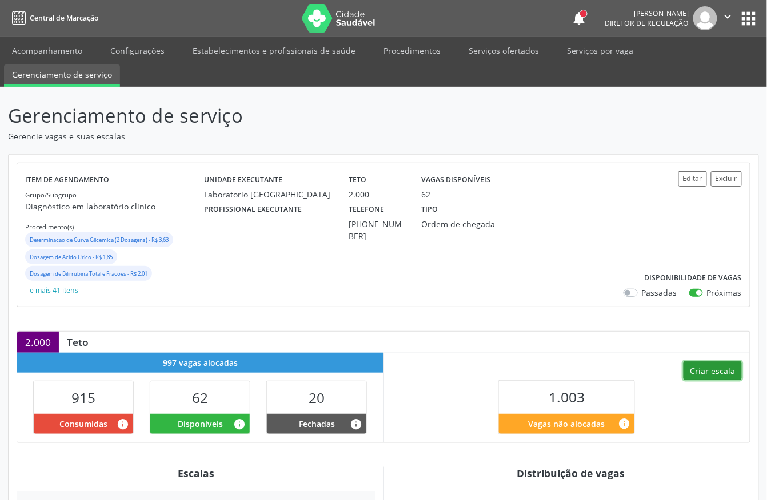
click at [720, 373] on button "Criar escala" at bounding box center [712, 371] width 58 height 19
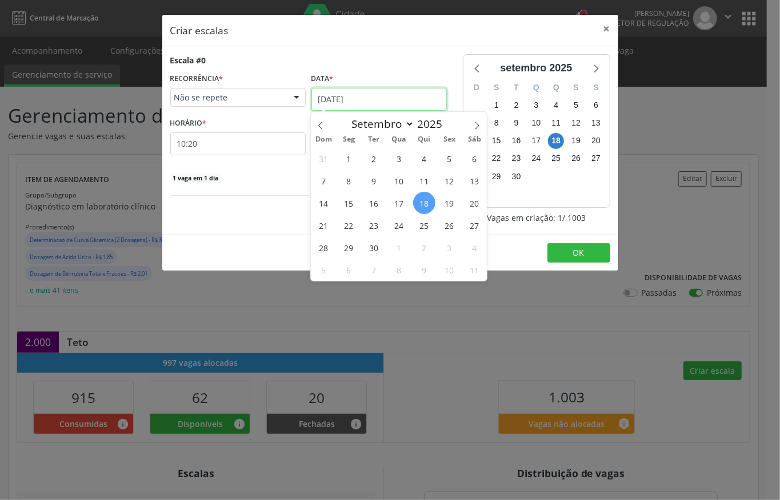
click at [352, 94] on input "18[DATE]" at bounding box center [378, 99] width 135 height 23
click at [343, 224] on span "22" at bounding box center [349, 225] width 22 height 22
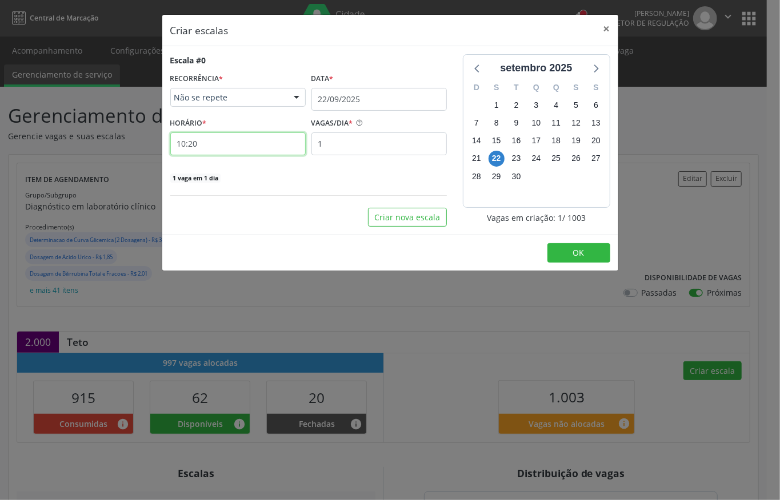
click at [197, 149] on input "10:20" at bounding box center [237, 144] width 135 height 23
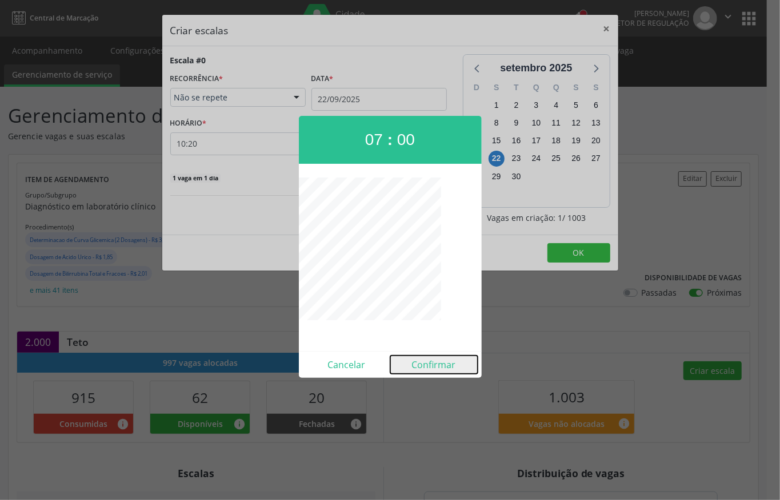
click at [435, 366] on button "Confirmar" at bounding box center [433, 365] width 87 height 18
type input "07:00"
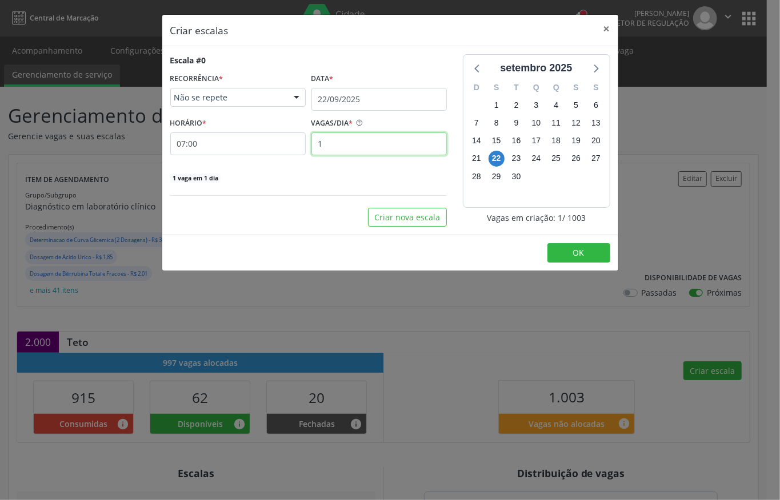
click at [343, 145] on input "1" at bounding box center [378, 144] width 135 height 23
type input "12"
click at [583, 261] on button "OK" at bounding box center [578, 252] width 63 height 19
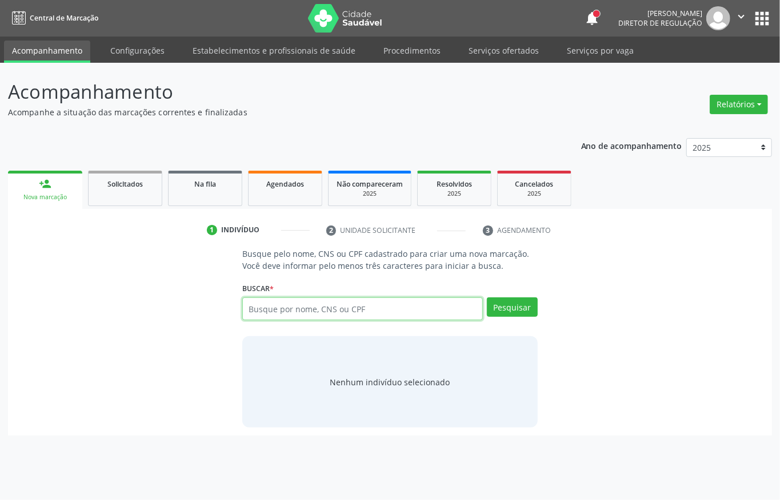
click at [294, 310] on input "text" at bounding box center [362, 309] width 240 height 23
type input "05349422456"
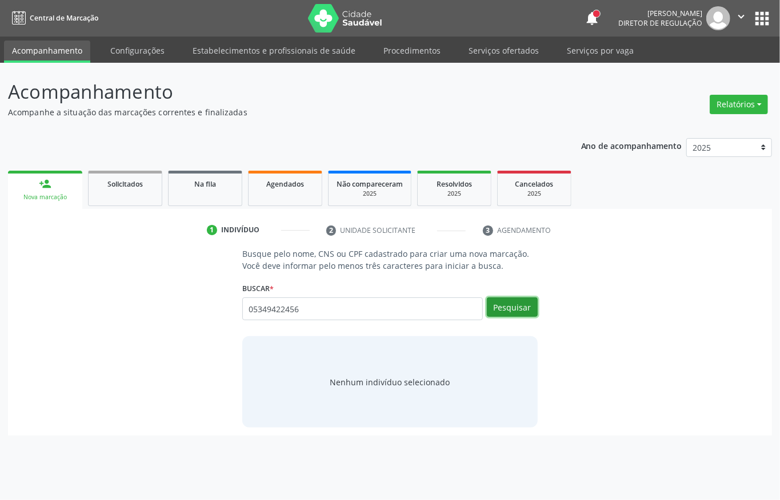
click at [531, 307] on button "Pesquisar" at bounding box center [512, 307] width 51 height 19
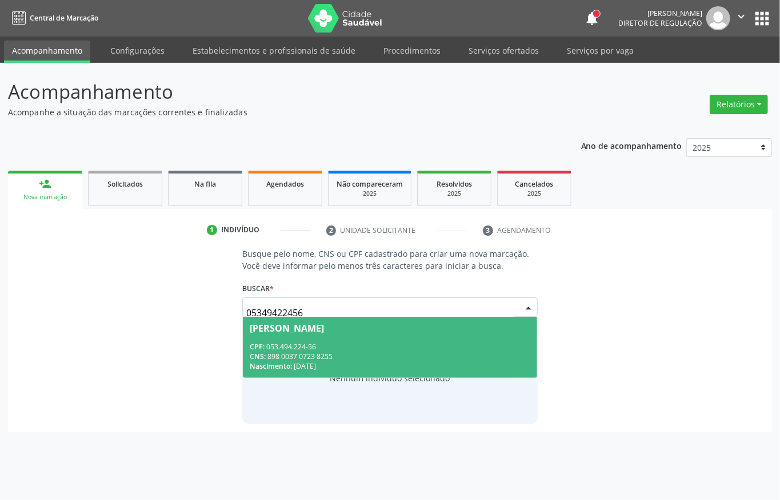
click at [324, 345] on div "CPF: 053.494.224-56" at bounding box center [390, 347] width 280 height 10
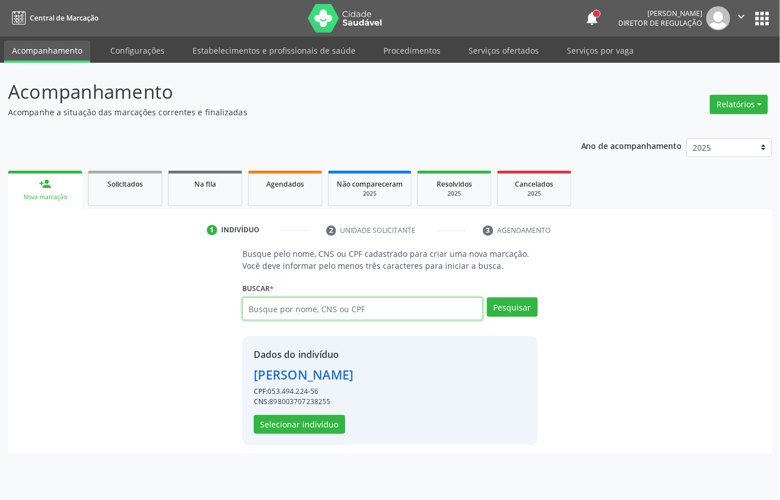
click at [299, 299] on input "text" at bounding box center [362, 309] width 240 height 23
type input "700004753341709"
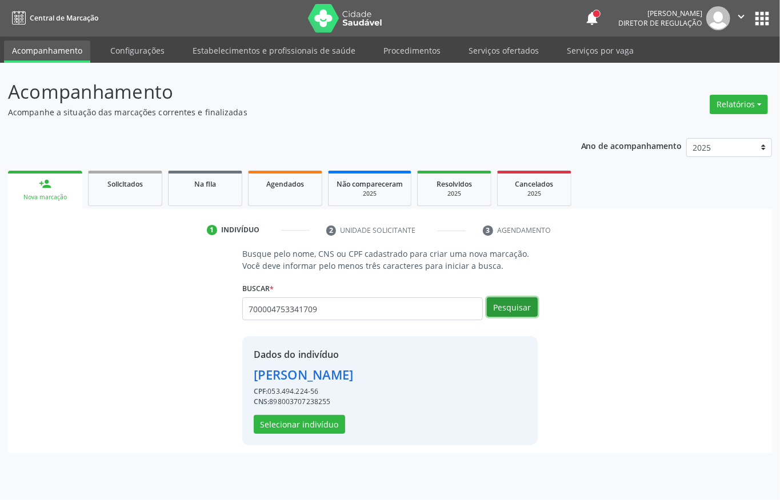
click at [517, 312] on button "Pesquisar" at bounding box center [512, 307] width 51 height 19
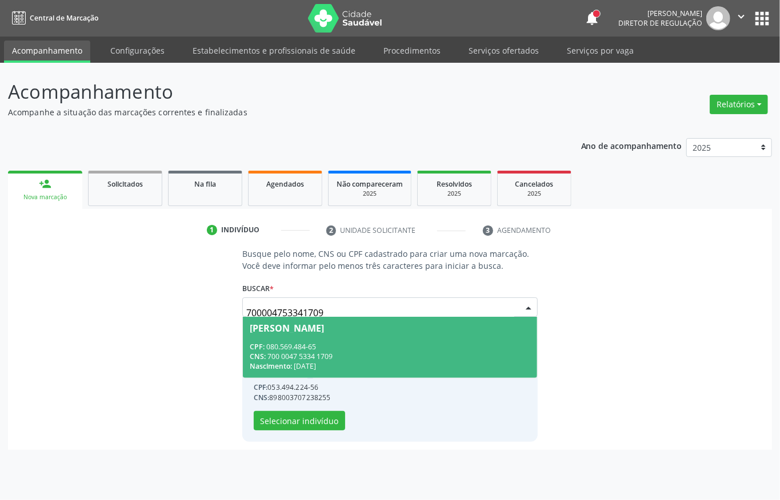
click at [355, 340] on span "[PERSON_NAME] CPF: 080.569.484-65 CNS: 700 0047 5334 1709 Nascimento: [DATE]" at bounding box center [390, 347] width 294 height 61
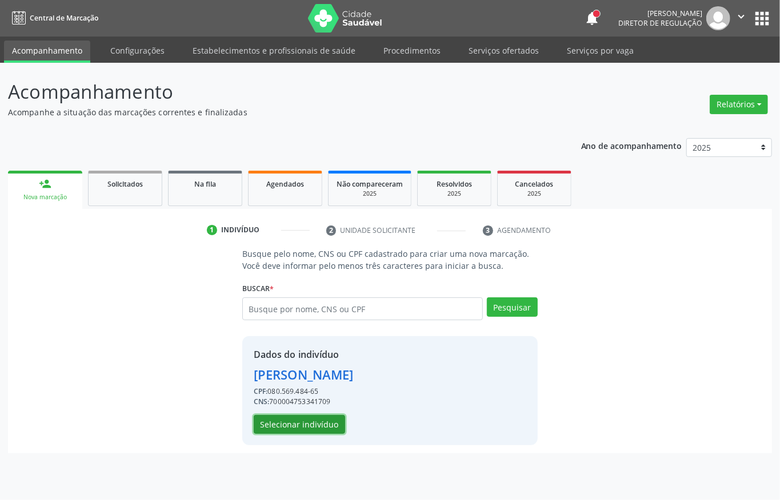
click at [318, 423] on button "Selecionar indivíduo" at bounding box center [299, 424] width 91 height 19
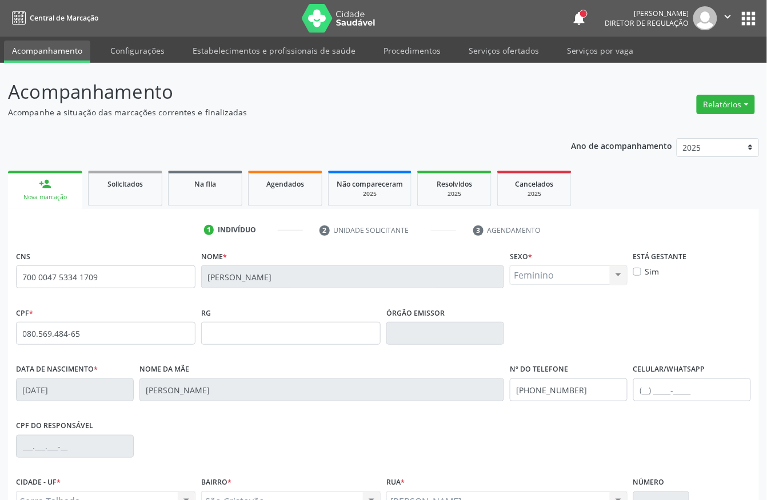
scroll to position [119, 0]
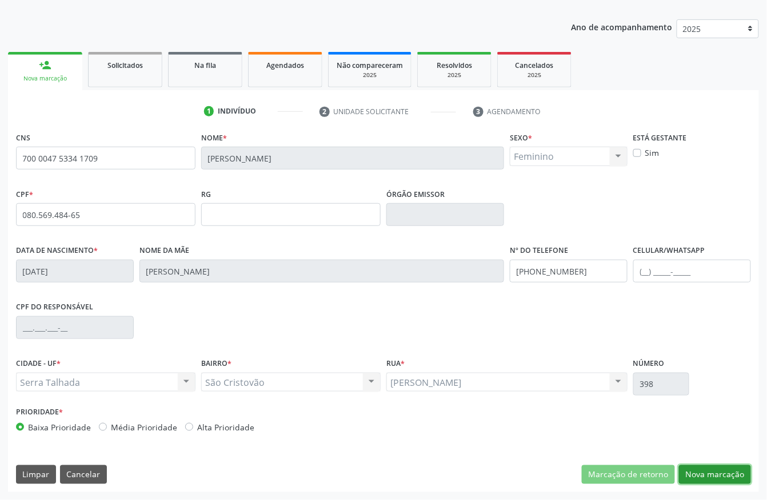
click at [720, 468] on button "Nova marcação" at bounding box center [715, 475] width 72 height 19
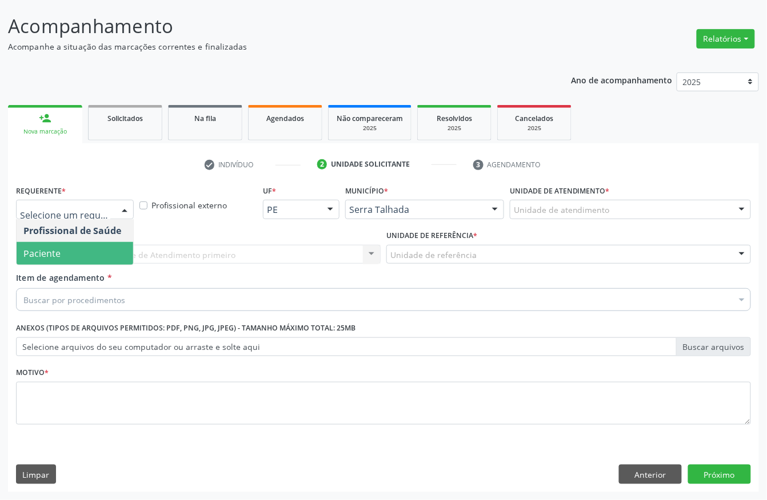
click at [88, 250] on span "Paciente" at bounding box center [75, 253] width 117 height 23
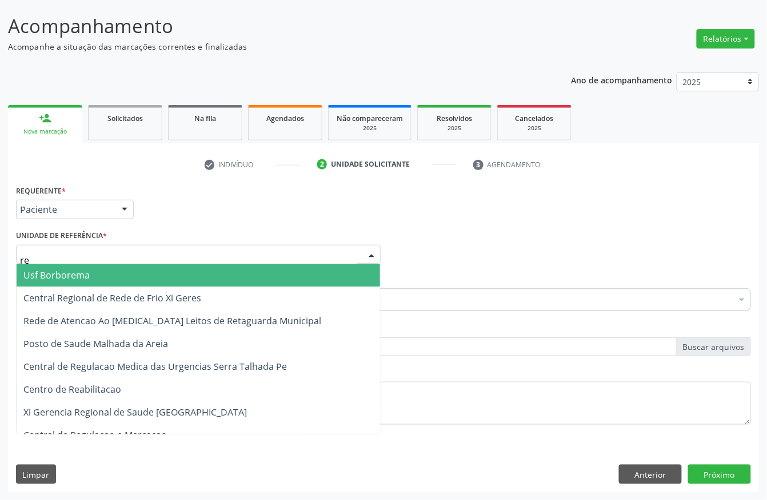
type input "rea"
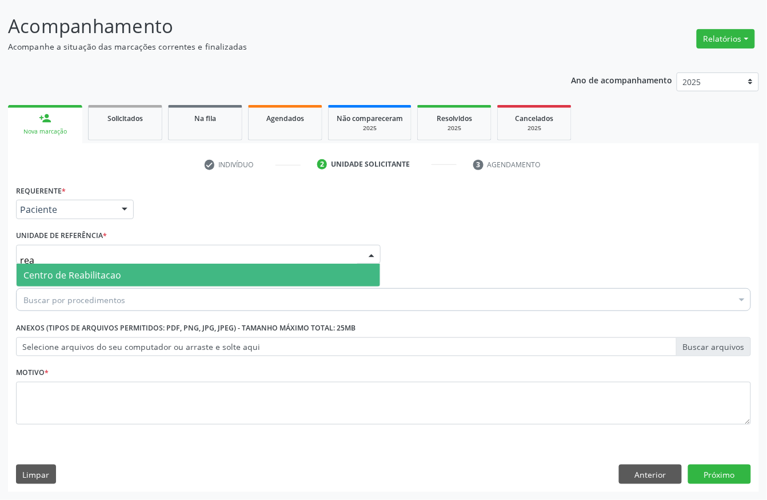
click at [88, 270] on span "Centro de Reabilitacao" at bounding box center [72, 275] width 98 height 13
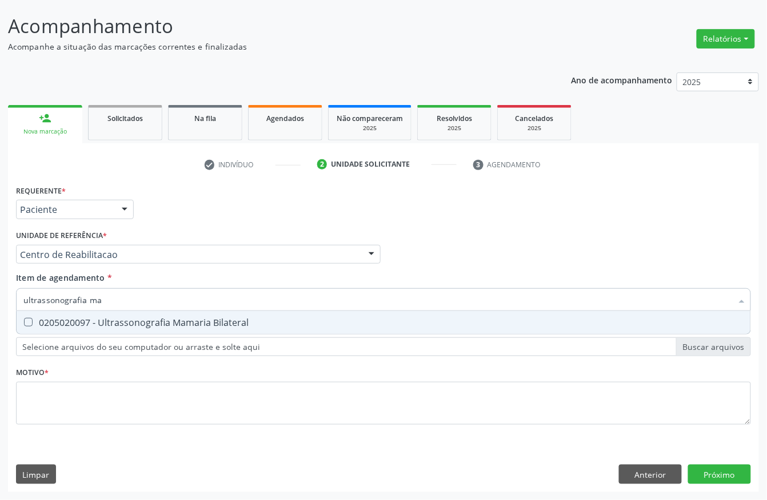
type input "ultrassonografia mam"
click at [105, 314] on span "0205020097 - Ultrassonografia Mamaria Bilateral" at bounding box center [383, 322] width 733 height 23
checkbox Bilateral "true"
click at [118, 302] on input "ultrassonografia mam" at bounding box center [377, 299] width 708 height 23
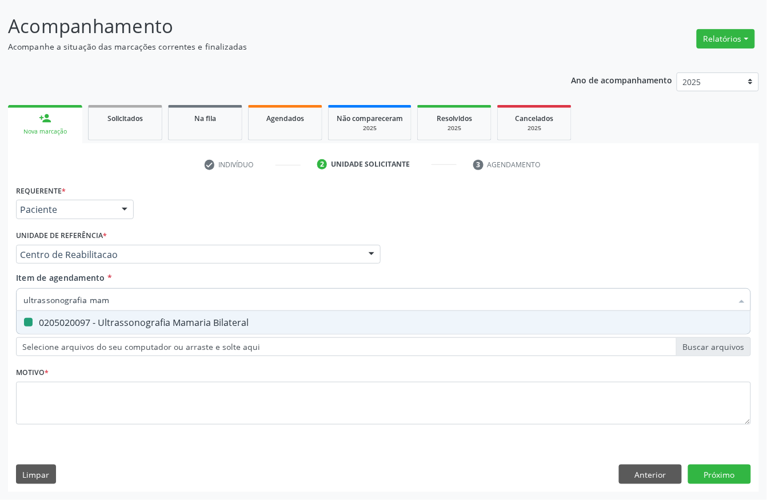
type input "ultrassonografia d"
checkbox Bilateral "false"
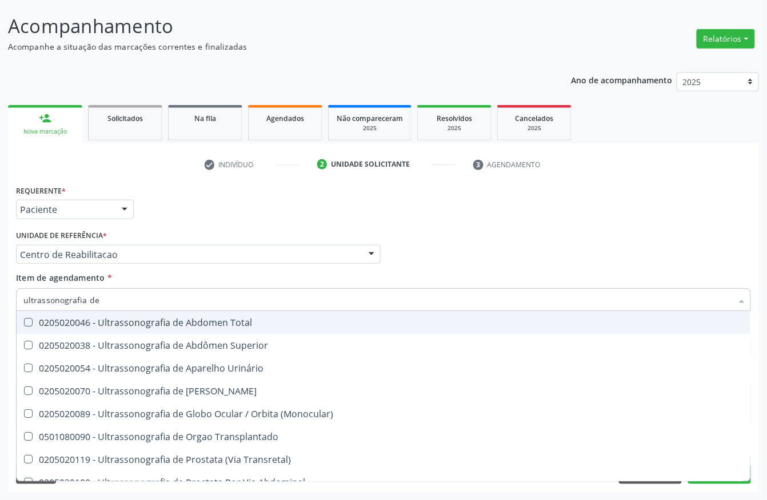
type input "ultrassonografia de a"
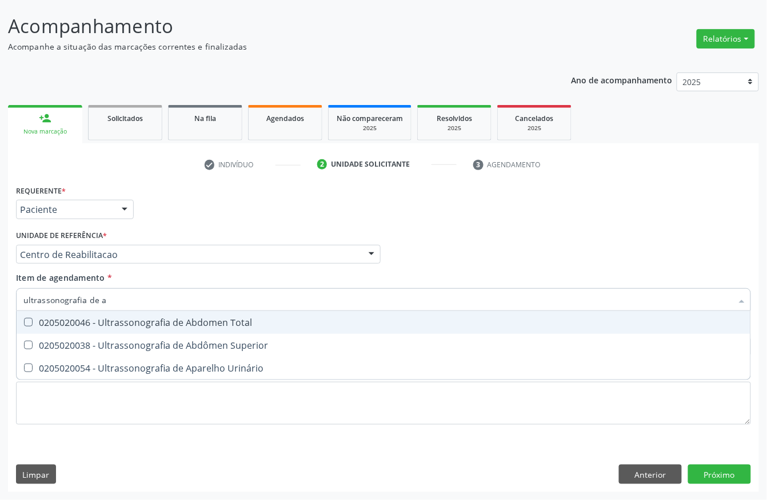
click at [124, 319] on div "0205020046 - Ultrassonografia de Abdomen Total" at bounding box center [383, 322] width 720 height 9
checkbox Total "true"
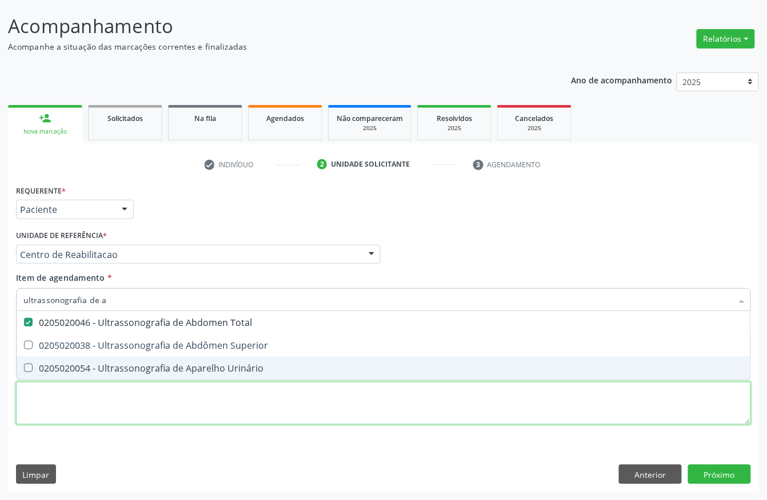
click at [95, 406] on div "Requerente * Paciente Profissional de Saúde Paciente Nenhum resultado encontrad…" at bounding box center [383, 311] width 735 height 259
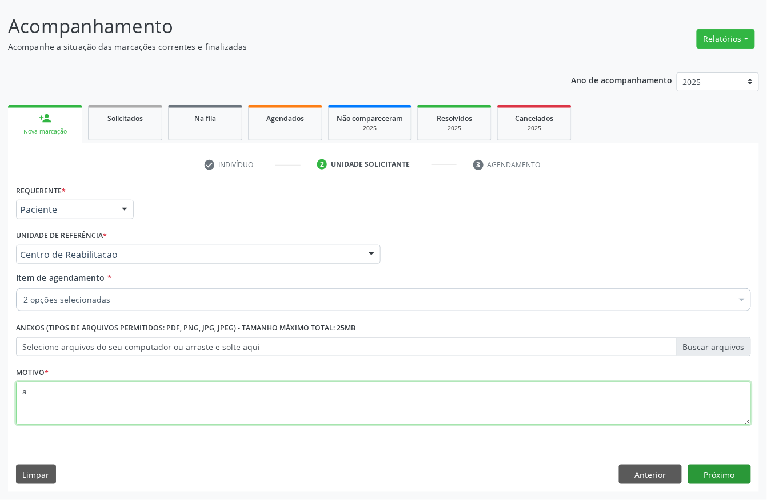
type textarea "a"
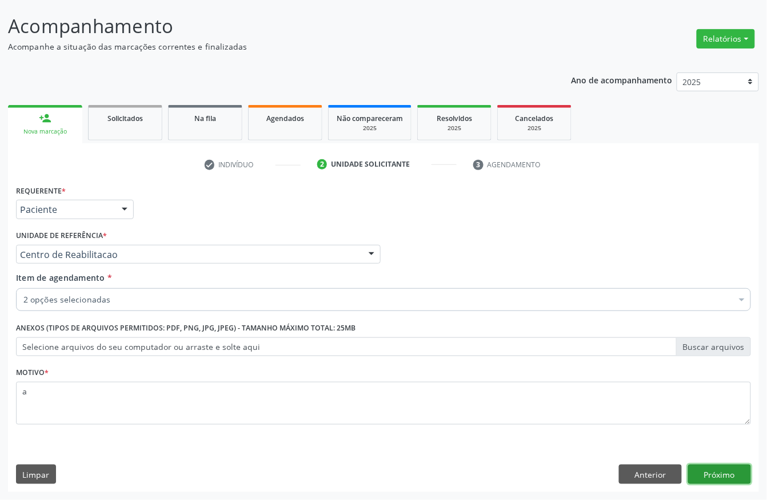
click at [703, 465] on button "Próximo" at bounding box center [719, 474] width 63 height 19
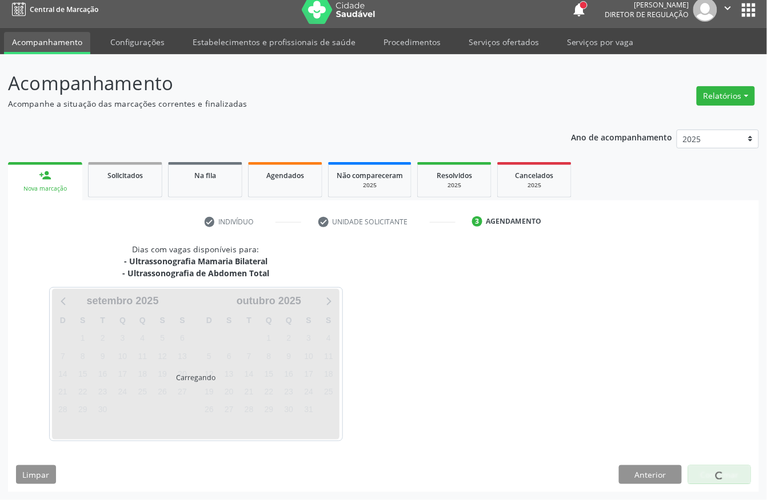
scroll to position [10, 0]
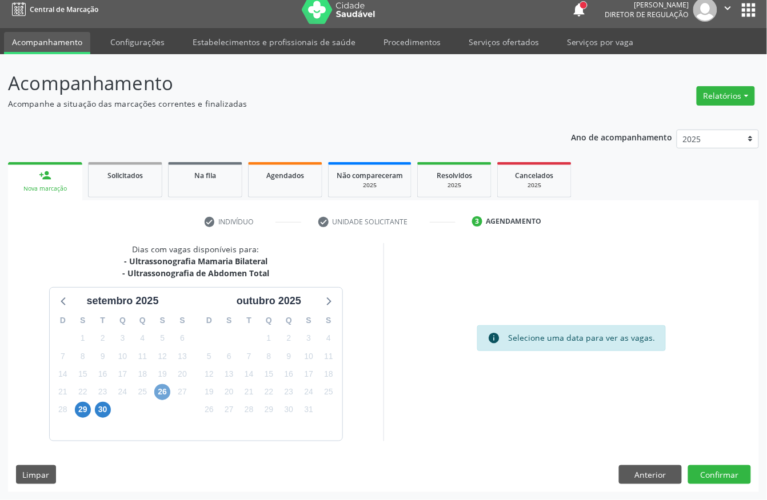
click at [165, 392] on span "26" at bounding box center [162, 392] width 16 height 16
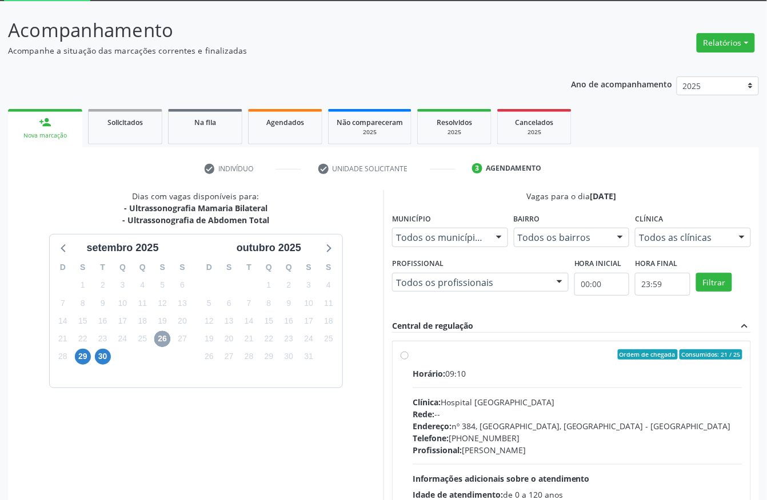
scroll to position [162, 0]
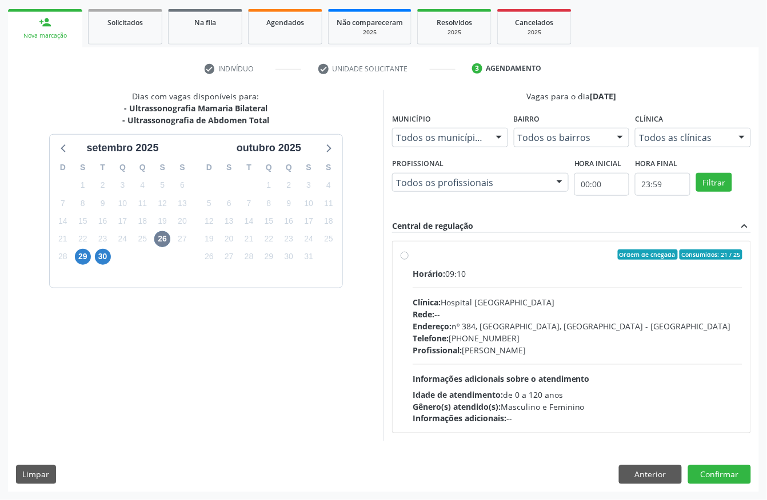
click at [486, 339] on div "Telefone: [PHONE_NUMBER]" at bounding box center [577, 338] width 330 height 12
click at [408, 260] on input "Ordem de chegada Consumidos: 21 / 25 Horário: 09:10 Clínica: Hospital [GEOGRAPH…" at bounding box center [404, 255] width 8 height 10
radio input "true"
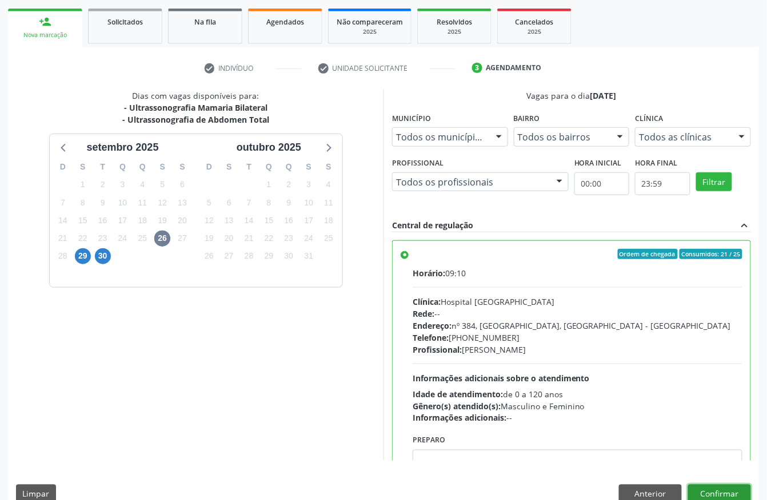
click at [738, 494] on button "Confirmar" at bounding box center [719, 494] width 63 height 19
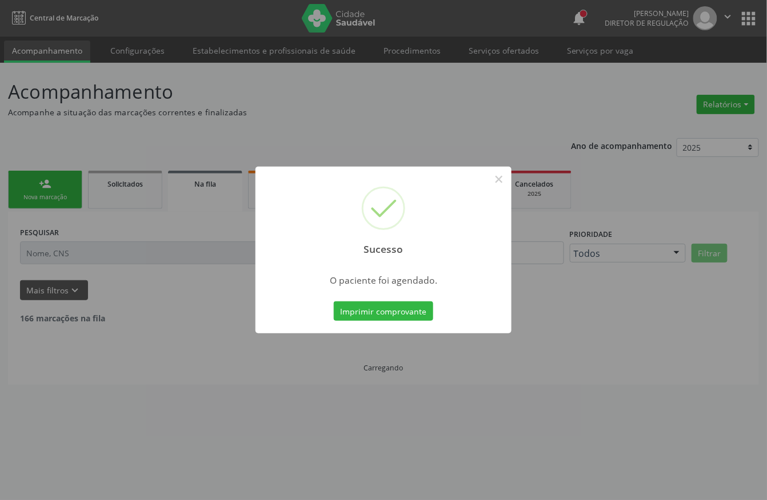
scroll to position [0, 0]
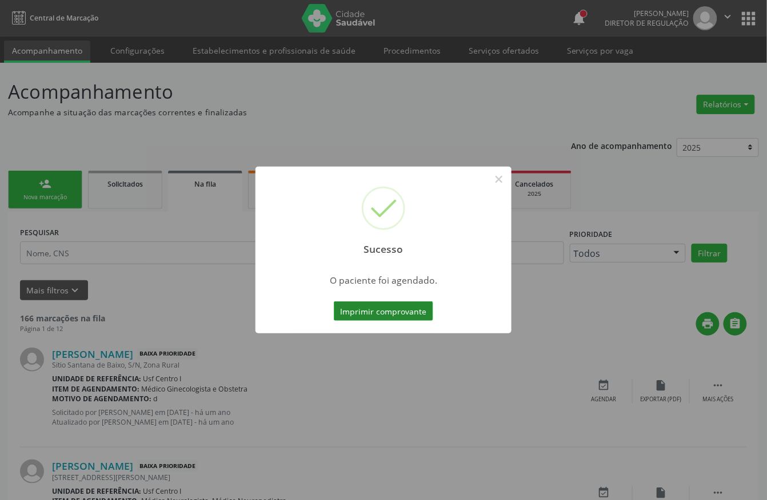
click at [388, 304] on button "Imprimir comprovante" at bounding box center [383, 311] width 99 height 19
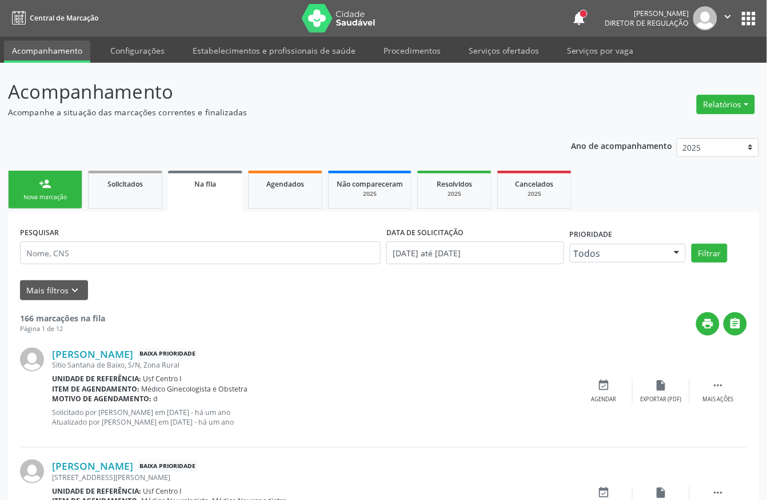
click at [728, 17] on icon "" at bounding box center [727, 16] width 13 height 13
click at [675, 65] on link "Sair" at bounding box center [698, 70] width 79 height 16
